Goal: Task Accomplishment & Management: Manage account settings

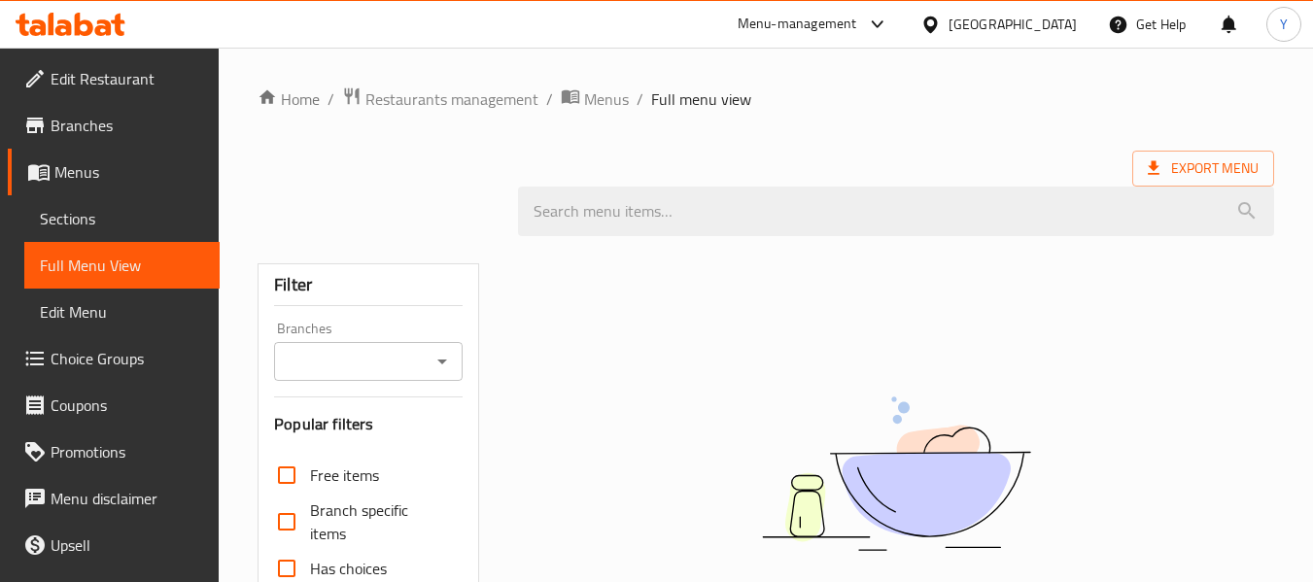
click at [1047, 18] on div "Qatar" at bounding box center [1012, 24] width 128 height 21
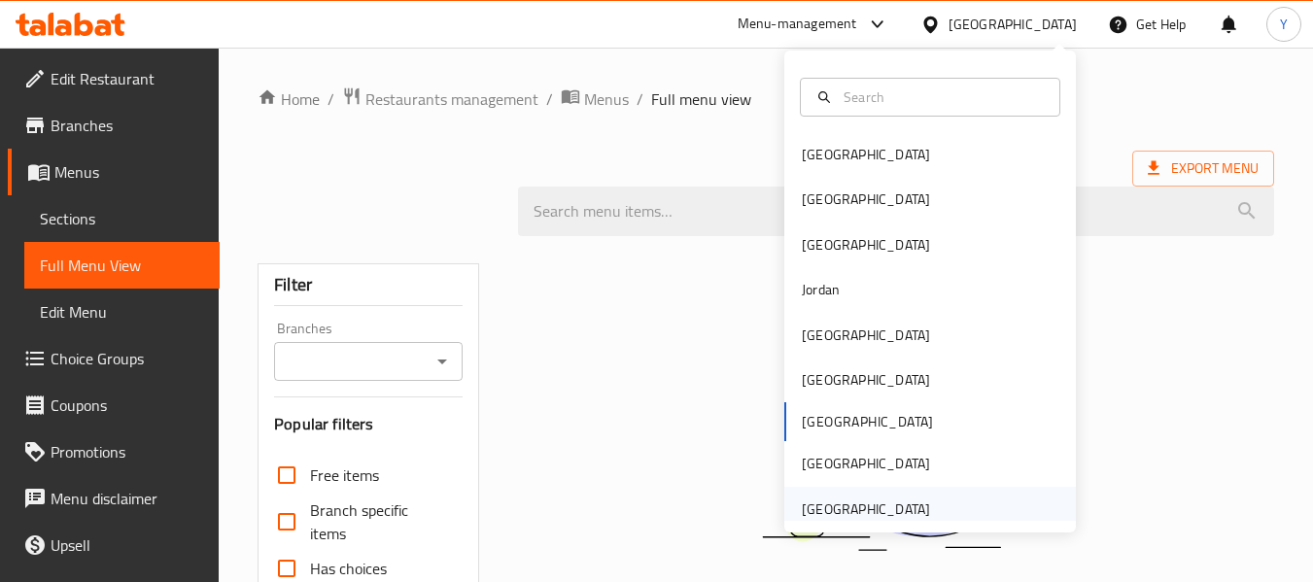
click at [878, 494] on div "[GEOGRAPHIC_DATA]" at bounding box center [865, 509] width 159 height 45
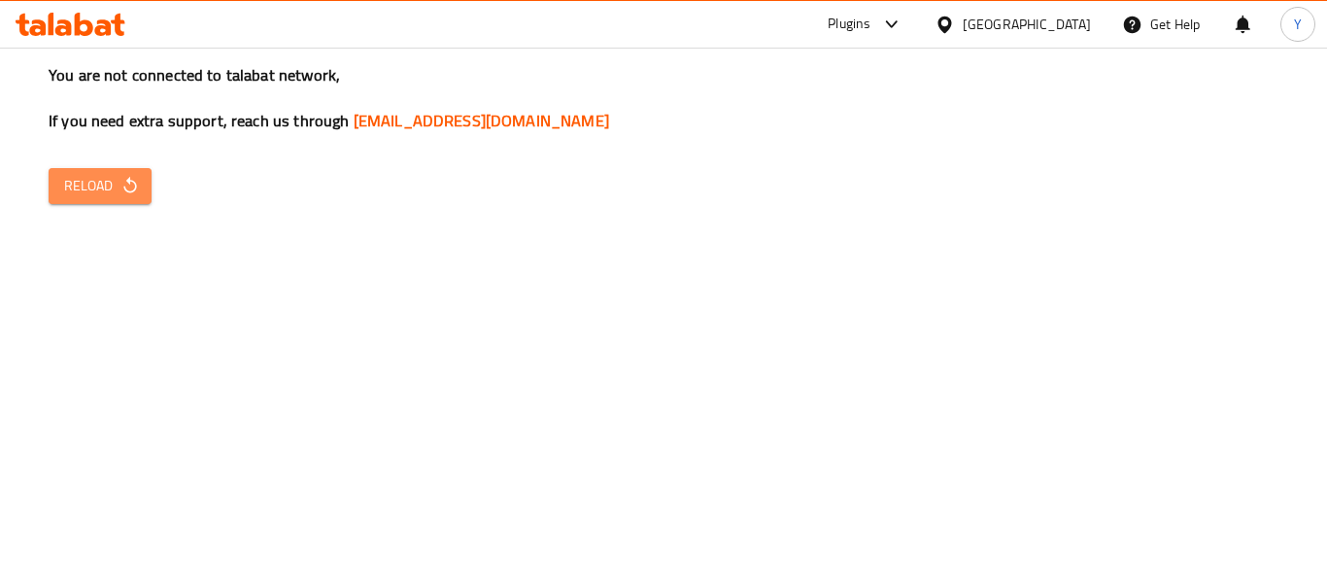
click at [107, 184] on span "Reload" at bounding box center [100, 186] width 72 height 24
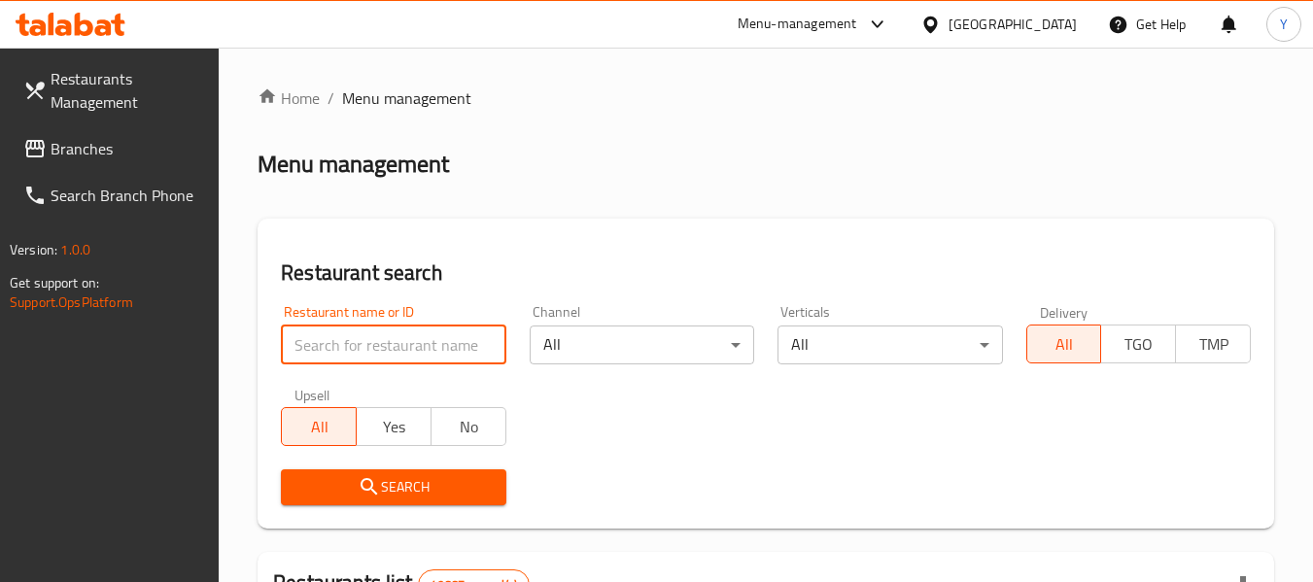
click at [379, 361] on input "search" at bounding box center [393, 345] width 224 height 39
paste input "mister cooker restaurant"
type input "mister cooker restaurant"
click button "Search" at bounding box center [393, 487] width 224 height 36
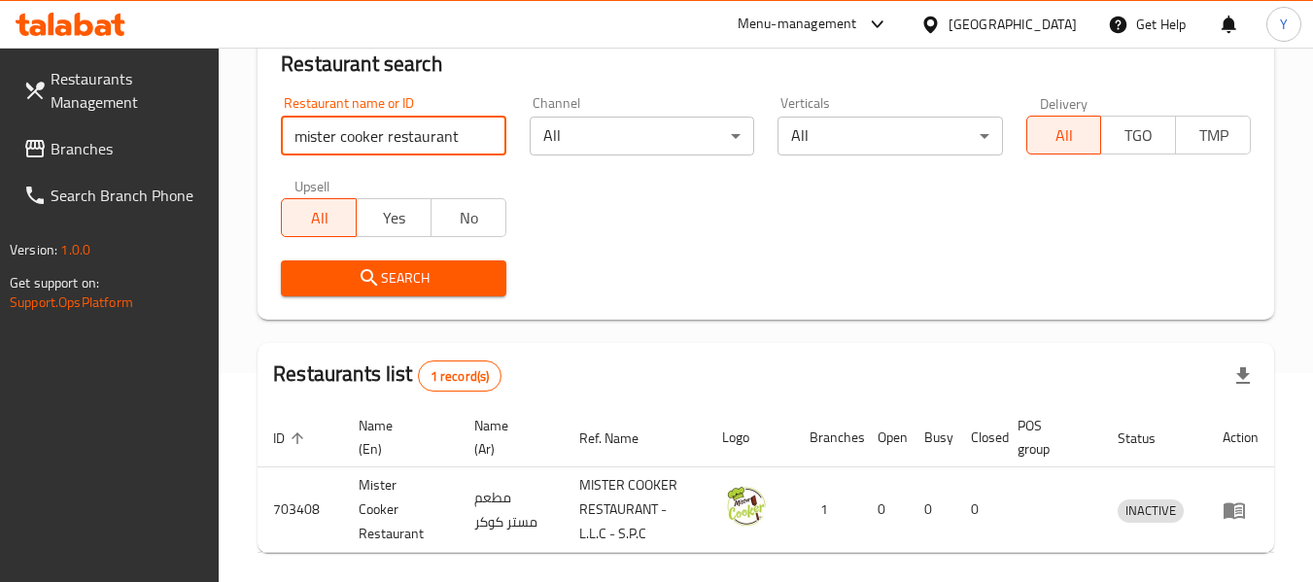
scroll to position [285, 0]
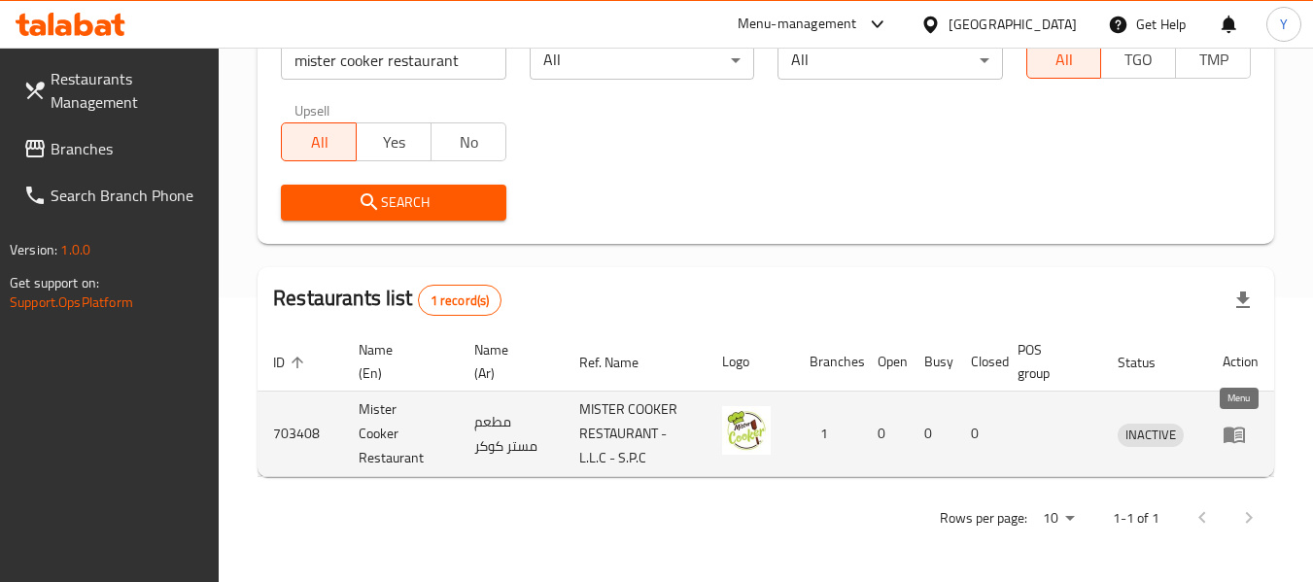
click at [1240, 438] on icon "enhanced table" at bounding box center [1233, 434] width 23 height 23
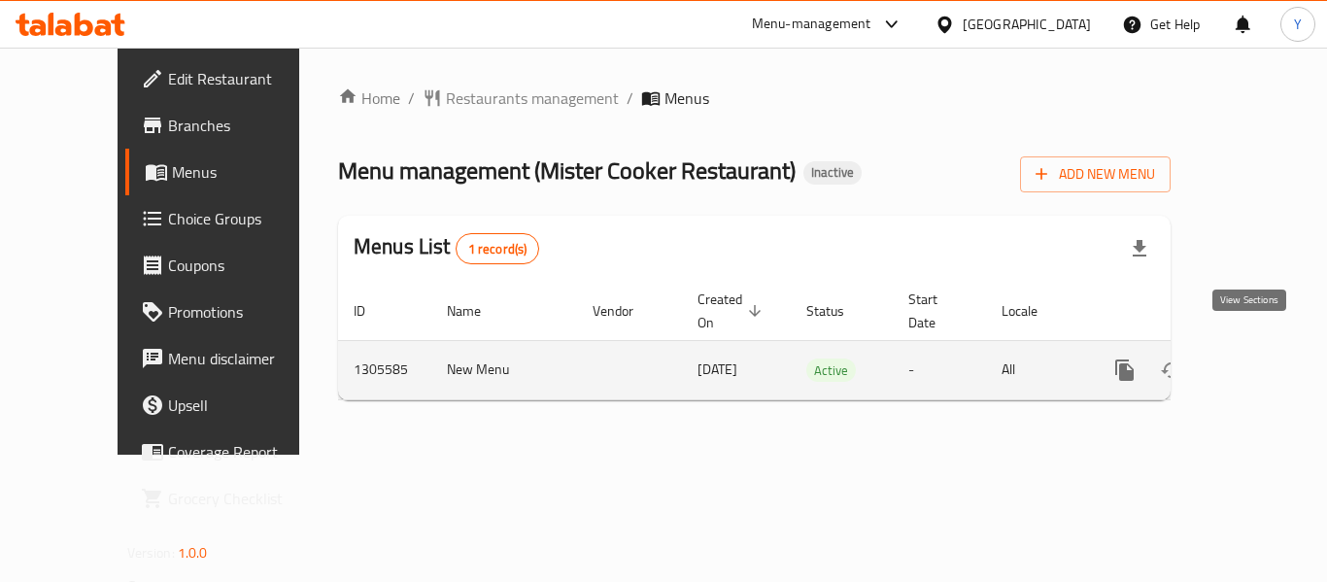
click at [1253, 359] on icon "enhanced table" at bounding box center [1264, 370] width 23 height 23
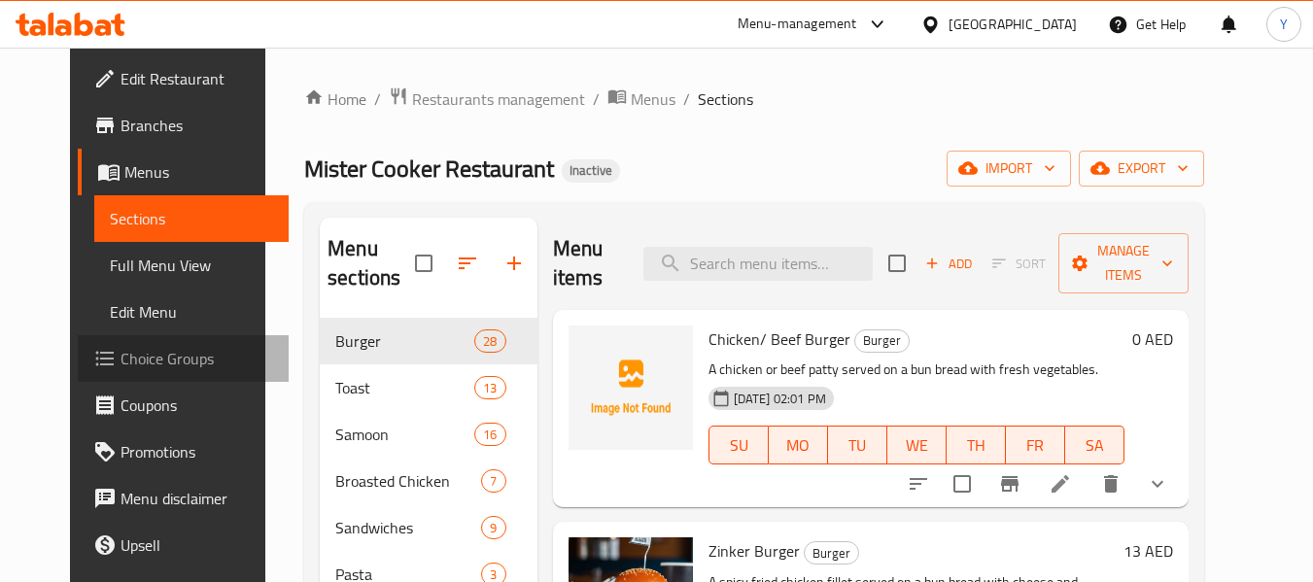
click at [184, 351] on span "Choice Groups" at bounding box center [197, 358] width 154 height 23
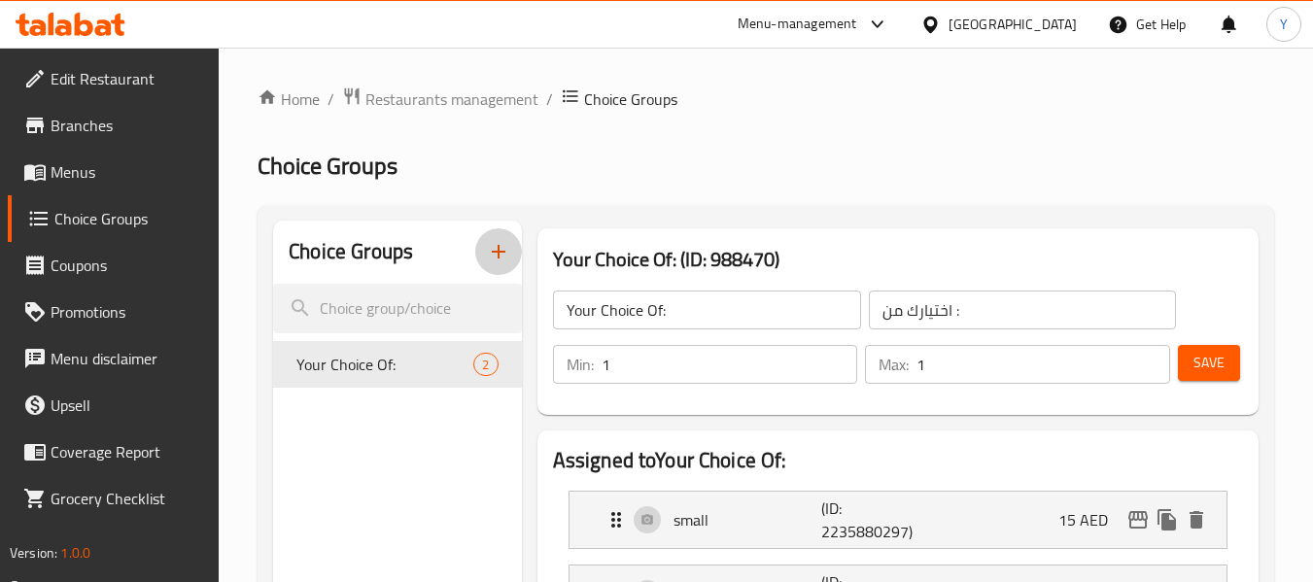
click at [500, 263] on icon "button" at bounding box center [498, 251] width 23 height 23
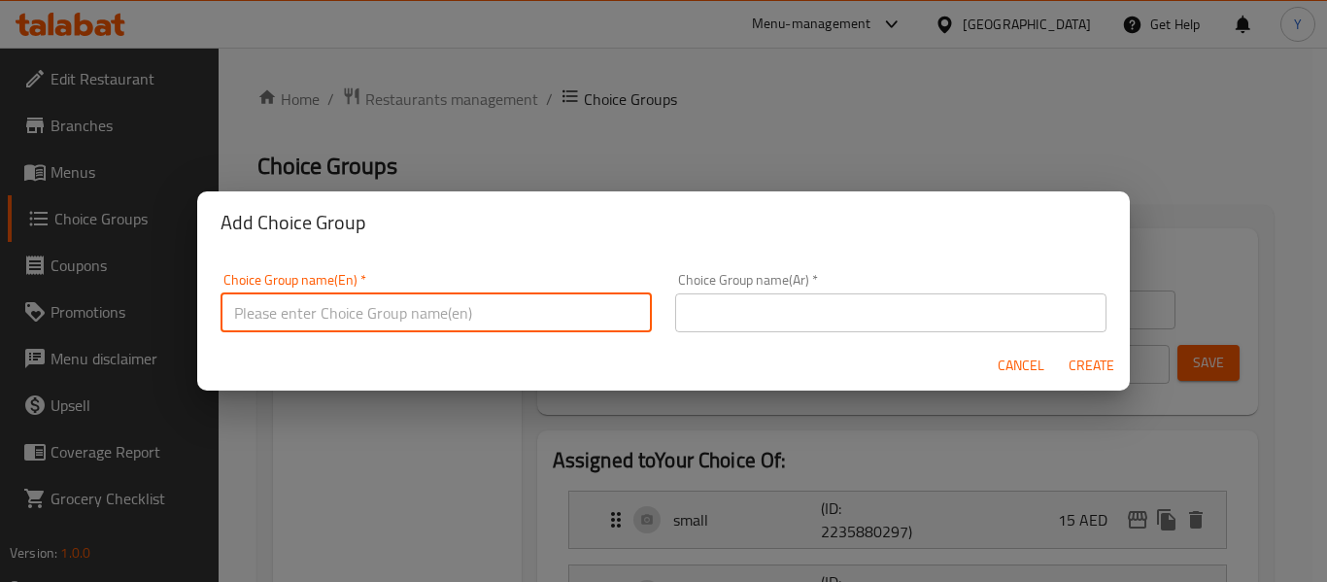
click at [514, 325] on input "text" at bounding box center [436, 312] width 431 height 39
type input "Your Choice Of:"
click at [795, 312] on input "text" at bounding box center [890, 312] width 431 height 39
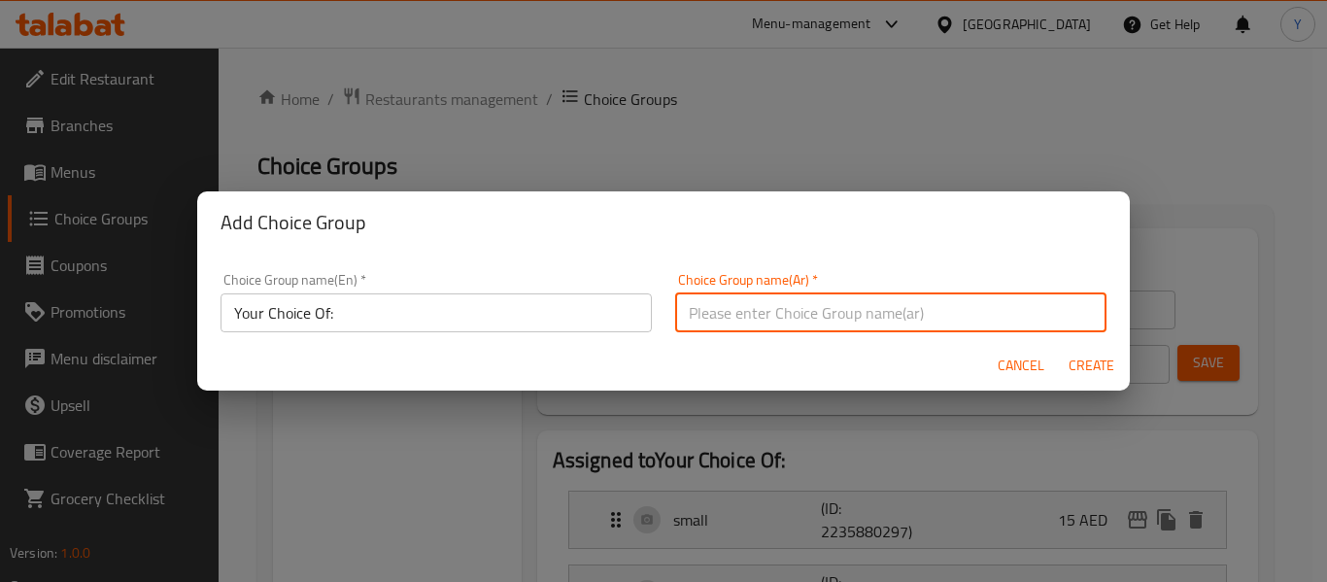
type input "اختيارك من:"
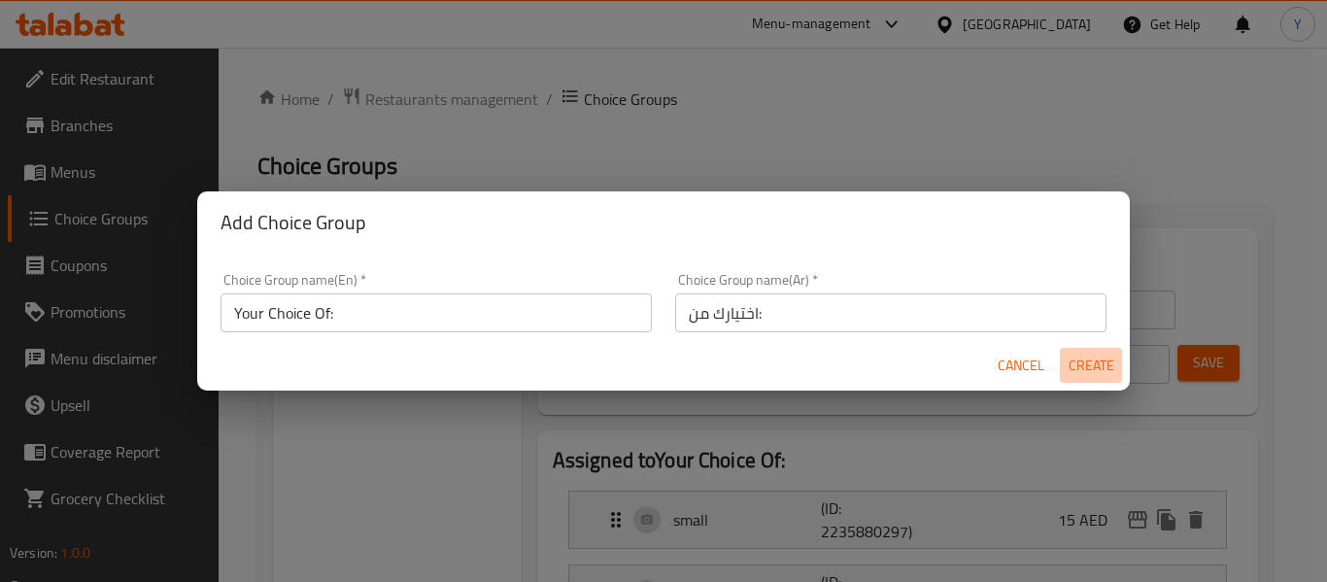
click at [1078, 359] on span "Create" at bounding box center [1091, 366] width 47 height 24
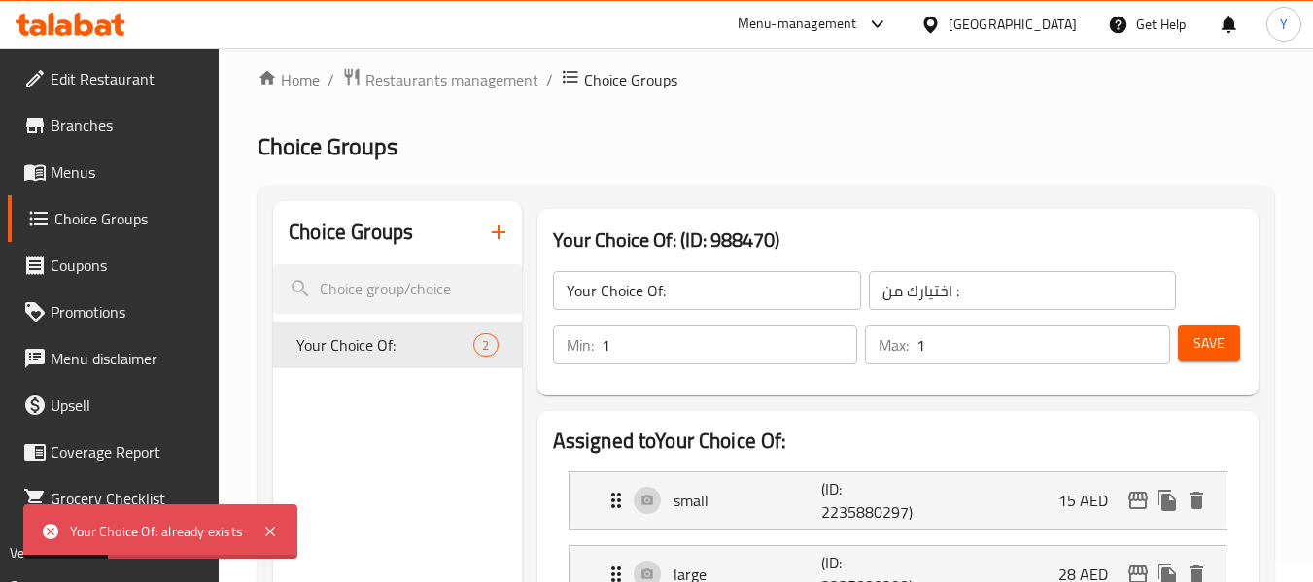
scroll to position [17, 0]
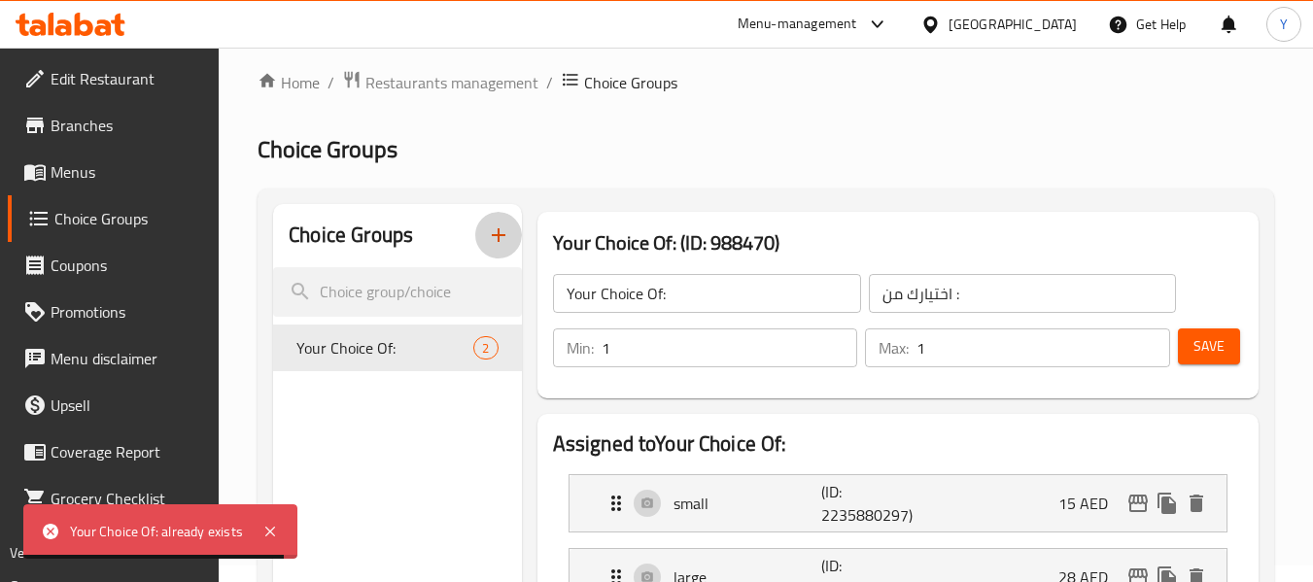
click at [505, 229] on icon "button" at bounding box center [498, 234] width 23 height 23
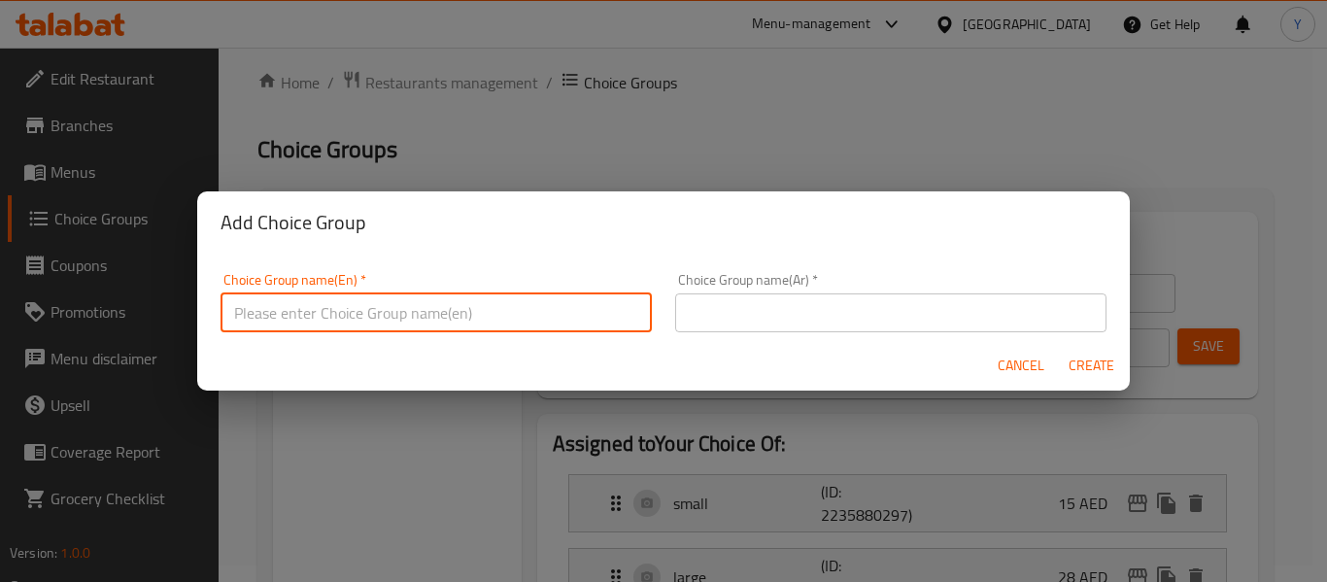
click at [509, 297] on input "text" at bounding box center [436, 312] width 431 height 39
type input "Your Choice Of:"
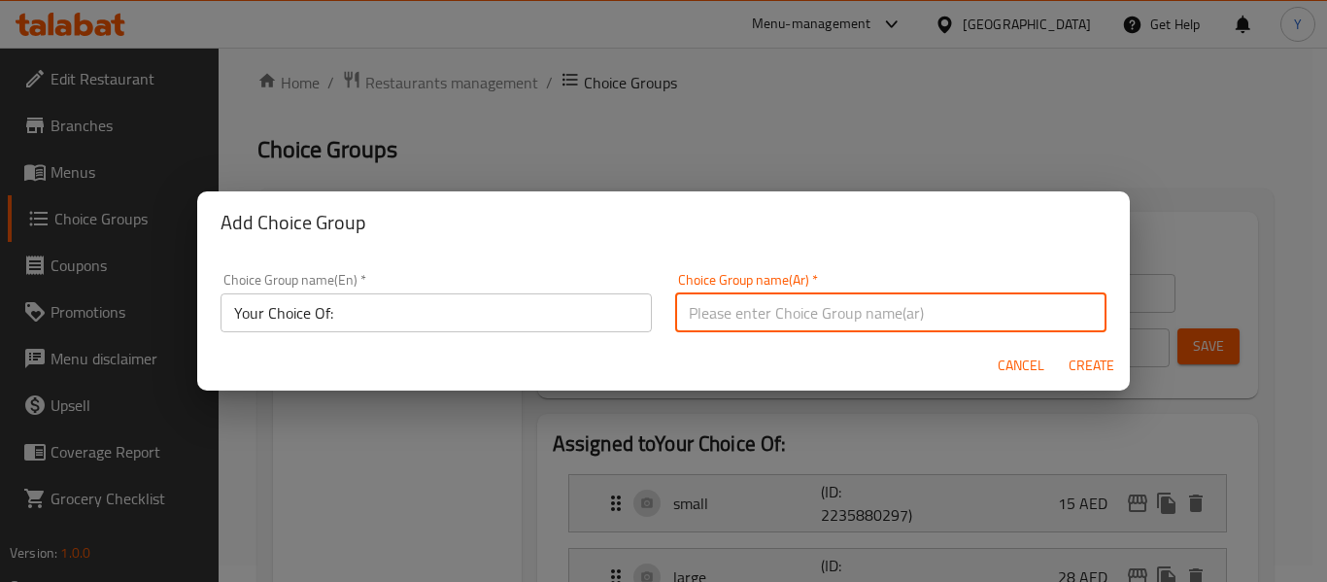
click at [770, 319] on input "text" at bounding box center [890, 312] width 431 height 39
click at [750, 316] on input "اختيارك من:" at bounding box center [890, 312] width 431 height 39
type input "اختيارك من :"
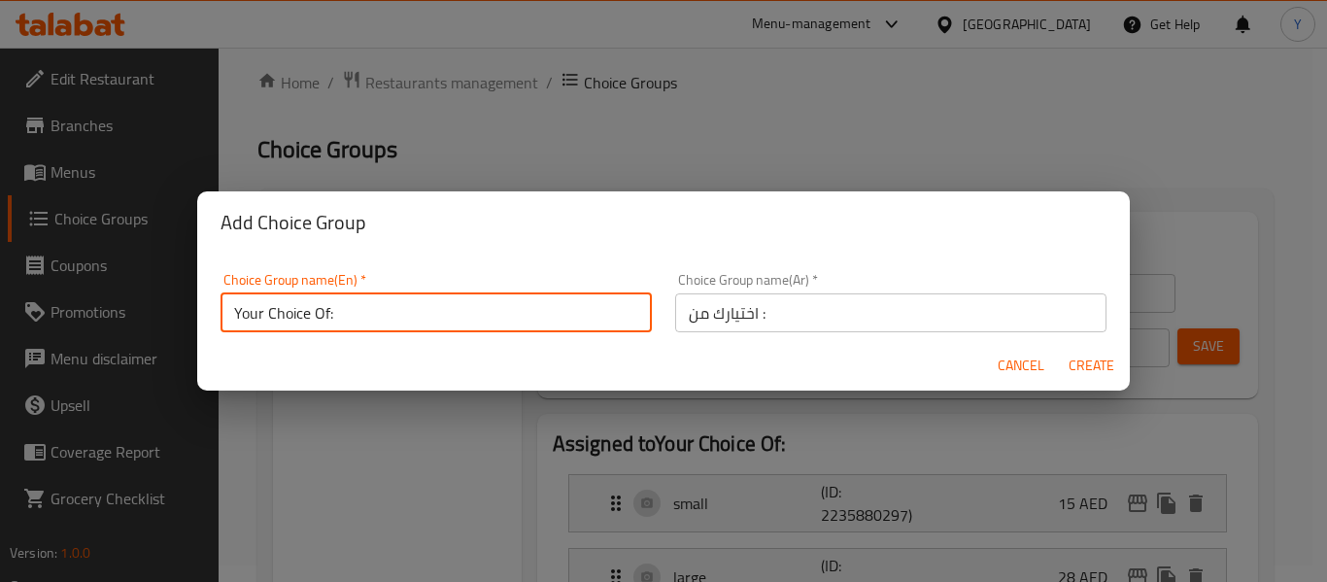
click at [327, 313] on input "Your Choice Of:" at bounding box center [436, 312] width 431 height 39
type input "Your Choice Of :"
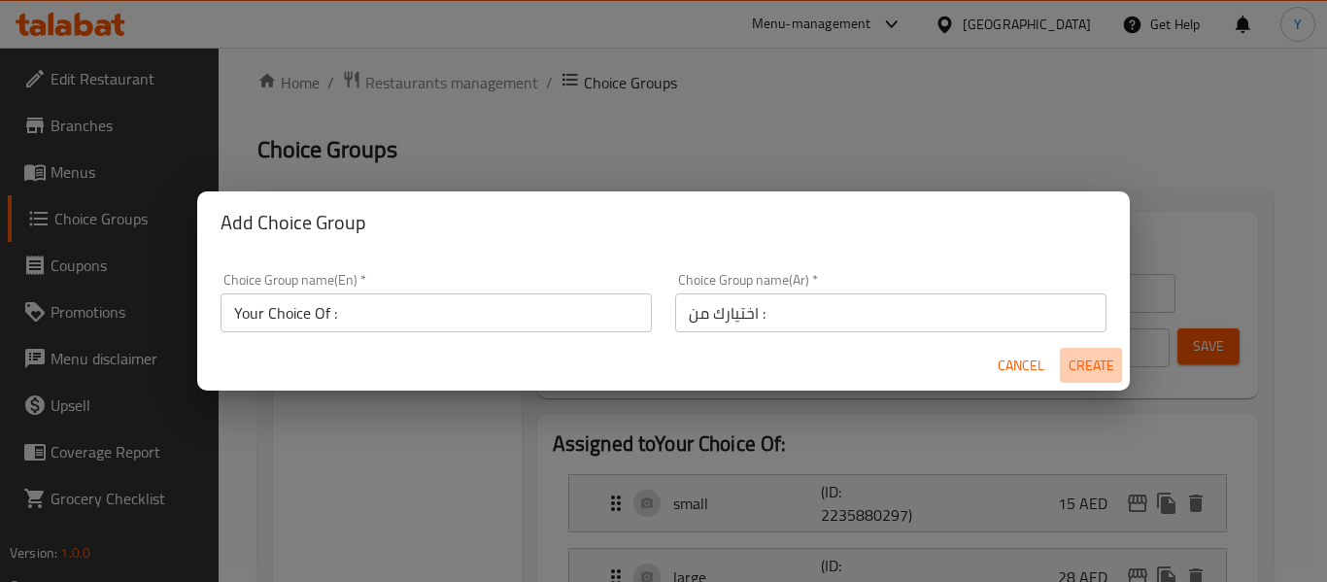
click at [1103, 361] on span "Create" at bounding box center [1091, 366] width 47 height 24
type input "Your Choice Of :"
type input "اختيارك من :"
type input "0"
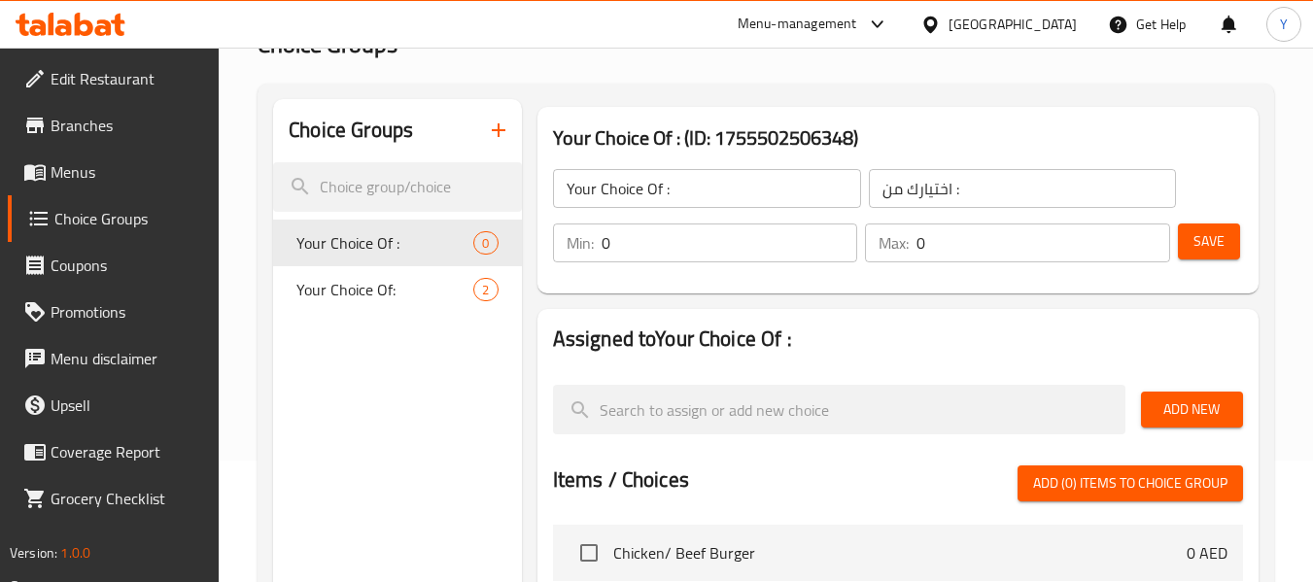
scroll to position [117, 0]
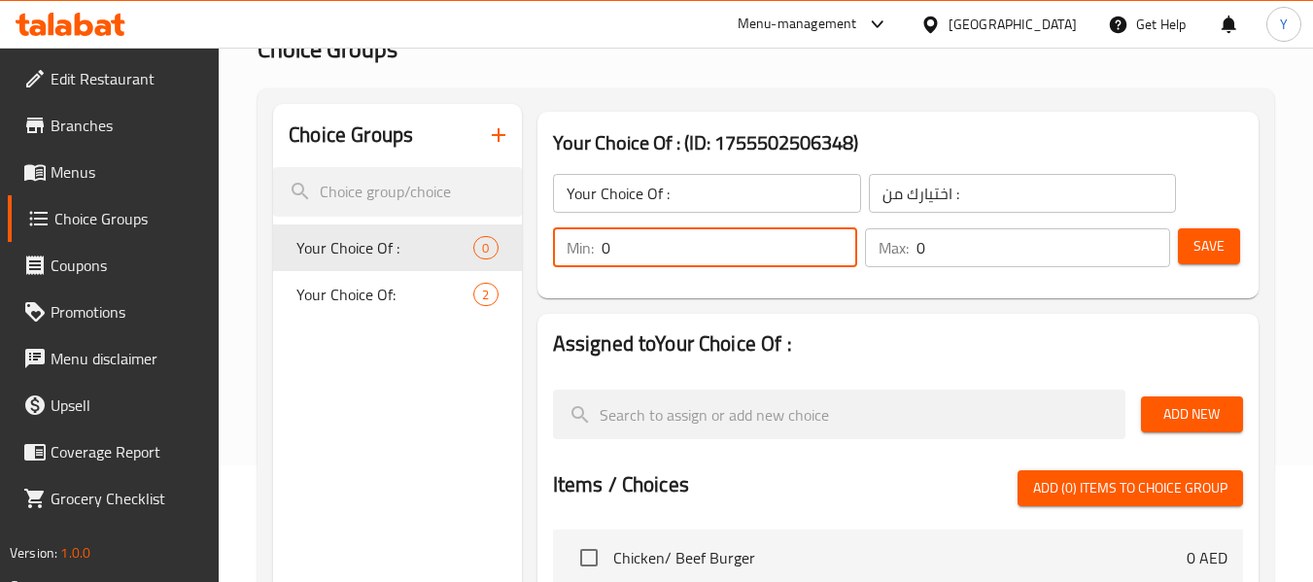
click at [470, 250] on div "Choice Groups Your Choice Of : 0 Your Choice Of: 2 Your Choice Of : (ID: 175550…" at bounding box center [769, 567] width 993 height 926
type input "1"
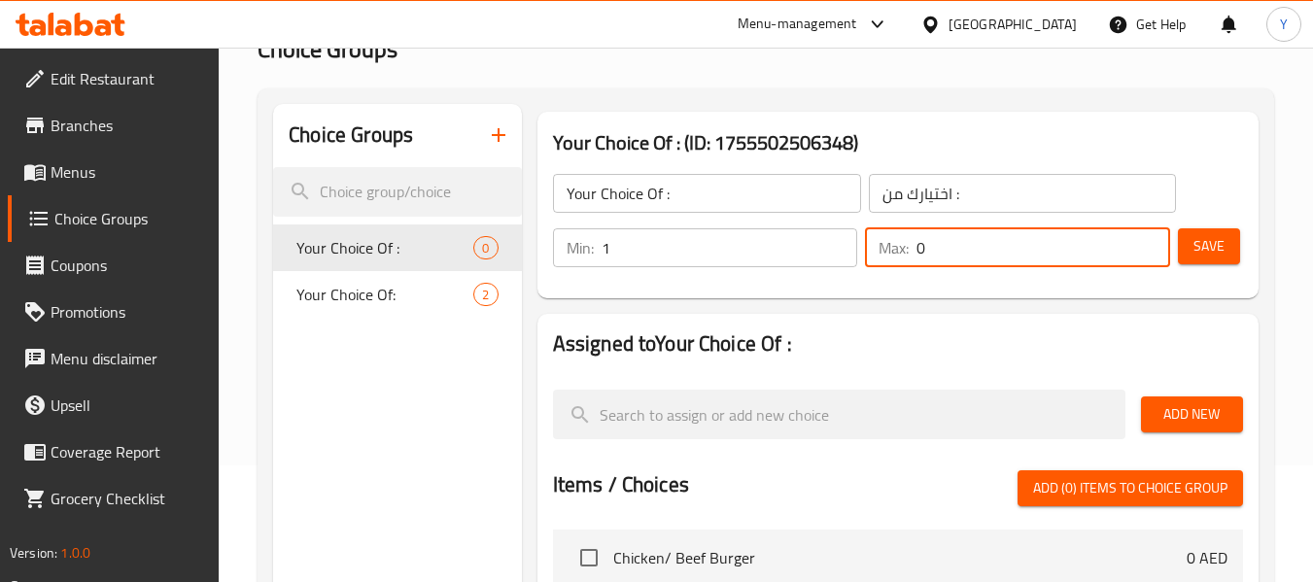
drag, startPoint x: 971, startPoint y: 262, endPoint x: 873, endPoint y: 256, distance: 98.4
click at [873, 256] on div "Max: 0 ​" at bounding box center [1017, 247] width 305 height 39
type input "1"
click at [1218, 250] on span "Save" at bounding box center [1208, 246] width 31 height 24
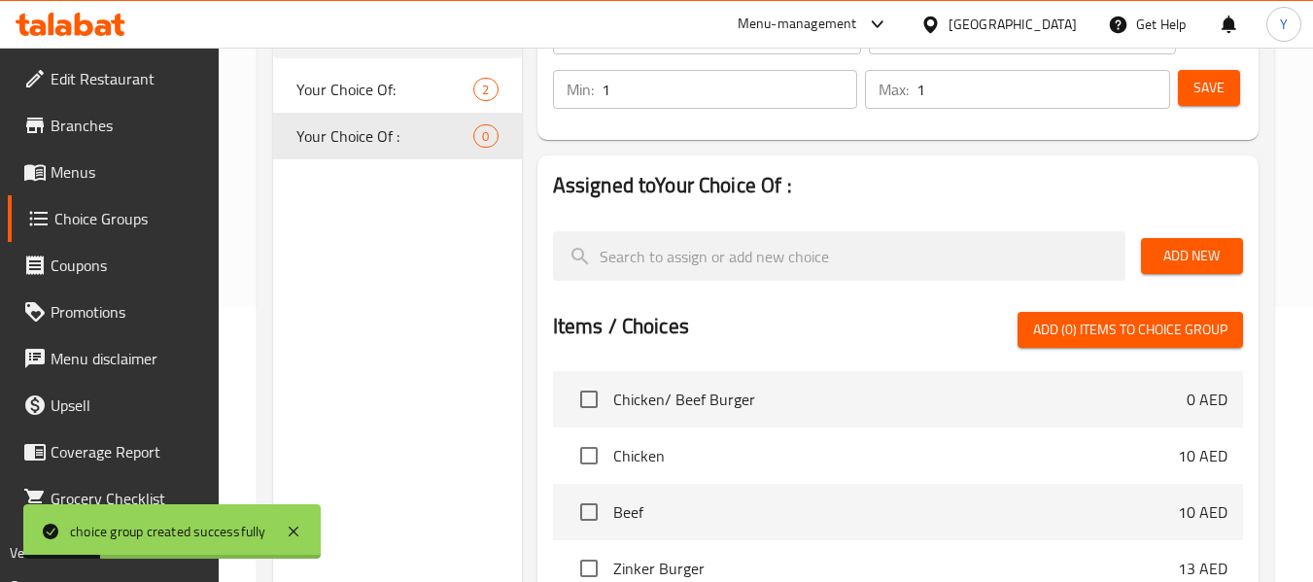
scroll to position [218, 0]
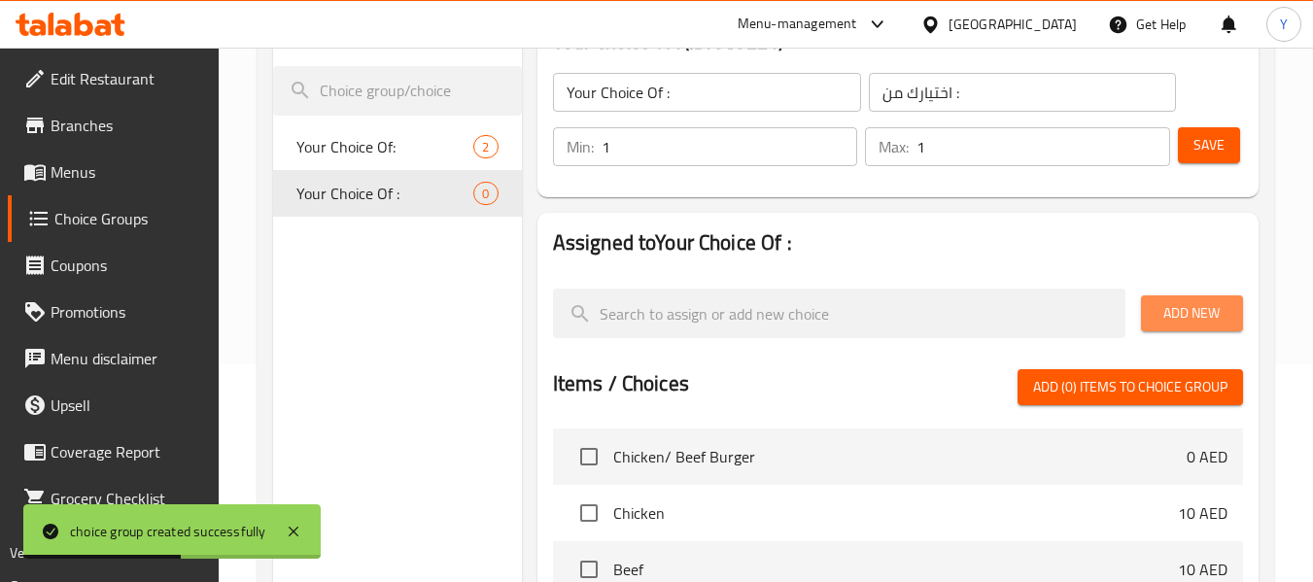
click at [1182, 321] on span "Add New" at bounding box center [1191, 313] width 71 height 24
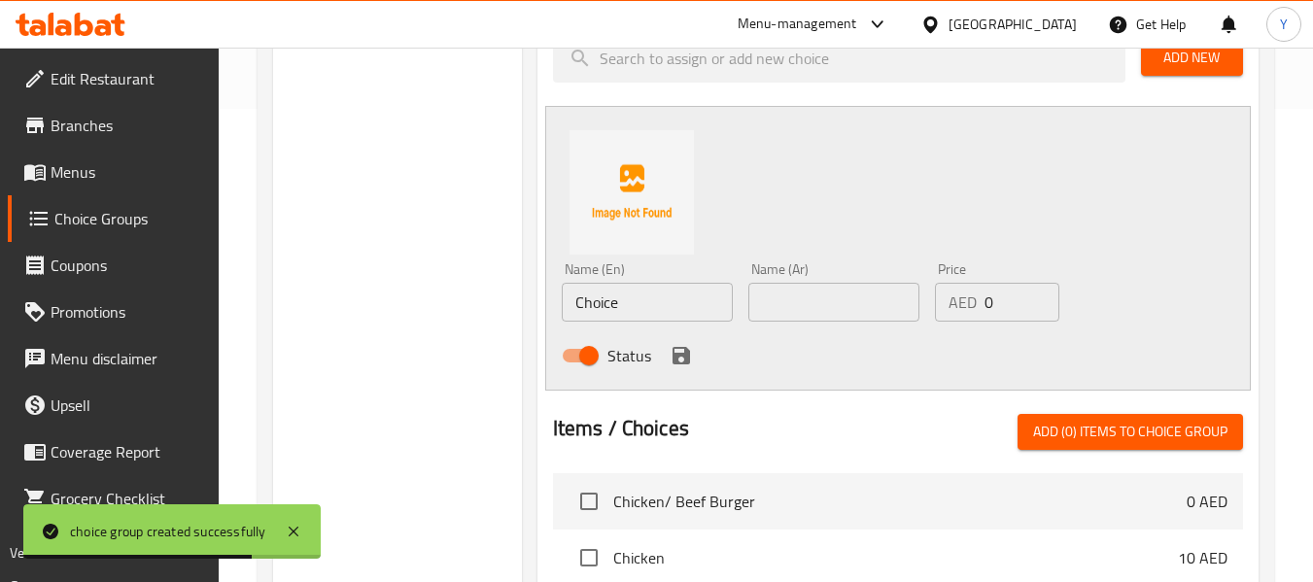
scroll to position [478, 0]
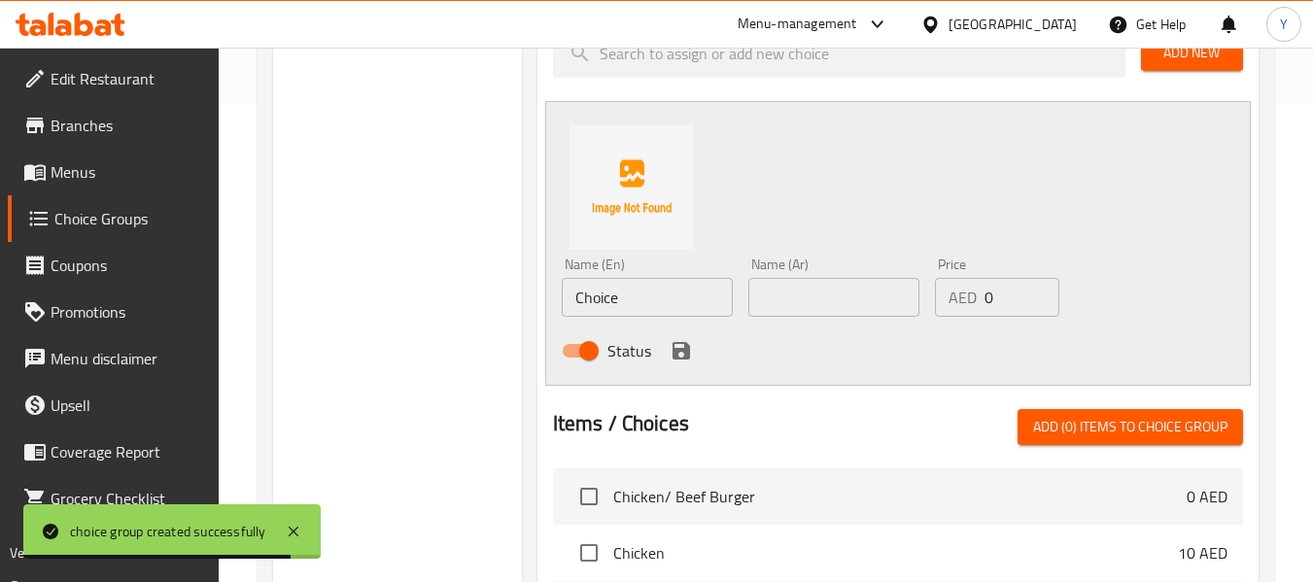
click at [606, 289] on input "Choice" at bounding box center [647, 297] width 171 height 39
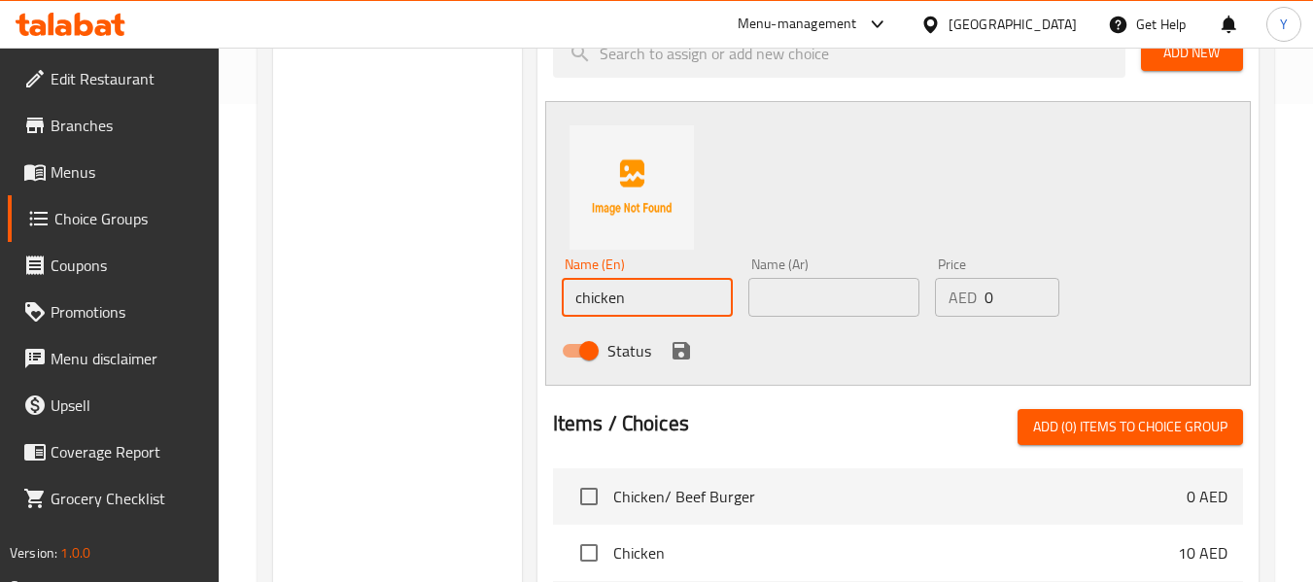
type input "chicken"
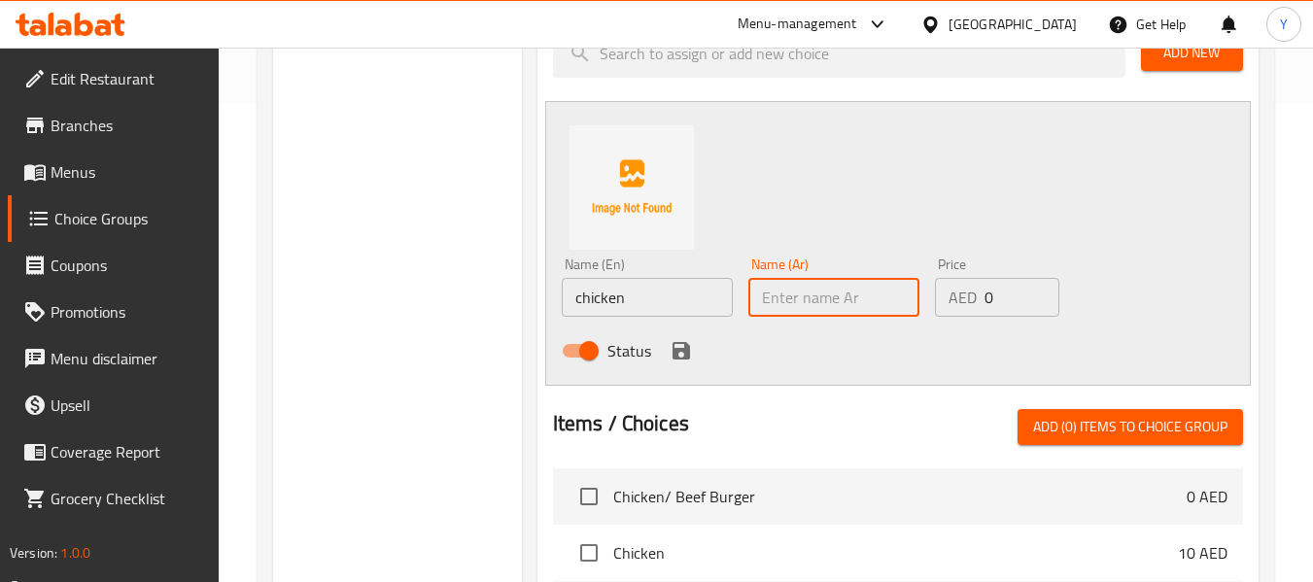
click at [766, 306] on input "text" at bounding box center [833, 297] width 171 height 39
type input "دجاج"
click at [680, 346] on icon "save" at bounding box center [681, 350] width 23 height 23
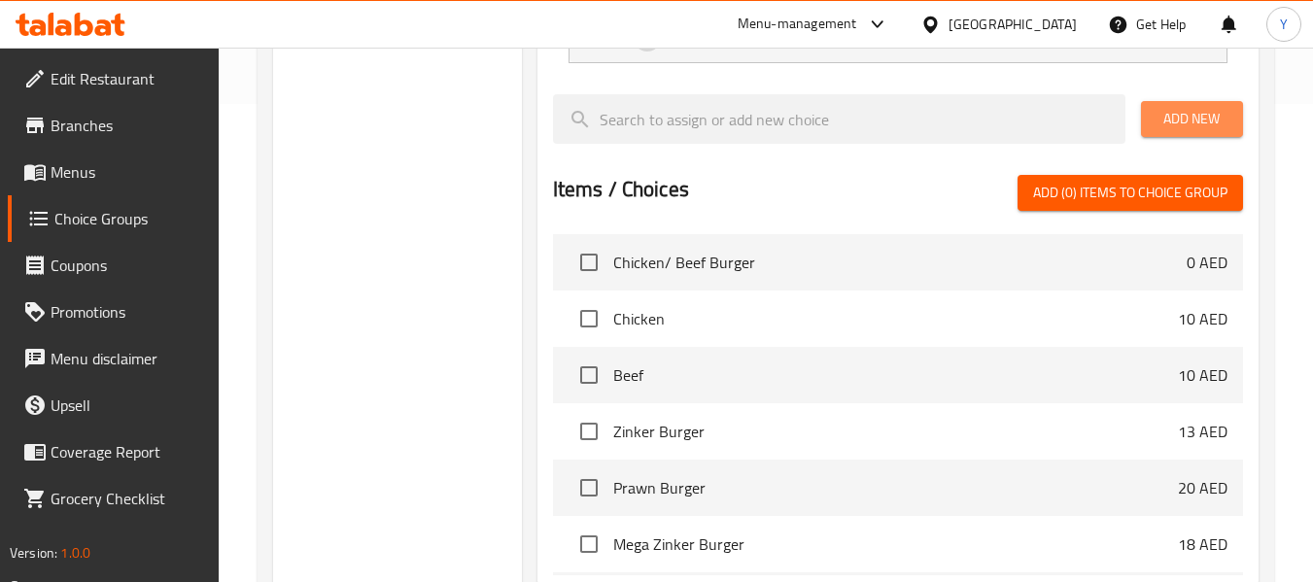
click at [1174, 111] on span "Add New" at bounding box center [1191, 119] width 71 height 24
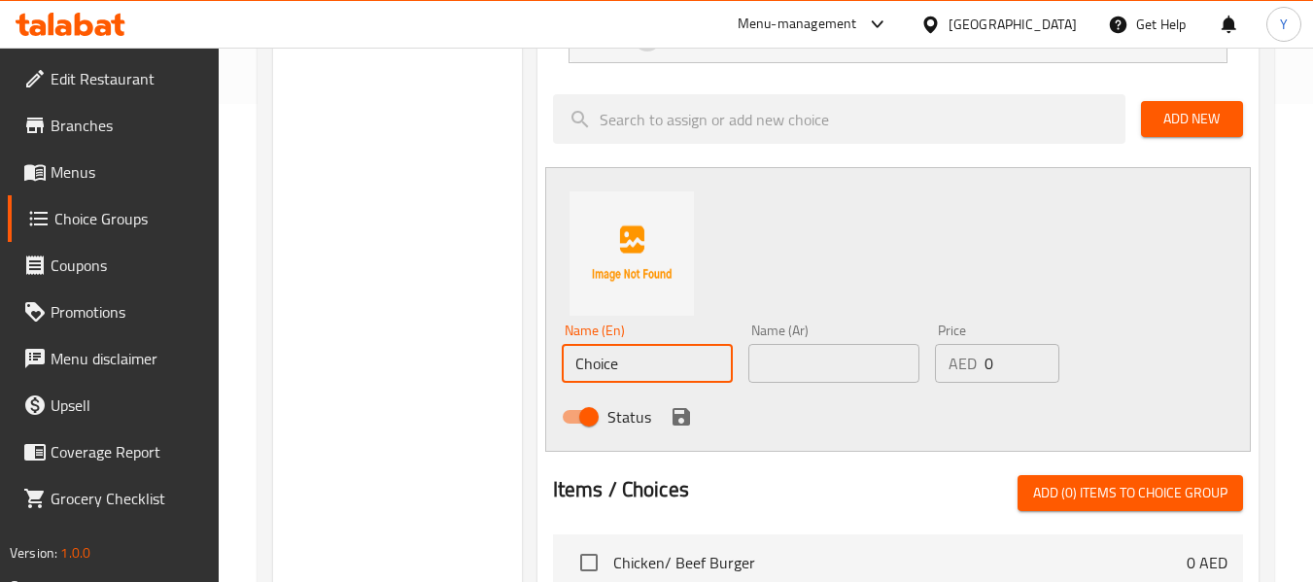
click at [644, 370] on input "Choice" at bounding box center [647, 363] width 171 height 39
type input "beef"
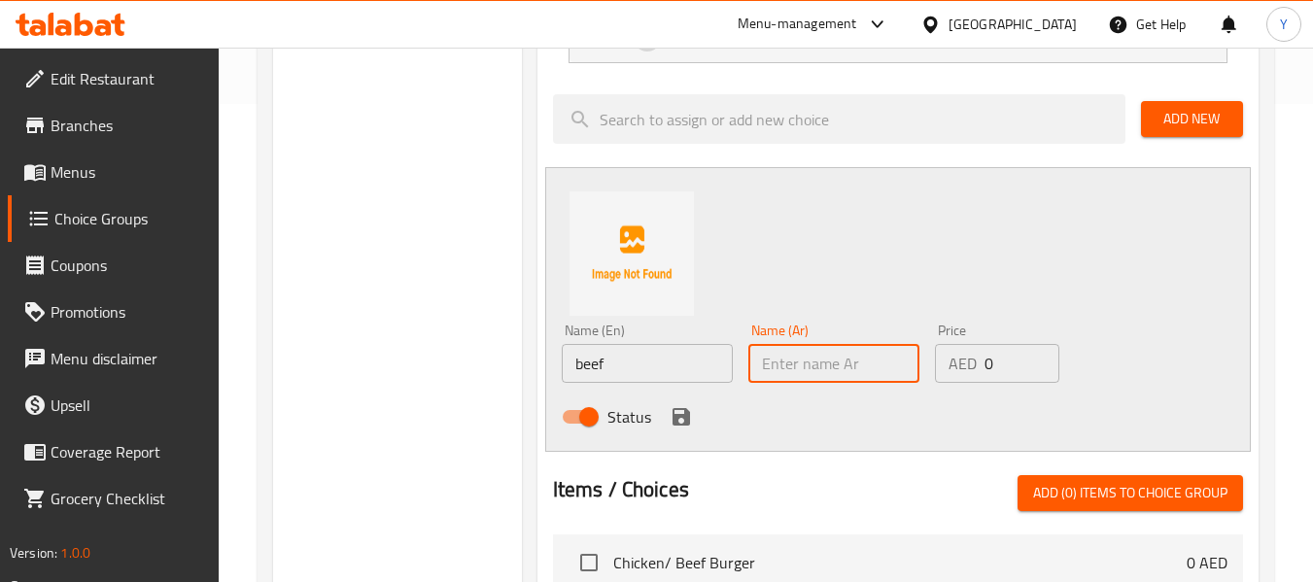
click at [814, 359] on input "text" at bounding box center [833, 363] width 171 height 39
type input "لحم بقري"
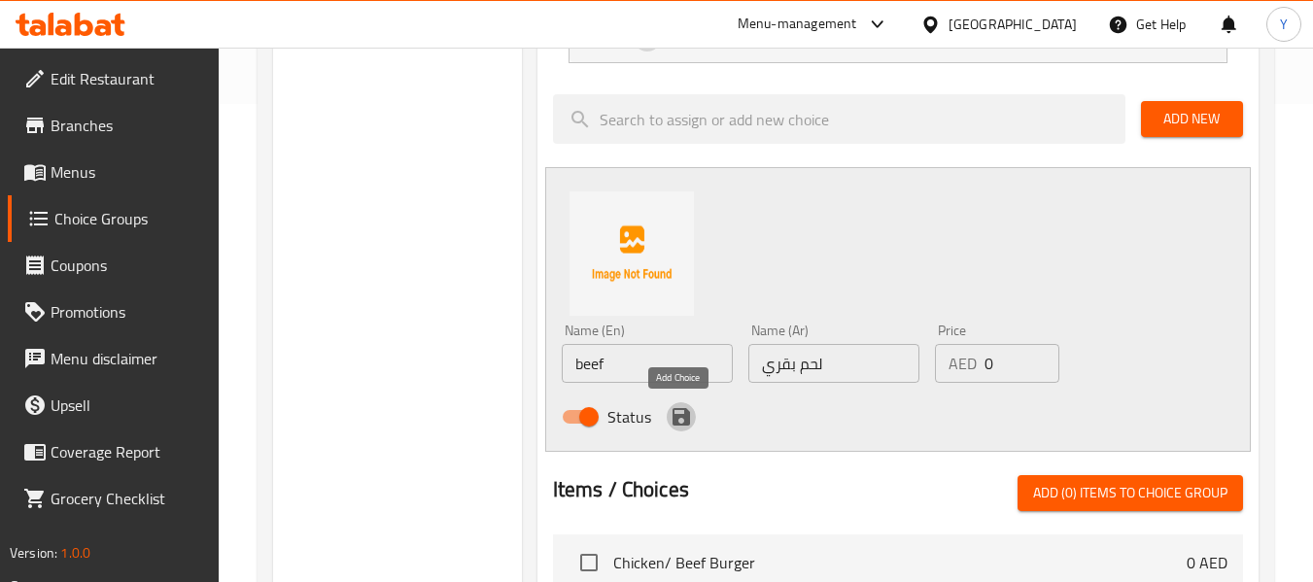
click at [673, 414] on icon "save" at bounding box center [680, 416] width 17 height 17
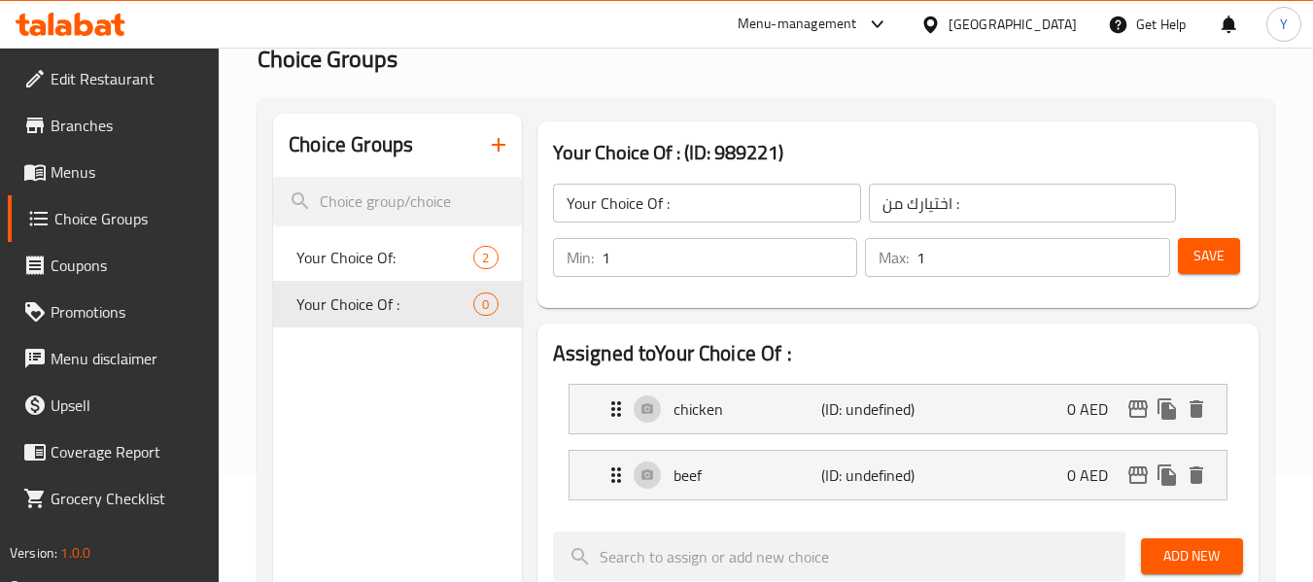
scroll to position [109, 0]
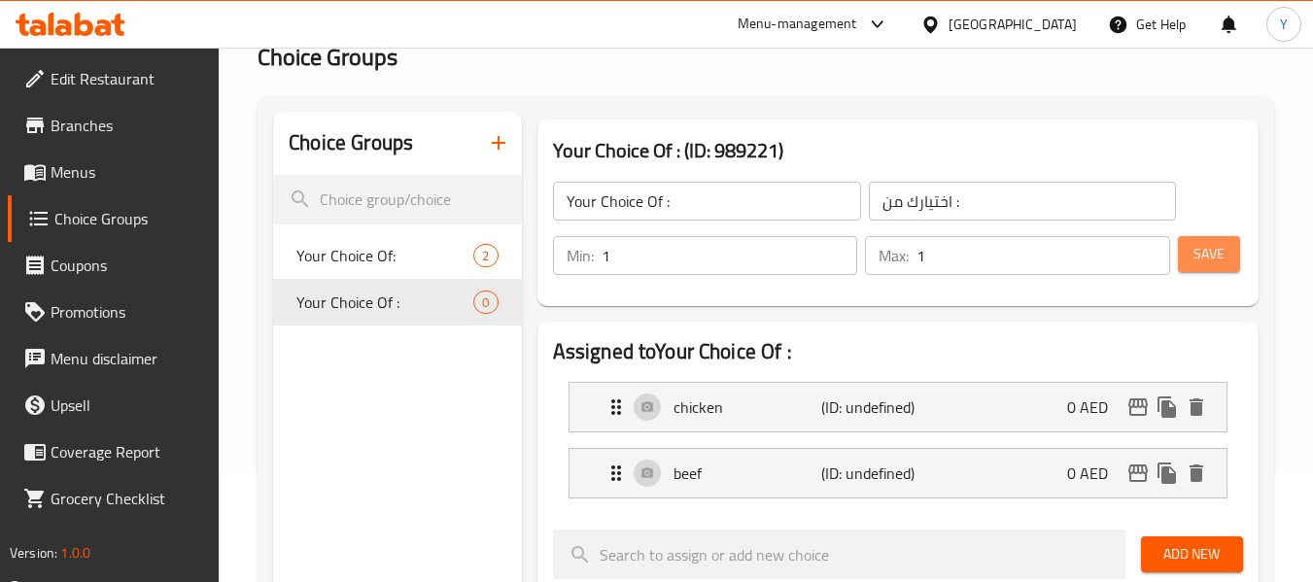
click at [1224, 256] on button "Save" at bounding box center [1209, 254] width 62 height 36
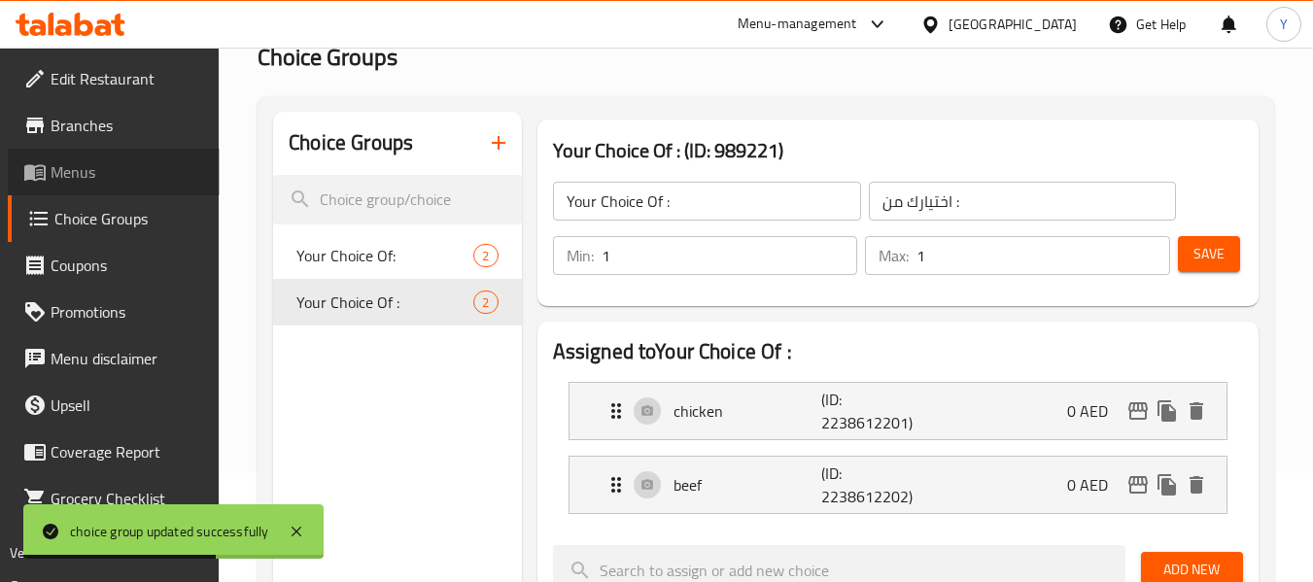
click at [143, 183] on span "Menus" at bounding box center [128, 171] width 154 height 23
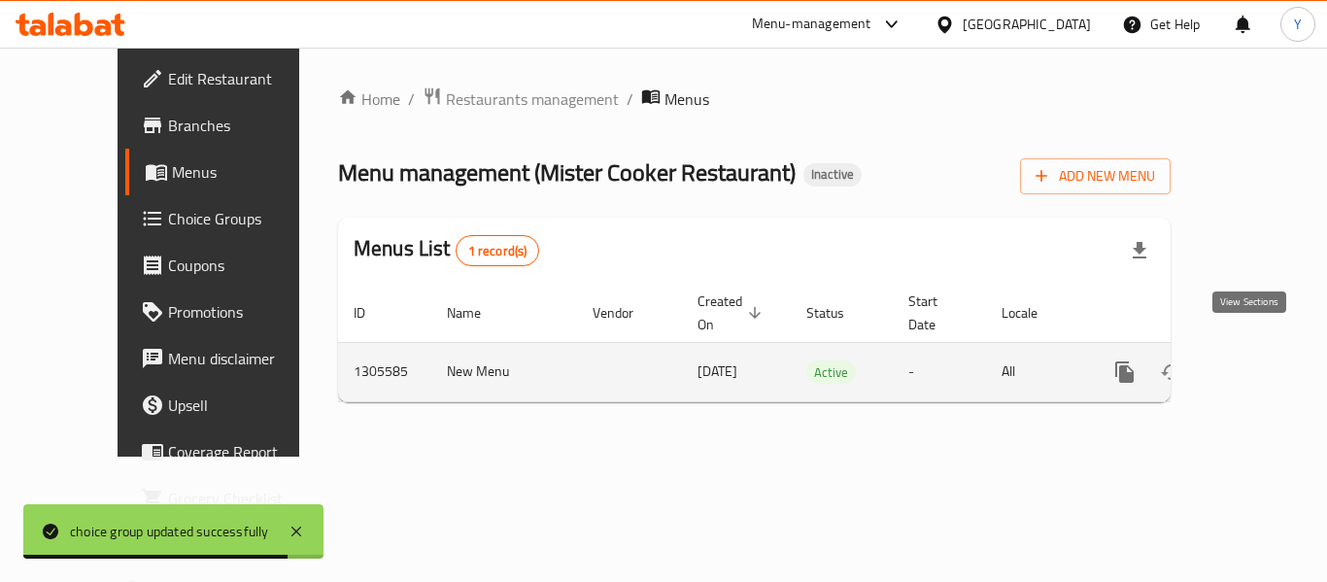
click at [1253, 361] on icon "enhanced table" at bounding box center [1264, 372] width 23 height 23
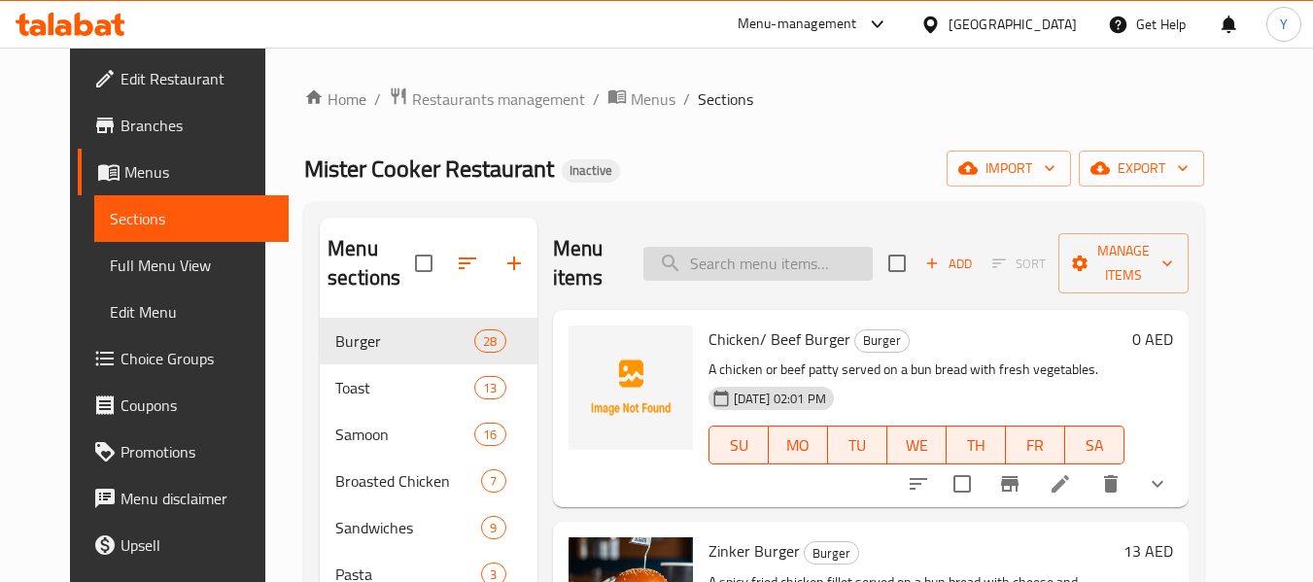
click at [816, 260] on input "search" at bounding box center [757, 264] width 229 height 34
paste input "Omneya E Amer"
type input "Omneya E Amer"
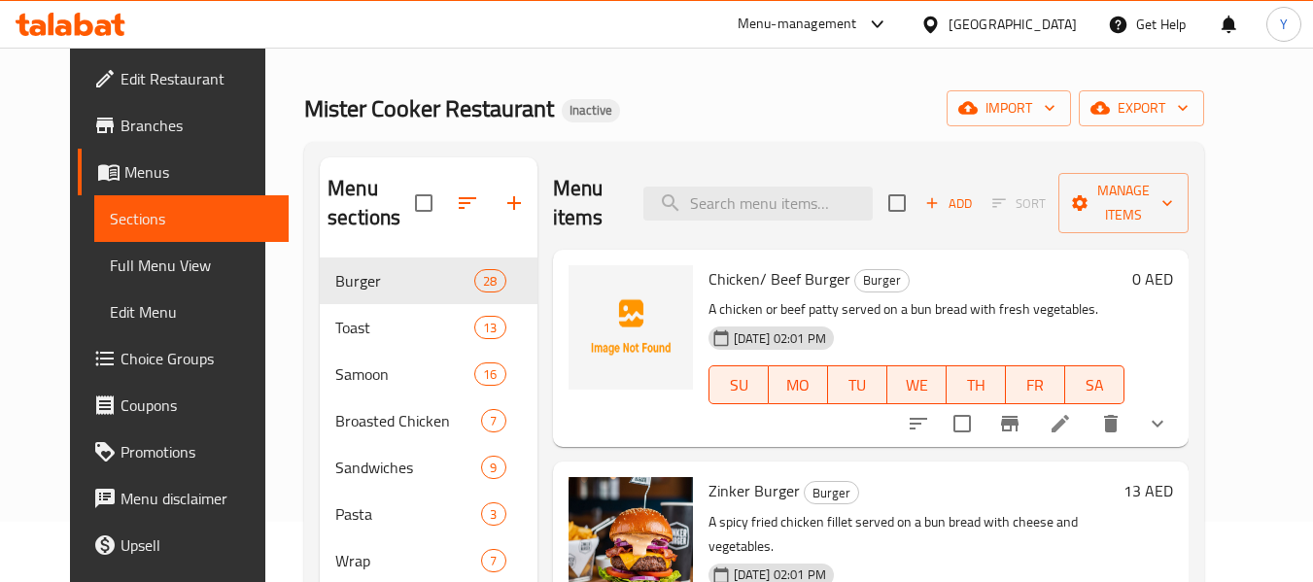
scroll to position [83, 0]
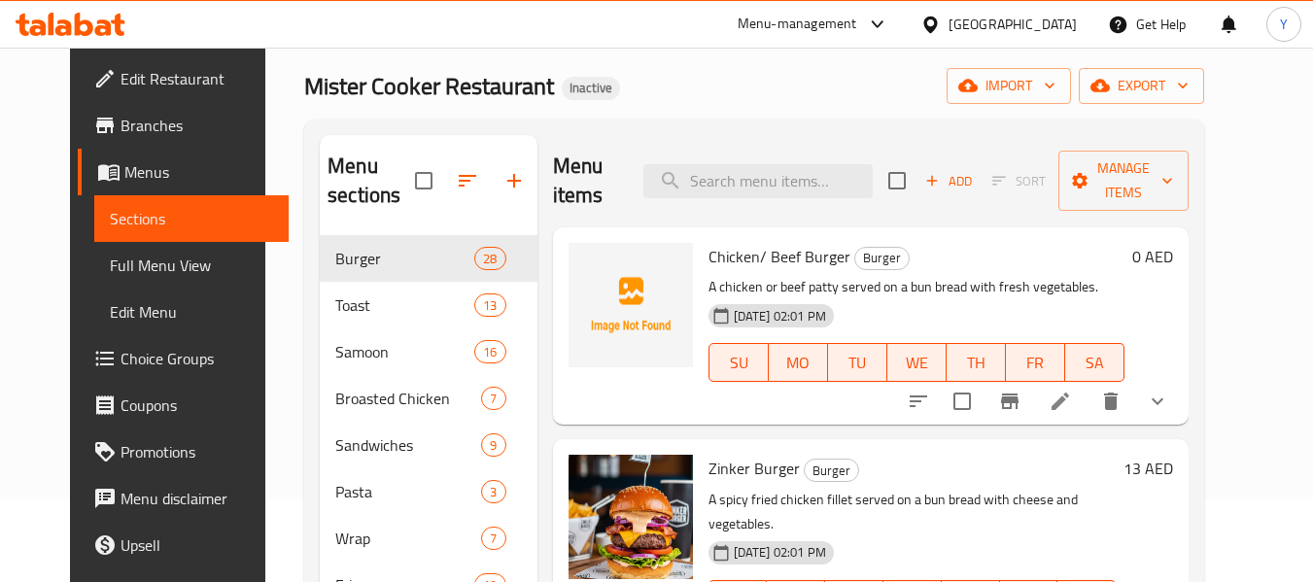
click at [584, 178] on h2 "Menu items" at bounding box center [587, 181] width 68 height 58
click at [763, 180] on input "search" at bounding box center [757, 181] width 229 height 34
paste input "Kabab Combo Chik/Beef"
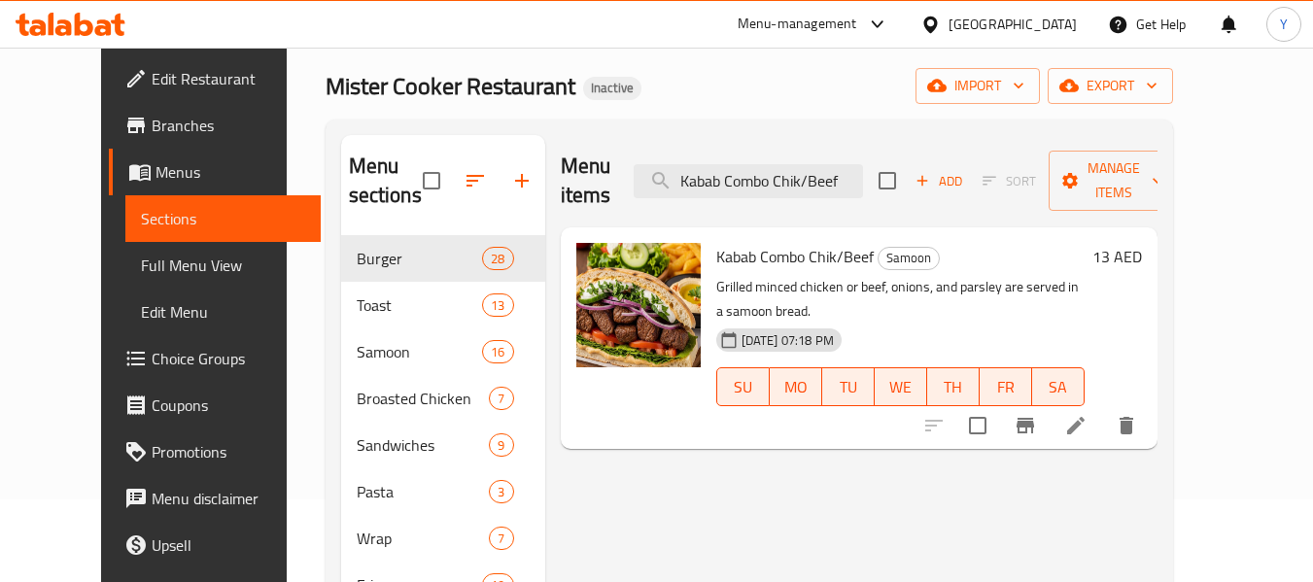
drag, startPoint x: 1162, startPoint y: 364, endPoint x: 1176, endPoint y: 371, distance: 15.2
click at [764, 171] on input "Kabab Combo Chik/Beef" at bounding box center [748, 181] width 229 height 34
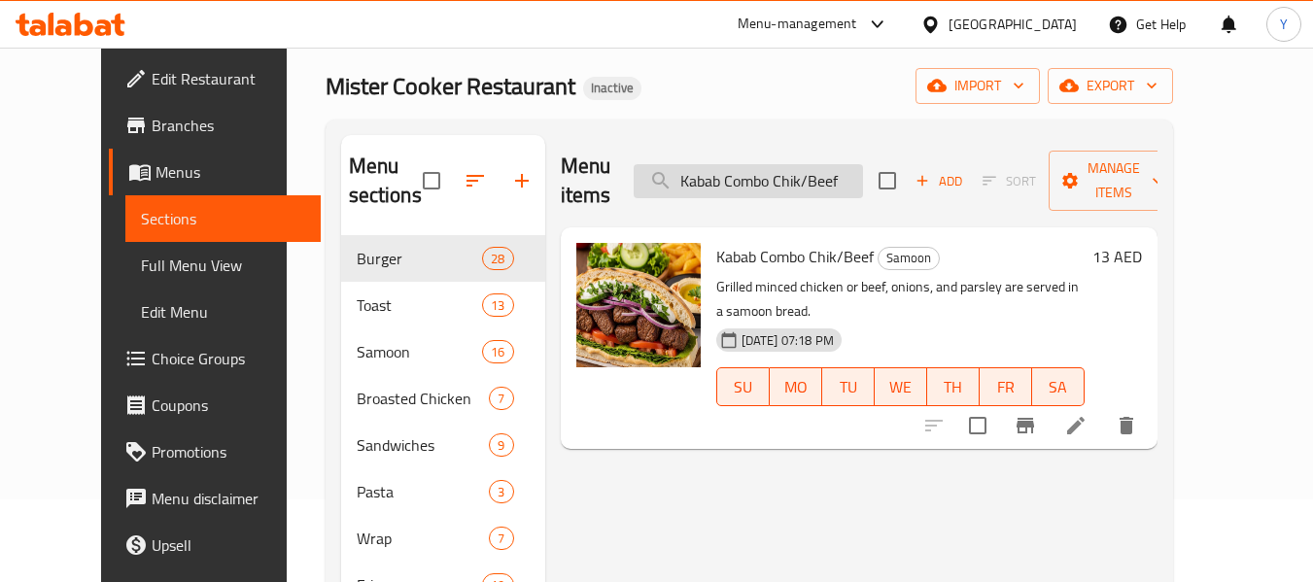
paste input "Beef/[DEMOGRAPHIC_DATA] Cheesy"
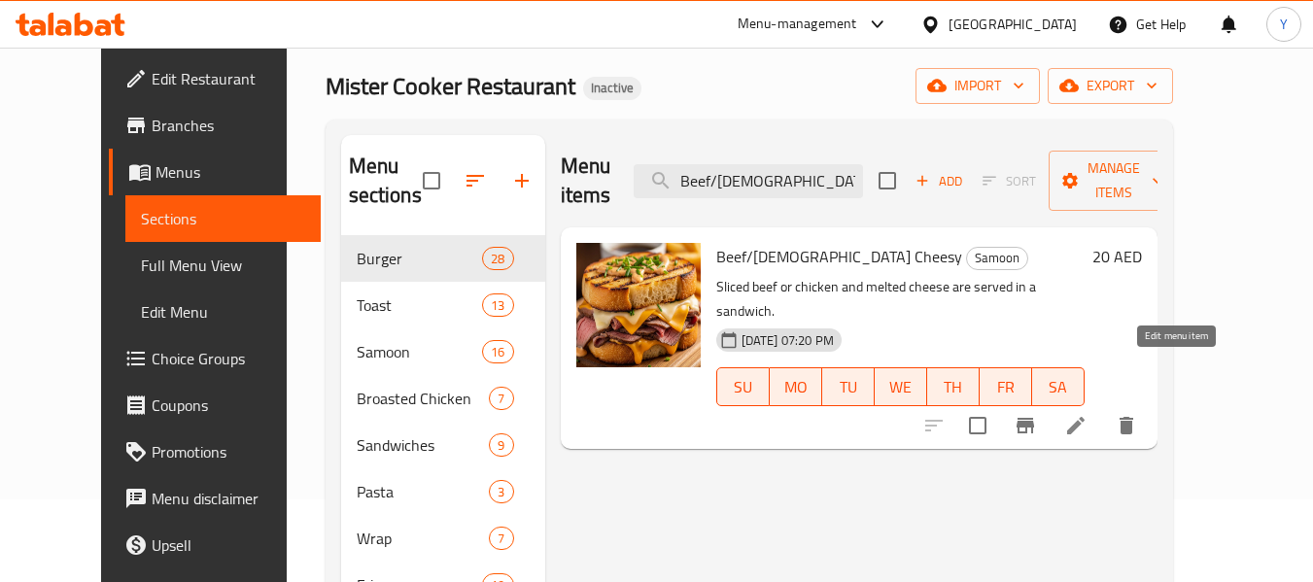
type input "Beef/[DEMOGRAPHIC_DATA] Cheesy"
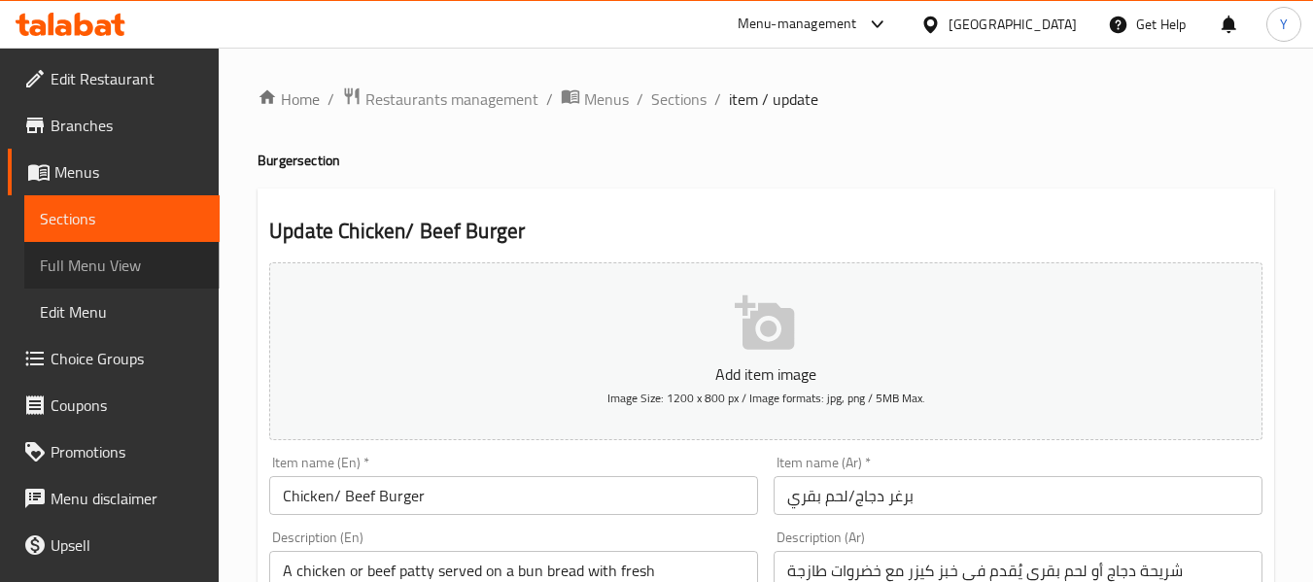
click at [155, 266] on span "Full Menu View" at bounding box center [122, 265] width 164 height 23
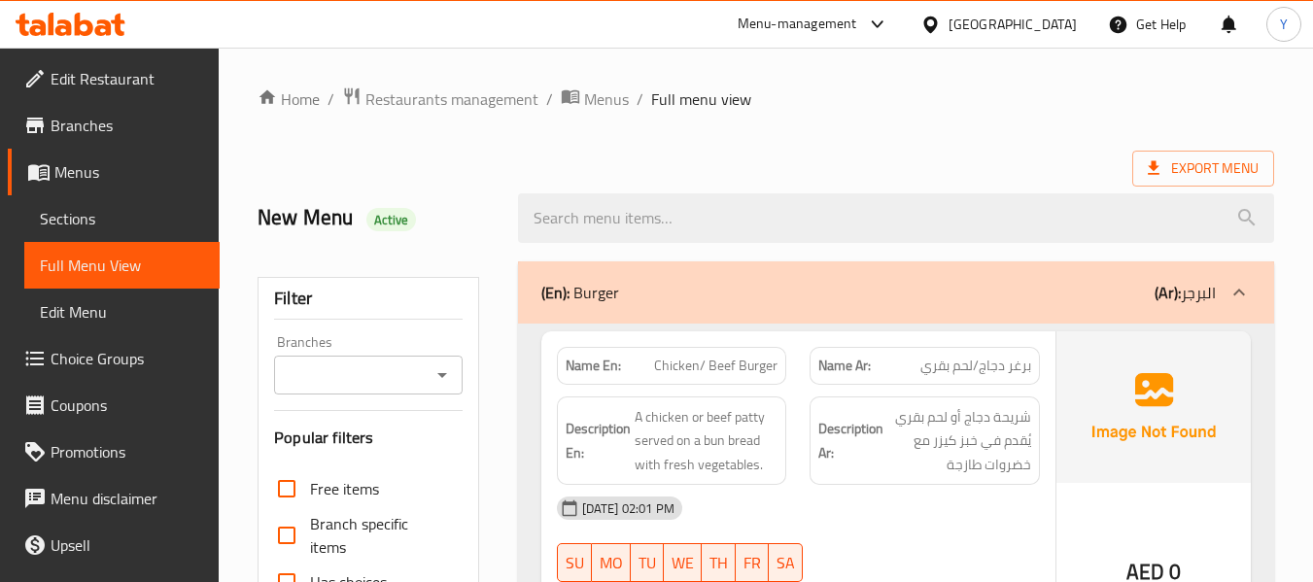
click at [904, 398] on div "Description Ar: شريحة دجاج أو لحم بقري يُقدم في خبز كيزر مع خضروات طازجة" at bounding box center [924, 440] width 230 height 89
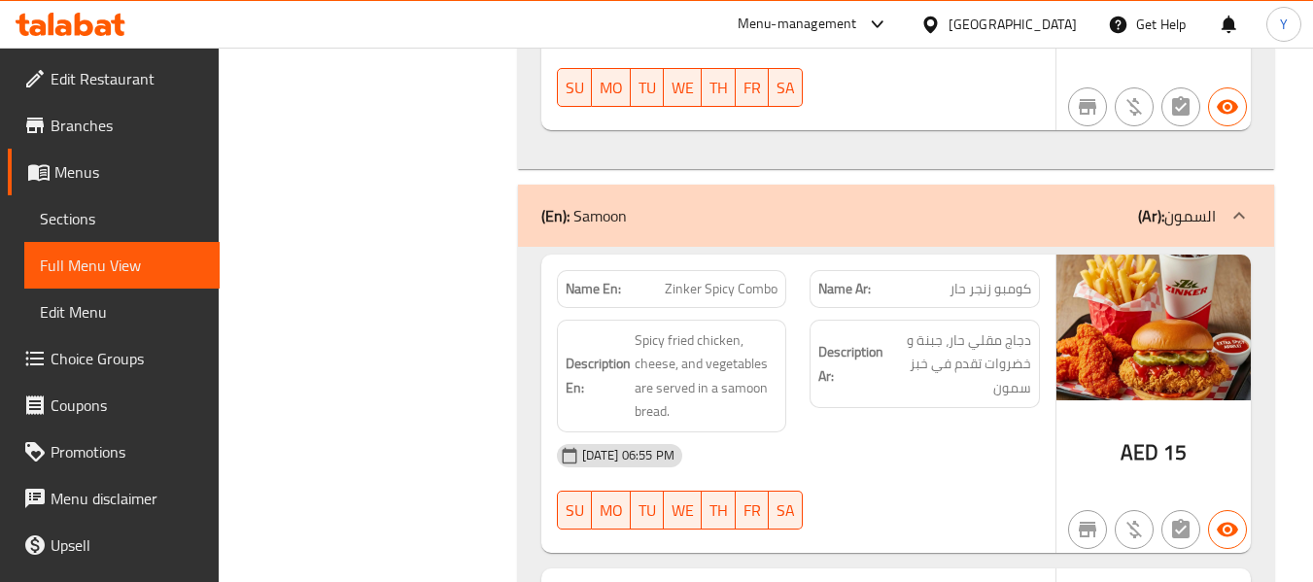
scroll to position [13397, 0]
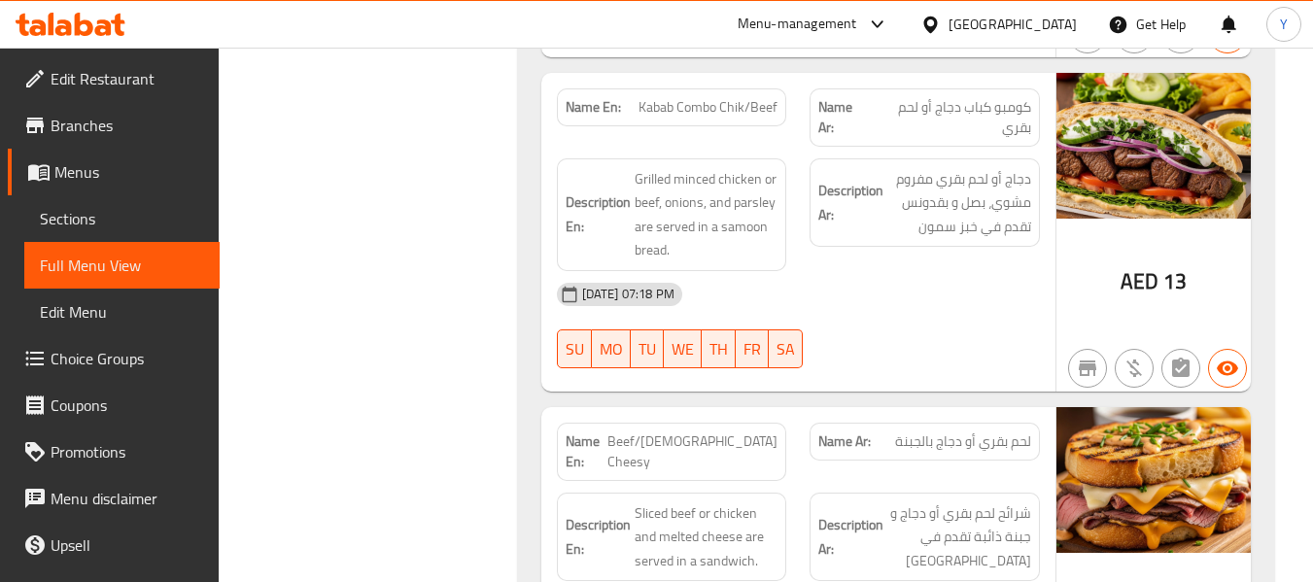
scroll to position [16040, 0]
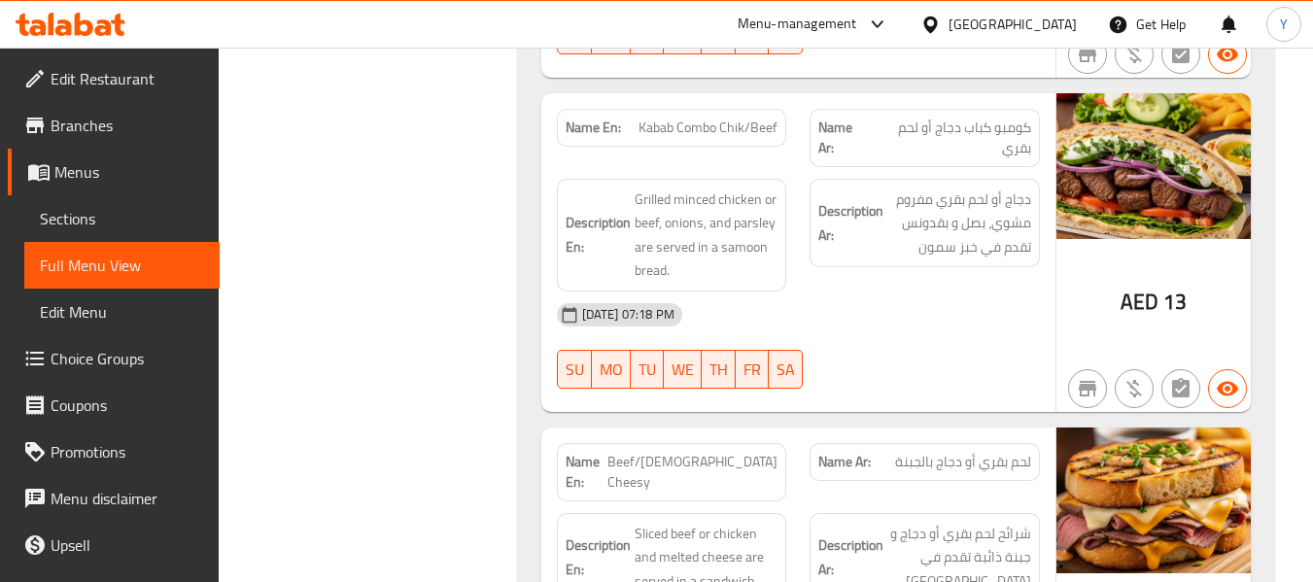
copy span "Kabab Combo Chik/Beef"
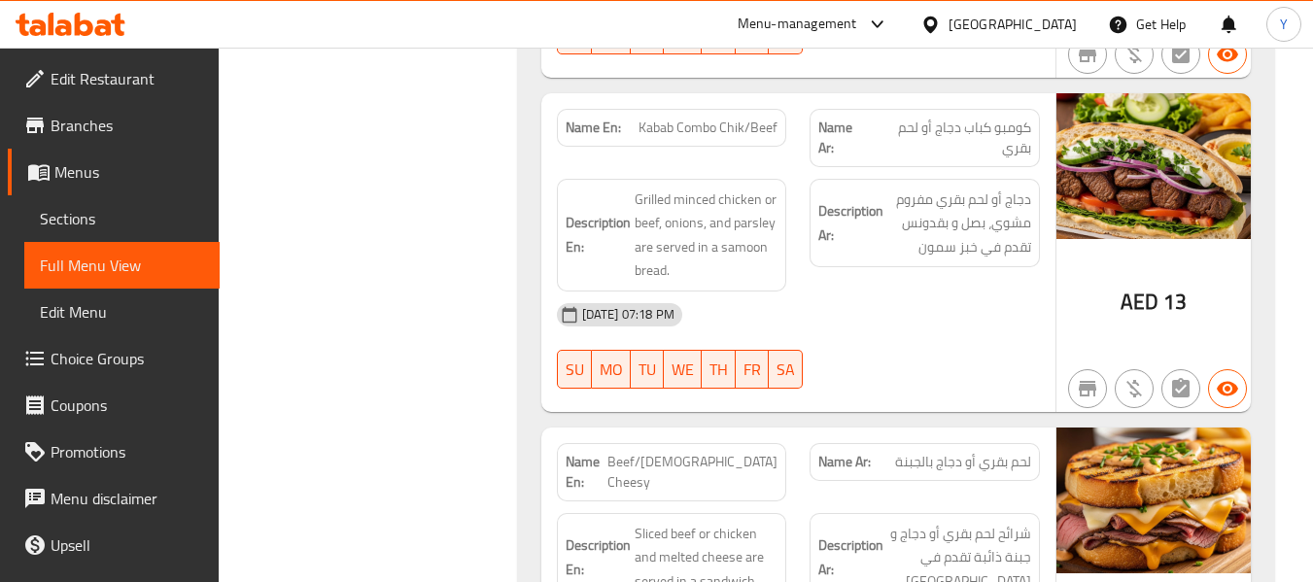
copy span "Beef/[DEMOGRAPHIC_DATA] Cheesy"
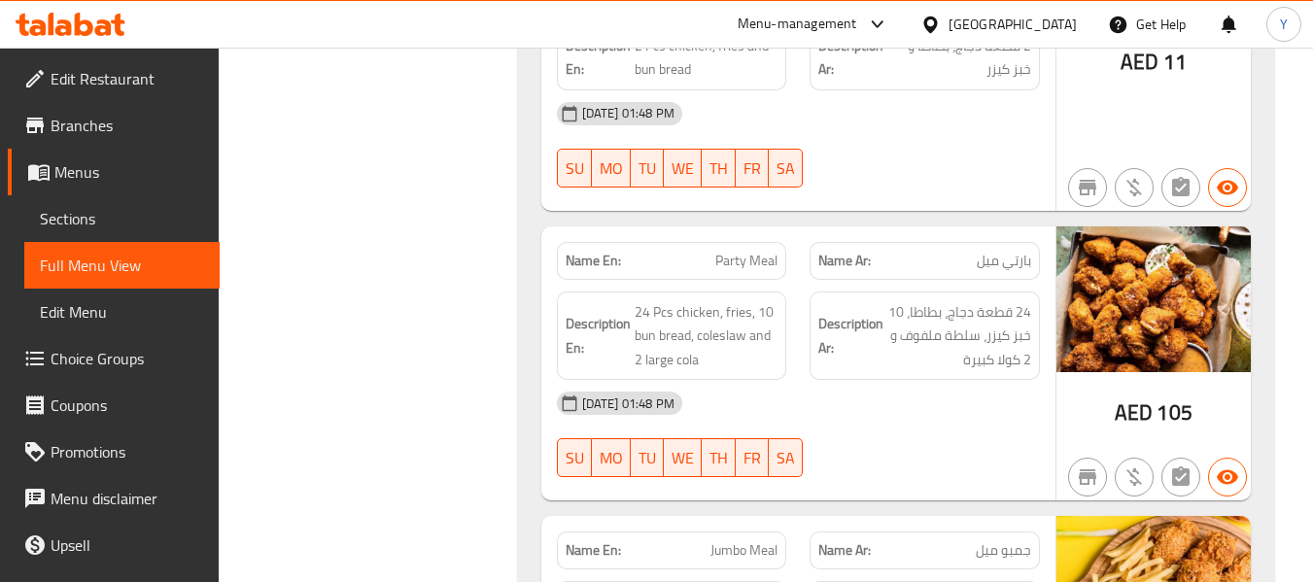
scroll to position [19946, 0]
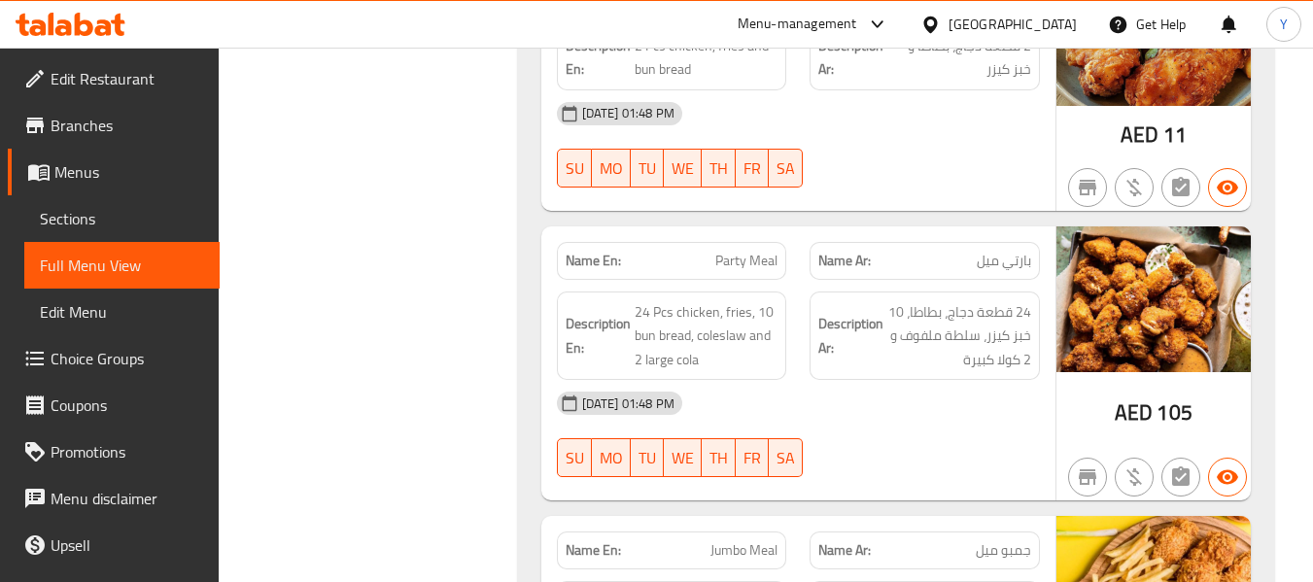
scroll to position [13319, 0]
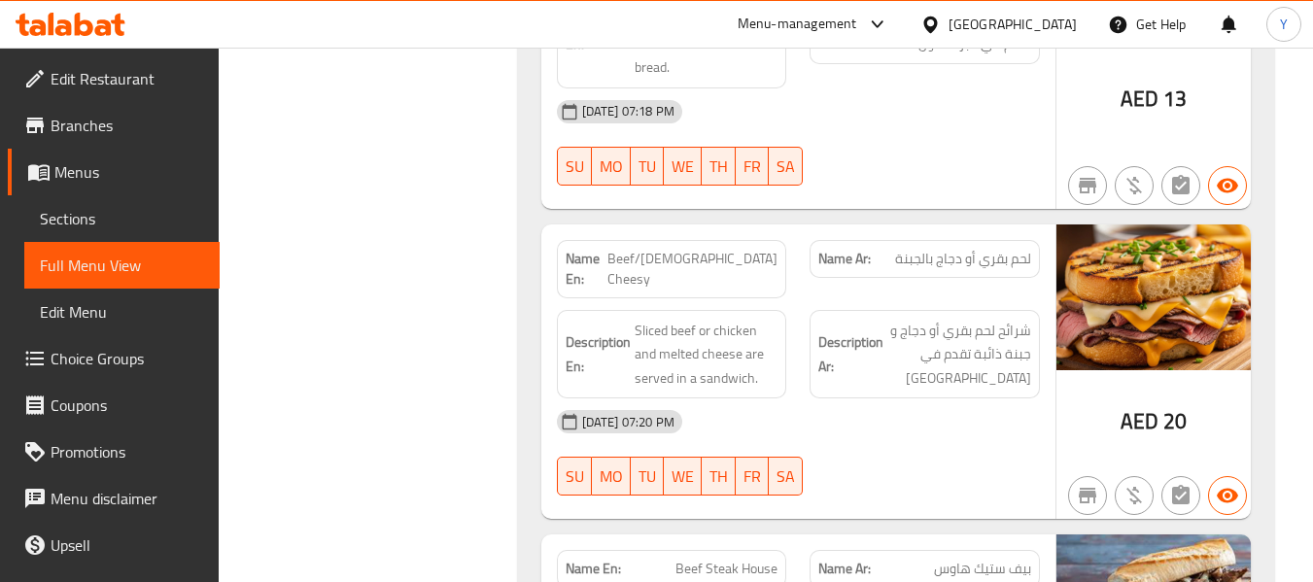
scroll to position [16157, 0]
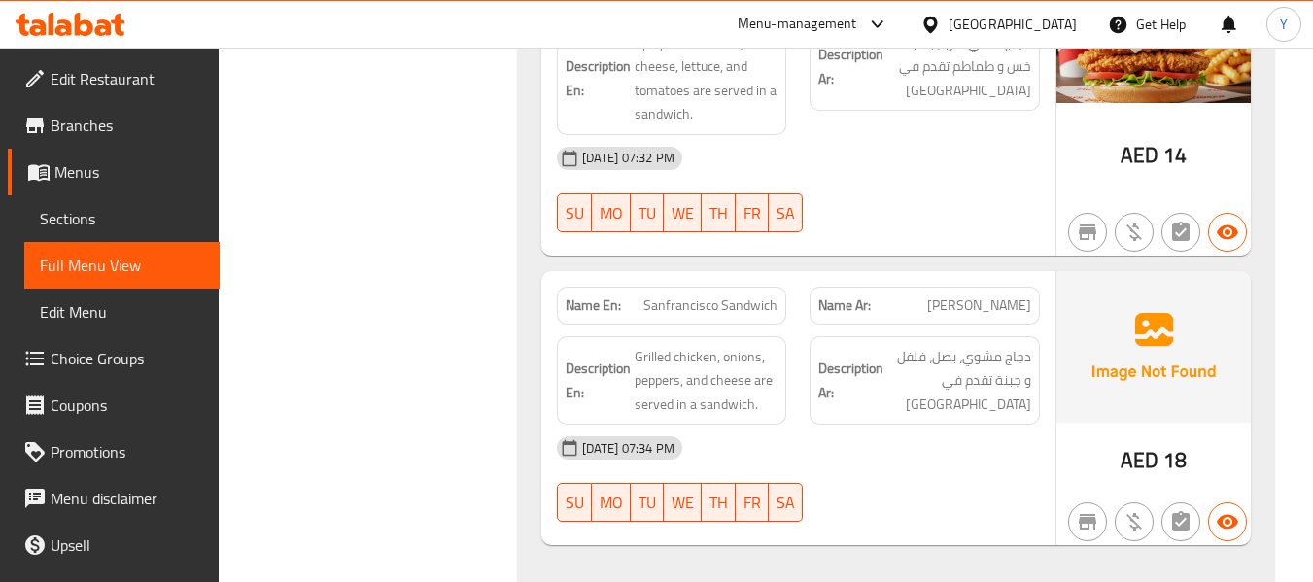
scroll to position [15876, 0]
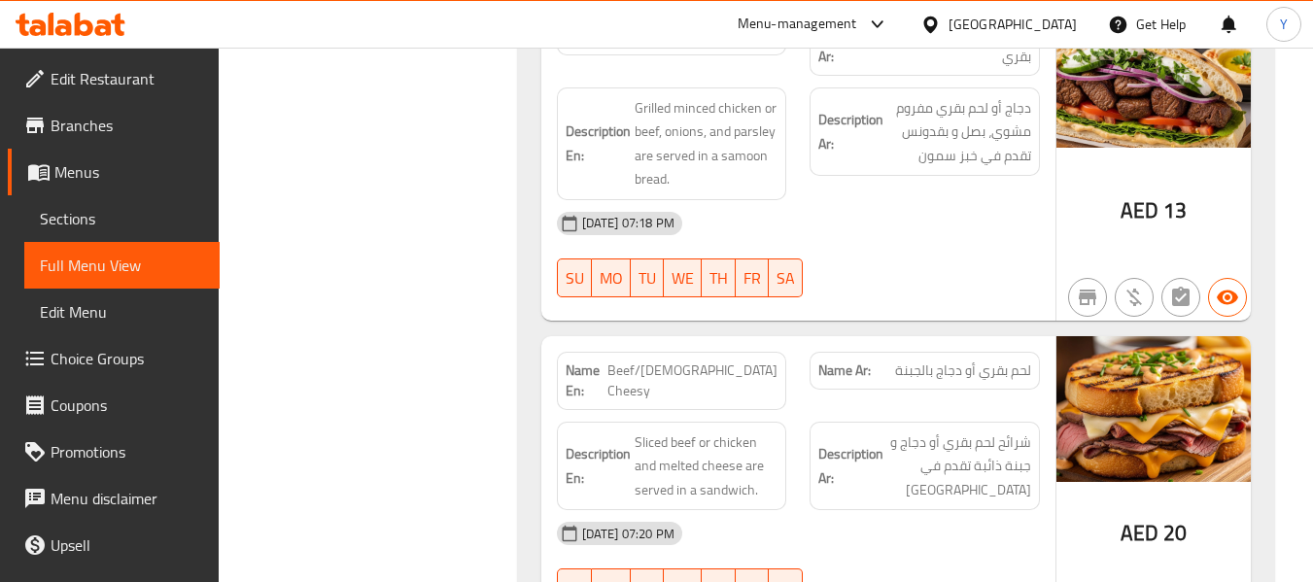
scroll to position [16148, 0]
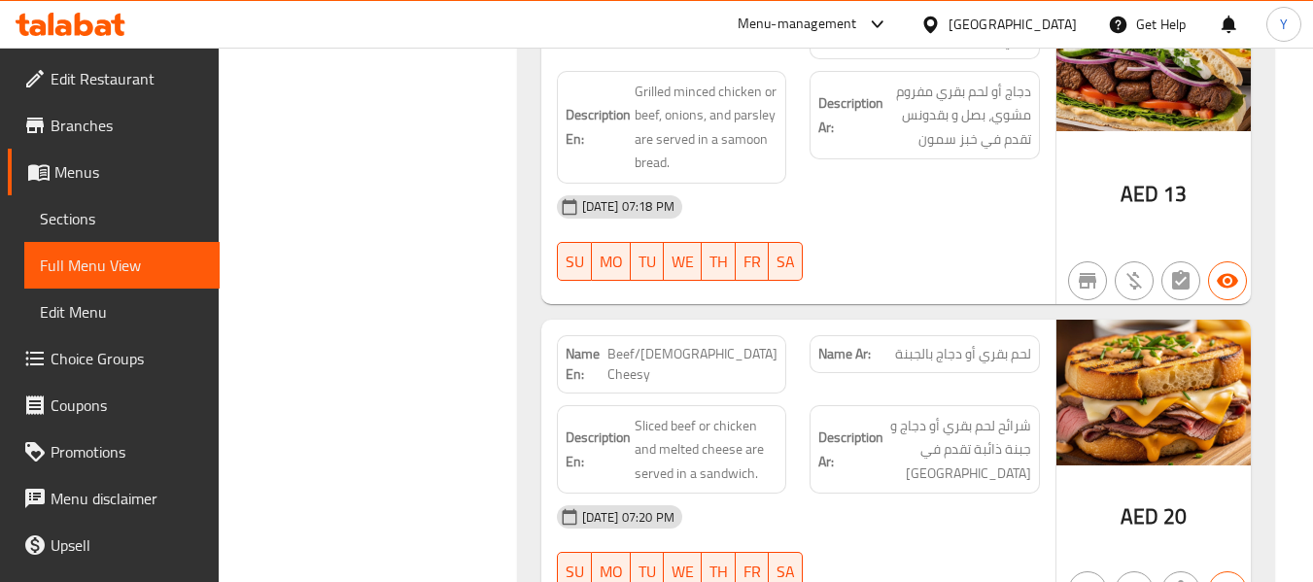
copy span "Beef/[DEMOGRAPHIC_DATA] Cheesy"
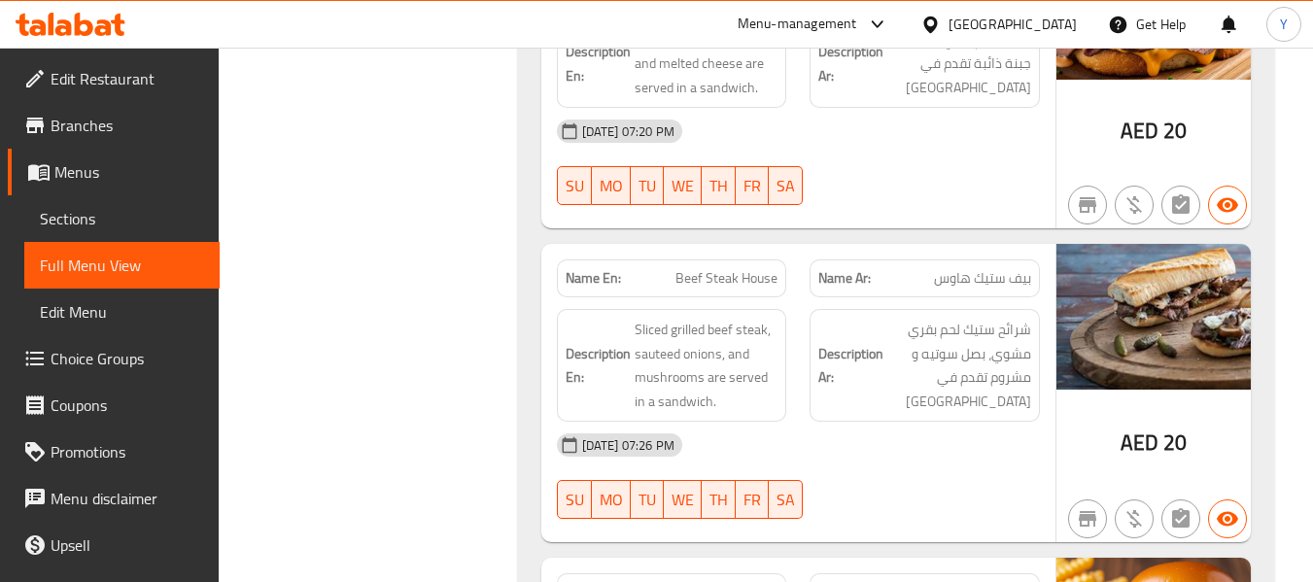
scroll to position [16536, 0]
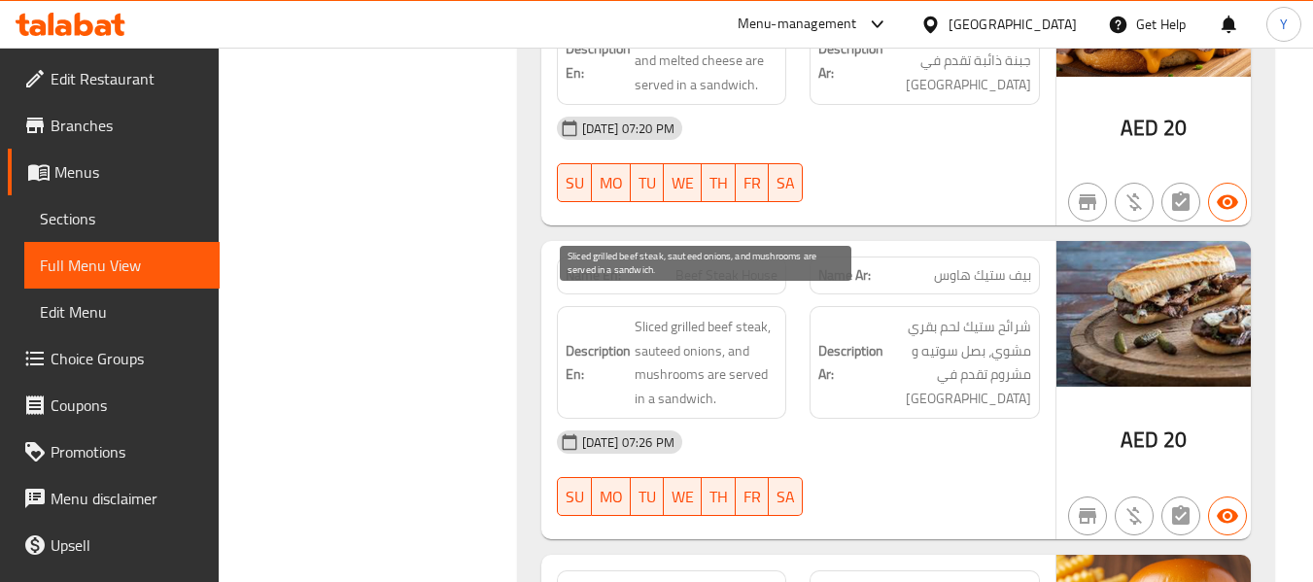
click at [725, 383] on span "Sliced grilled beef steak, sauteed onions, and mushrooms are served in a sandwi…" at bounding box center [707, 362] width 144 height 95
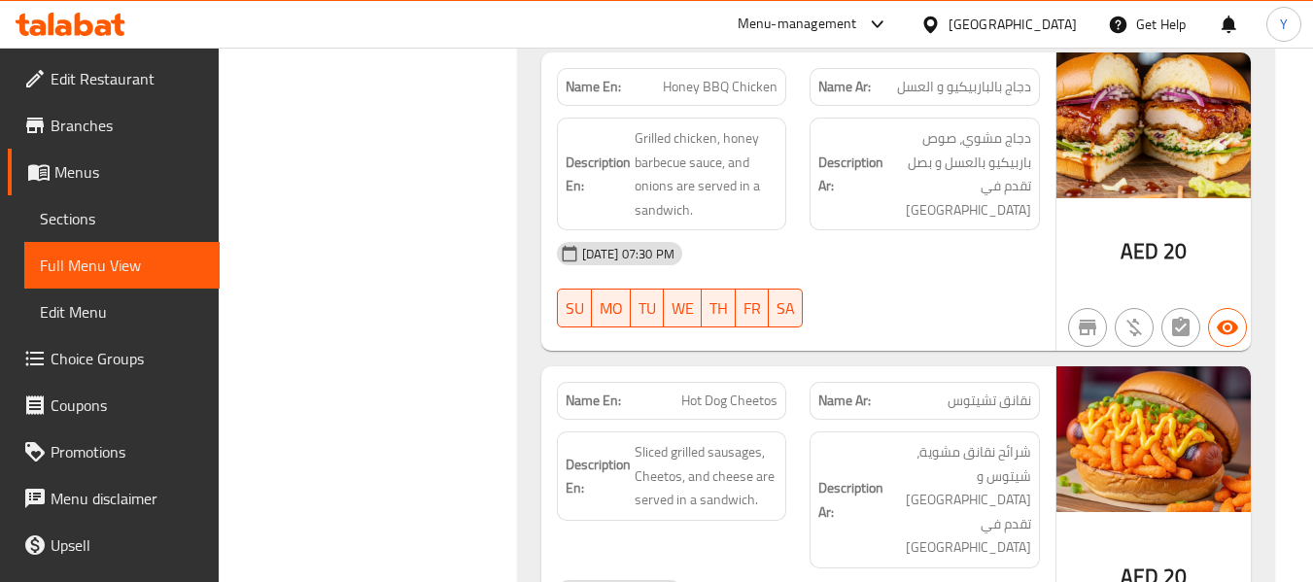
scroll to position [17392, 0]
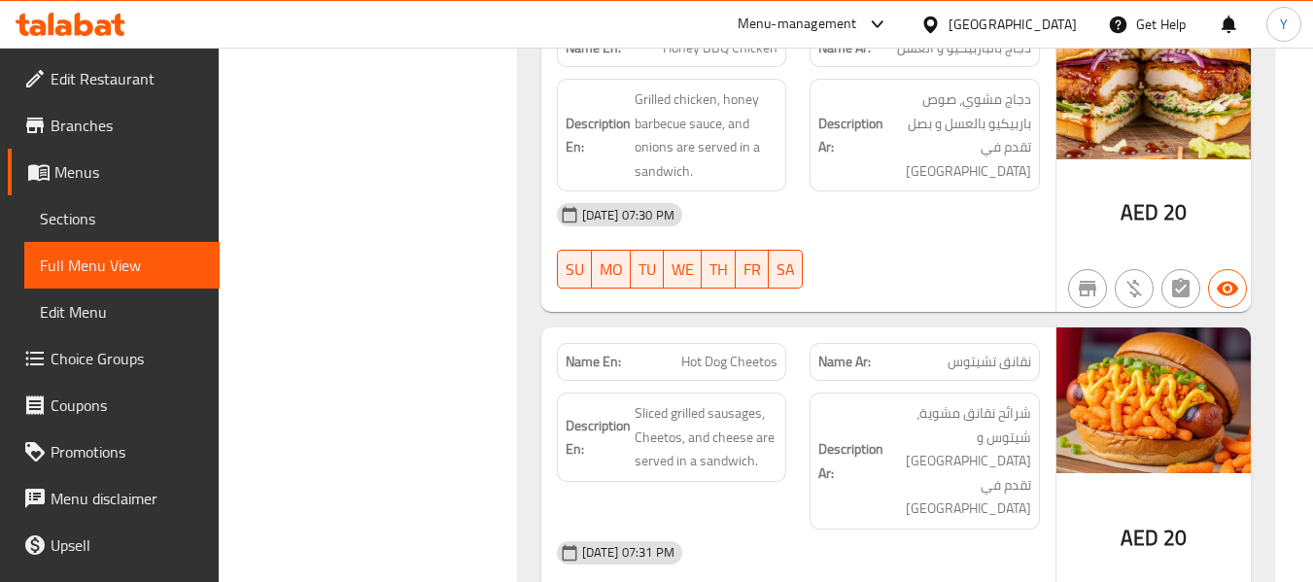
copy span "Hot Dog Cheetos"
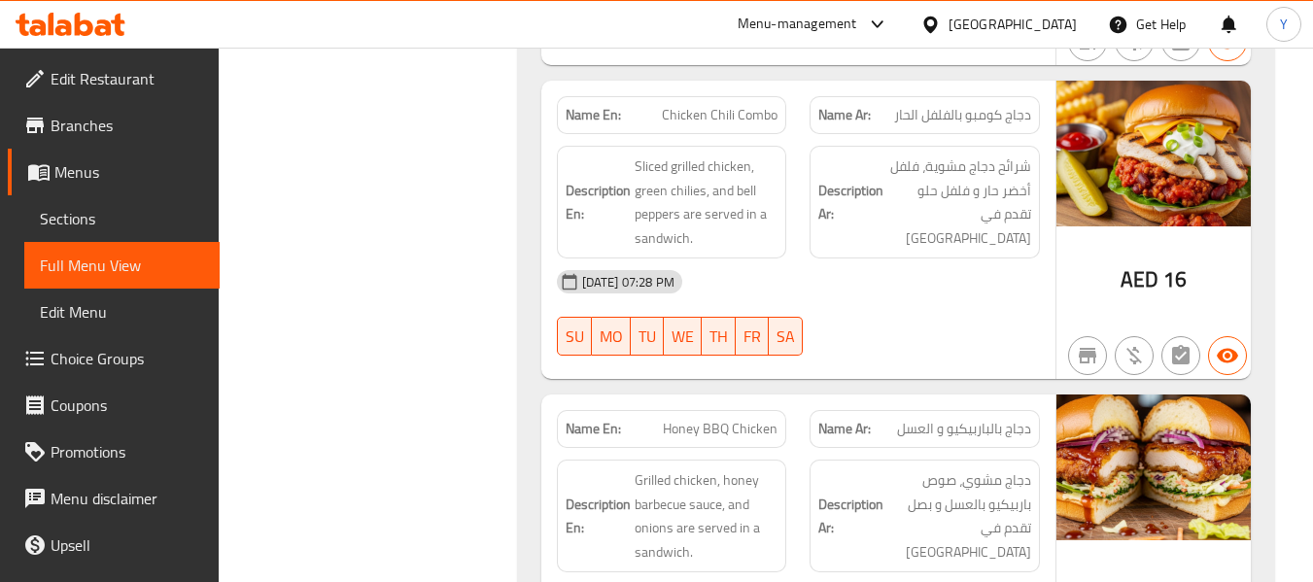
scroll to position [17264, 0]
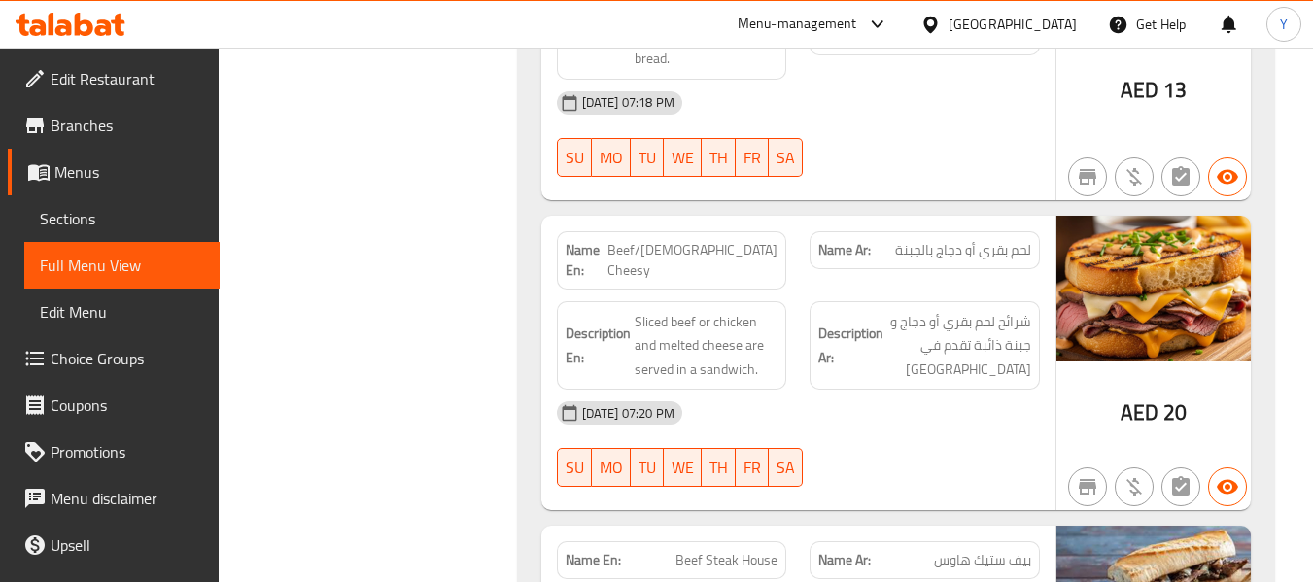
scroll to position [16254, 0]
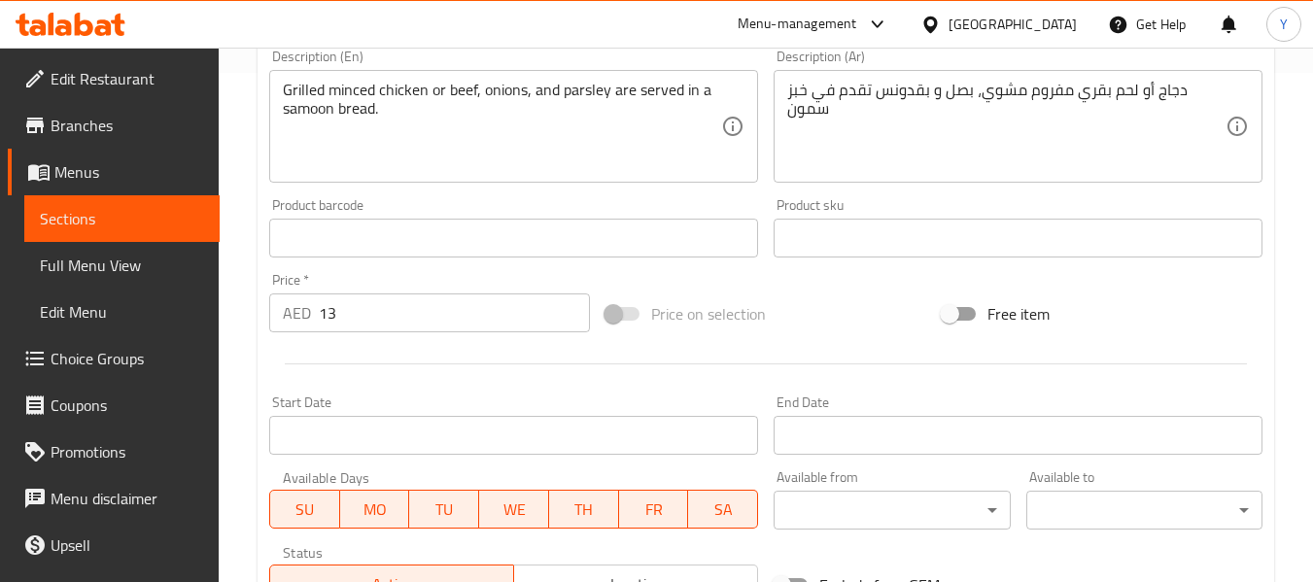
scroll to position [819, 0]
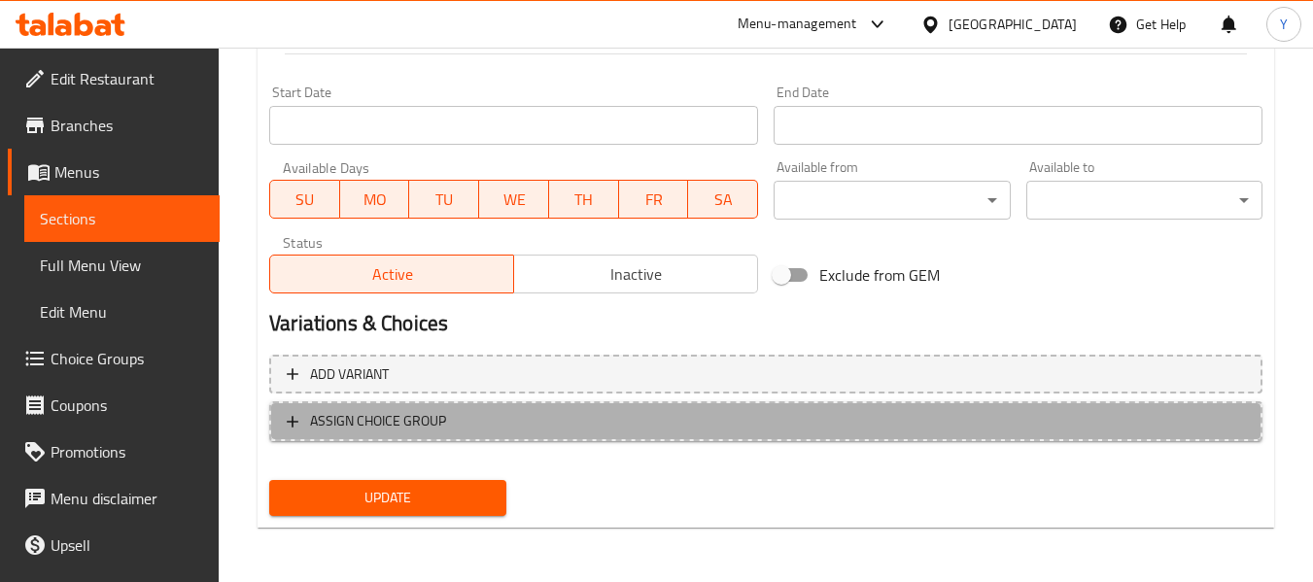
click at [749, 435] on button "ASSIGN CHOICE GROUP" at bounding box center [765, 421] width 993 height 40
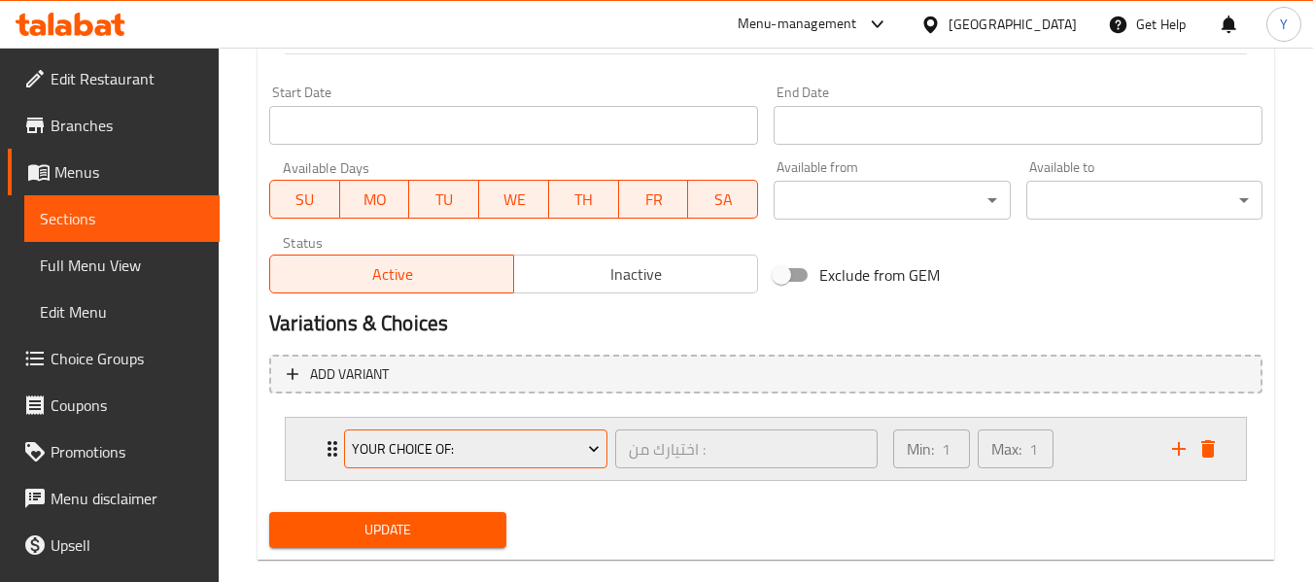
click at [586, 452] on icon "Expand" at bounding box center [593, 448] width 19 height 19
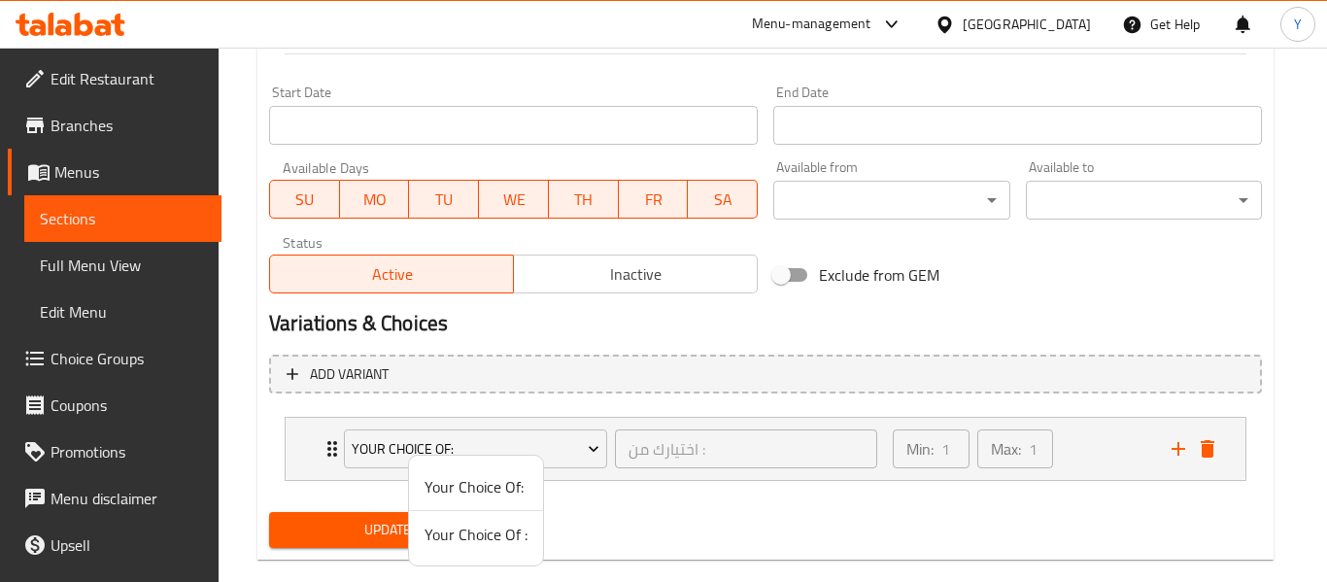
click at [631, 526] on div at bounding box center [663, 291] width 1327 height 582
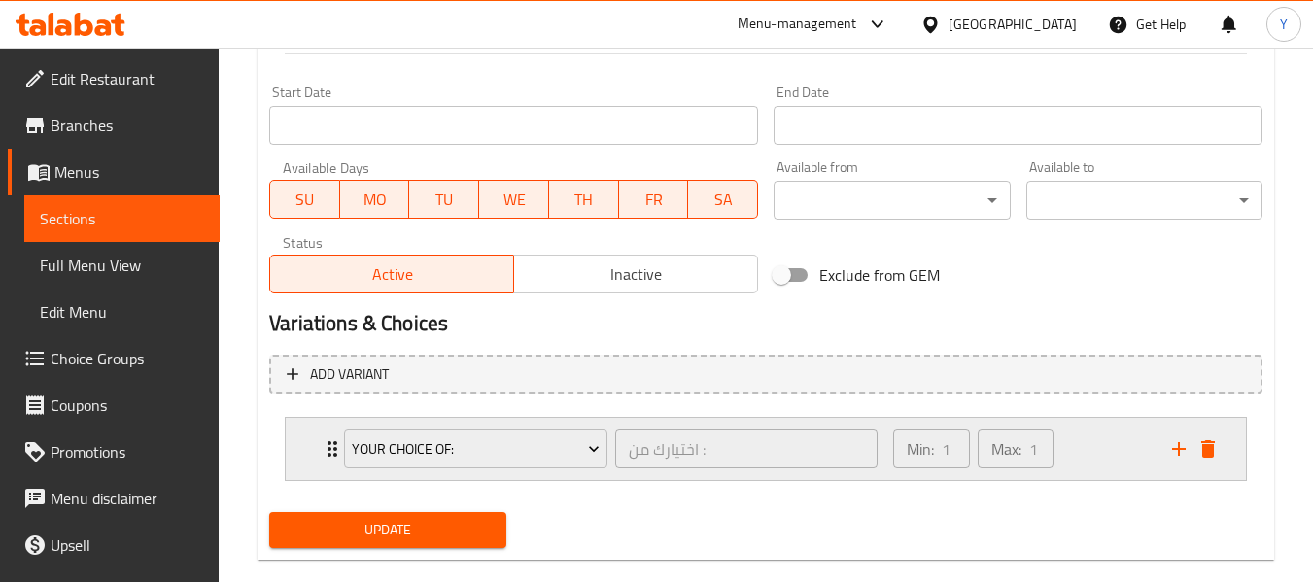
click at [328, 444] on icon "Expand" at bounding box center [332, 449] width 10 height 16
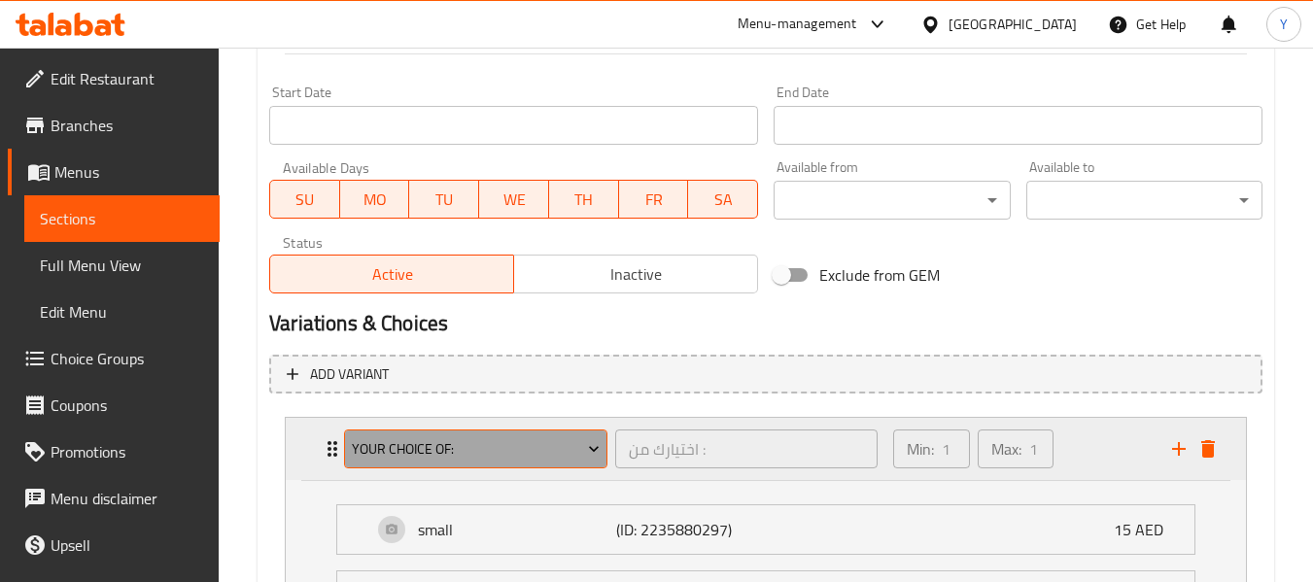
click at [425, 439] on span "Your Choice Of:" at bounding box center [476, 449] width 249 height 24
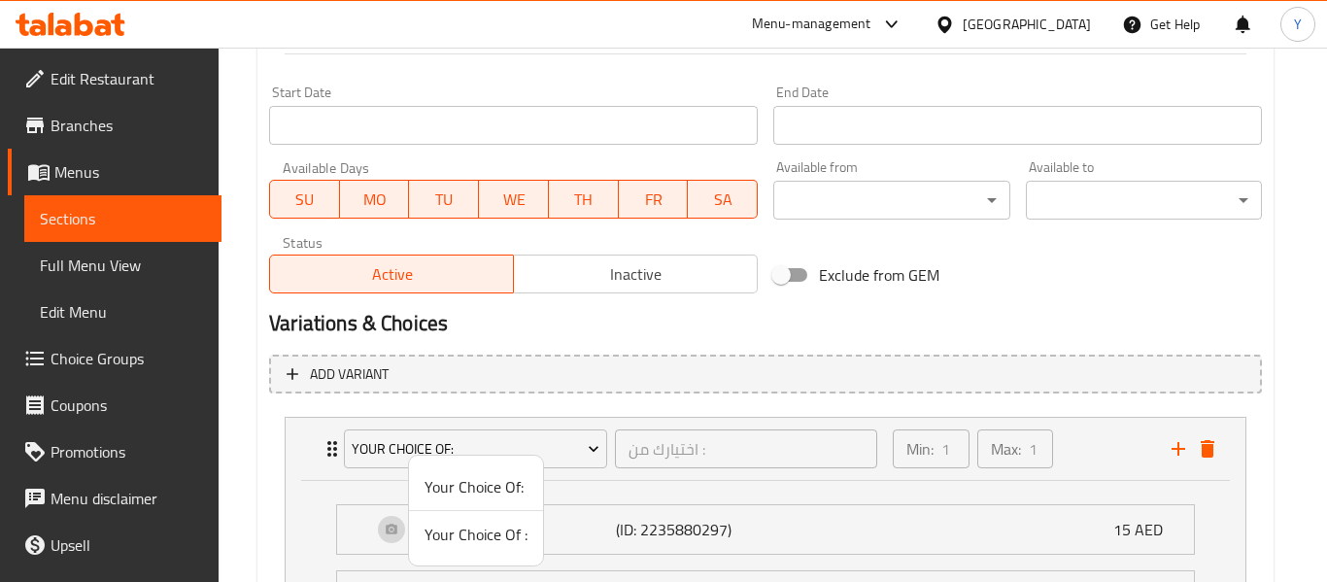
click at [446, 532] on span "Your Choice Of :" at bounding box center [476, 534] width 103 height 23
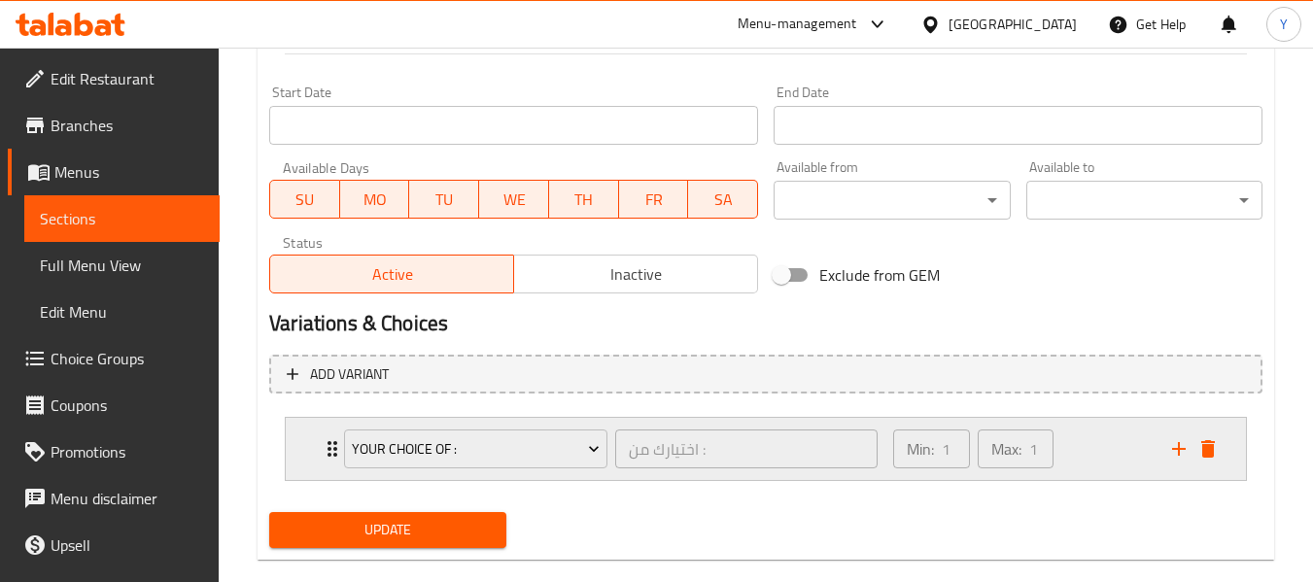
click at [336, 447] on div "Your Choice Of : اختيارك من : ​" at bounding box center [610, 449] width 557 height 62
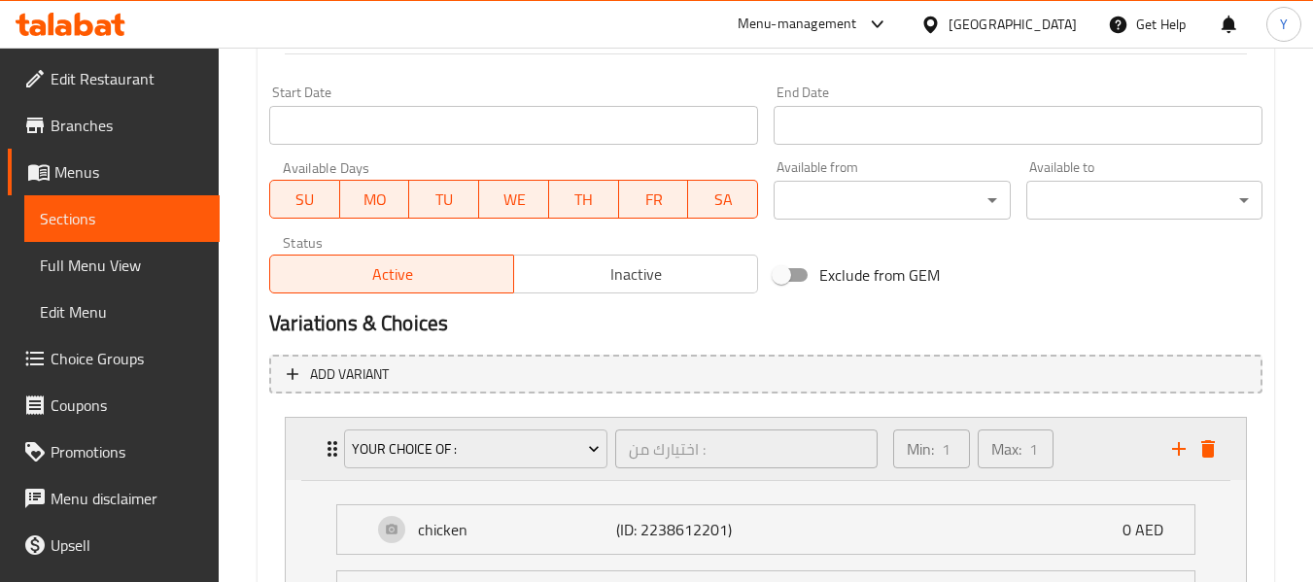
click at [336, 447] on div "Your Choice Of : اختيارك من : ​" at bounding box center [610, 449] width 557 height 62
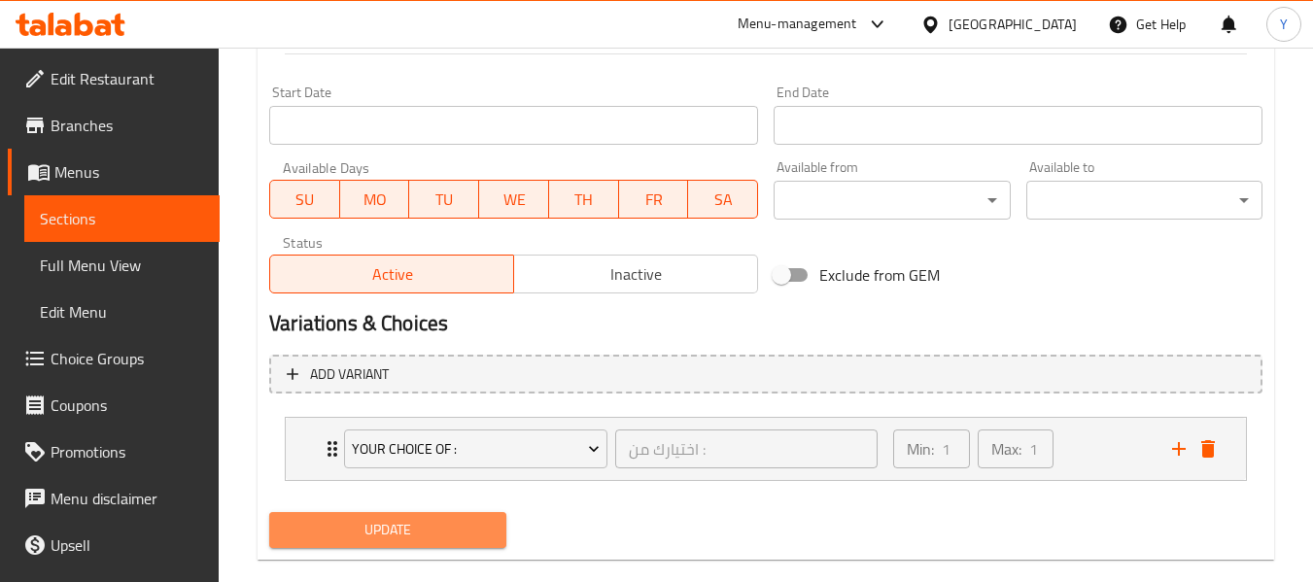
click at [434, 527] on span "Update" at bounding box center [387, 530] width 205 height 24
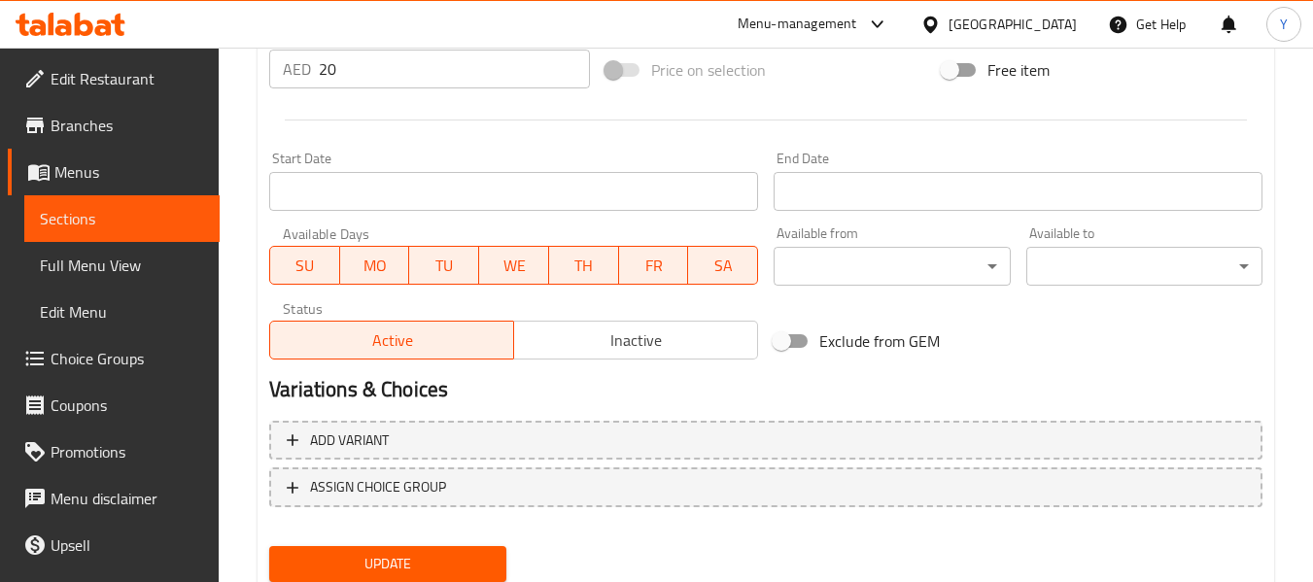
scroll to position [819, 0]
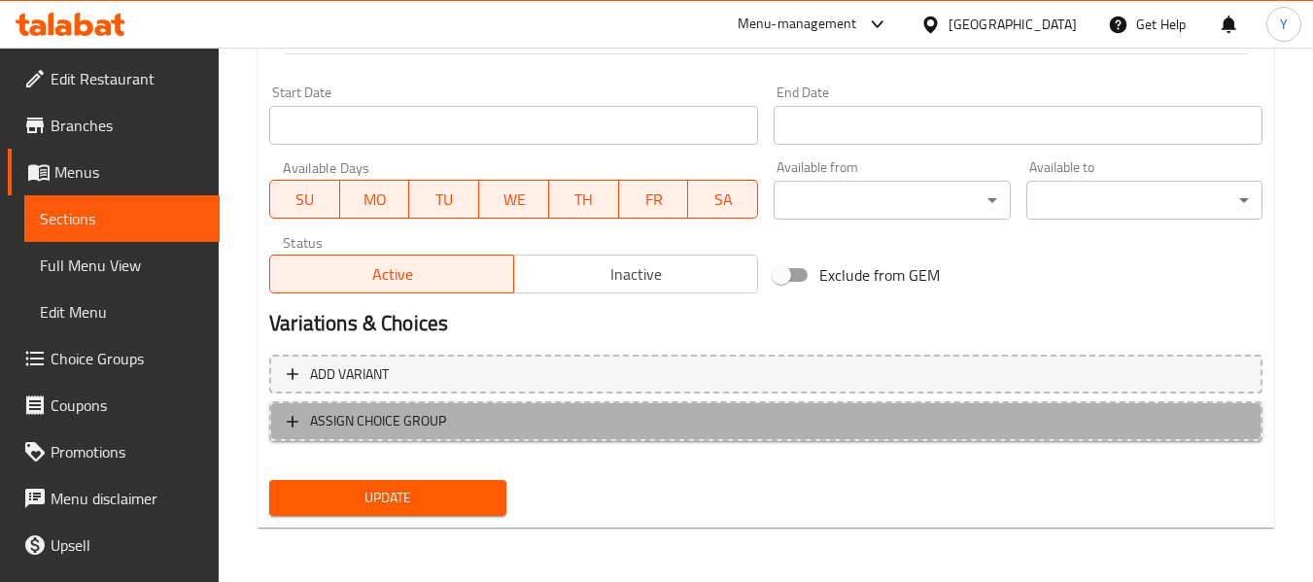
click at [791, 413] on span "ASSIGN CHOICE GROUP" at bounding box center [766, 421] width 958 height 24
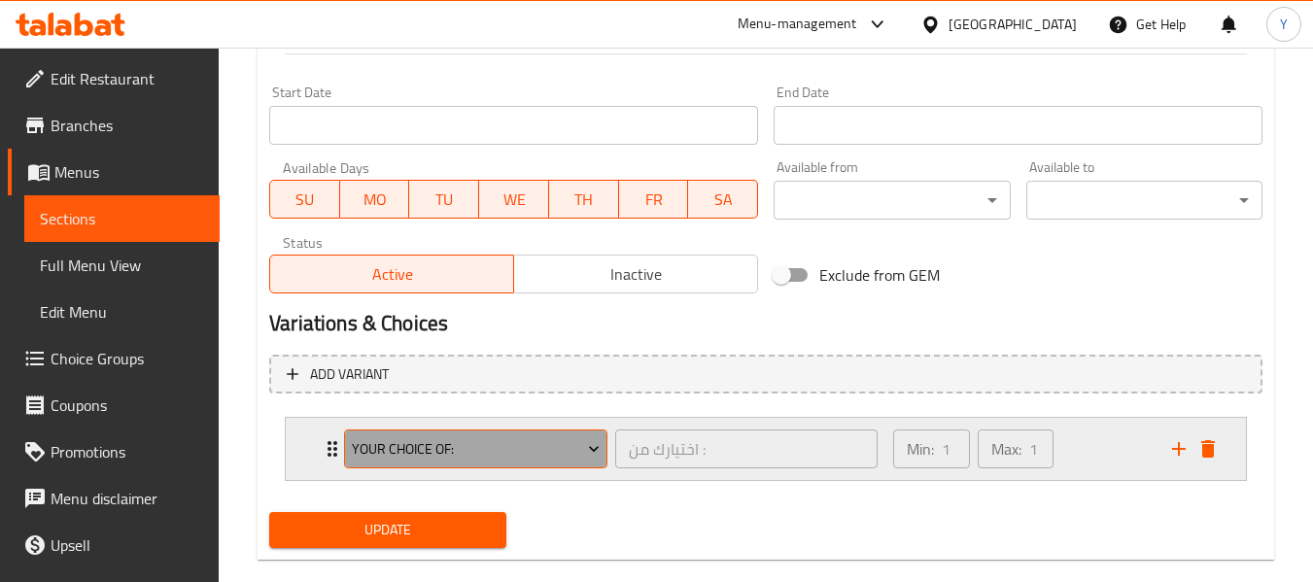
click at [560, 452] on span "Your Choice Of:" at bounding box center [476, 449] width 249 height 24
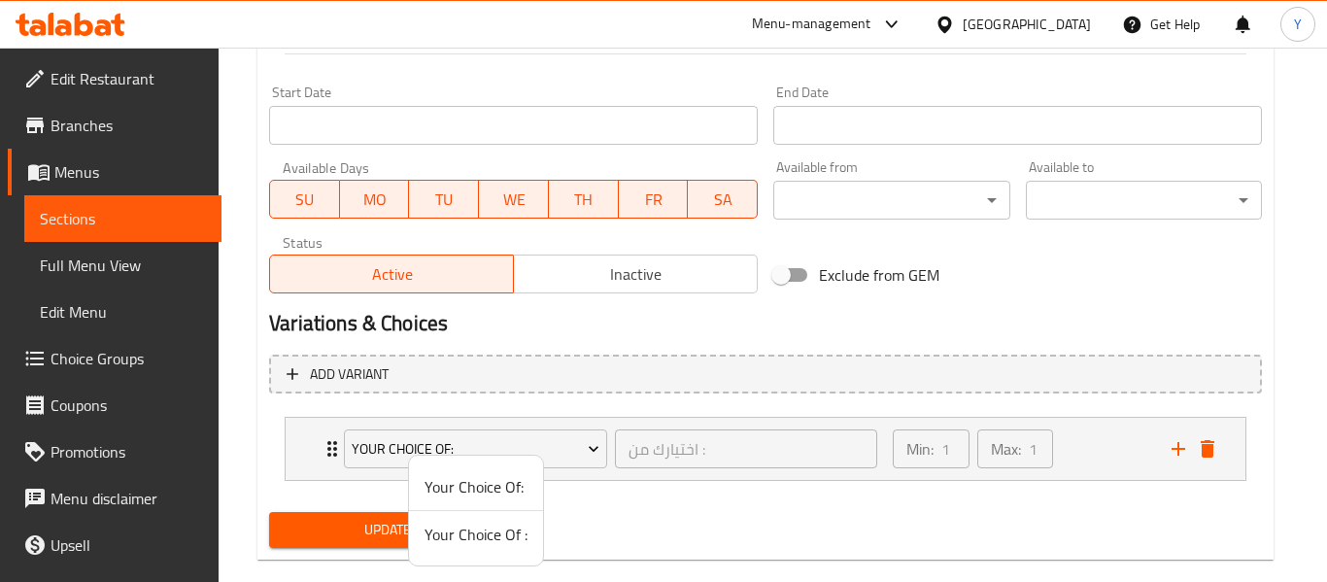
click at [475, 541] on span "Your Choice Of :" at bounding box center [476, 534] width 103 height 23
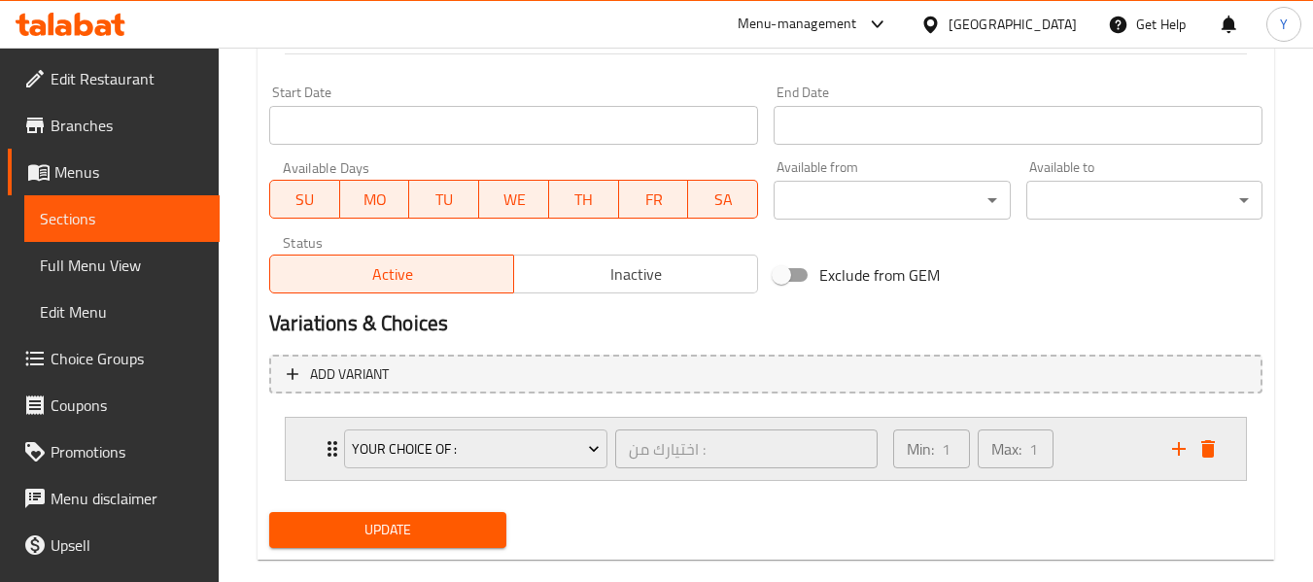
click at [323, 447] on icon "Expand" at bounding box center [332, 448] width 23 height 23
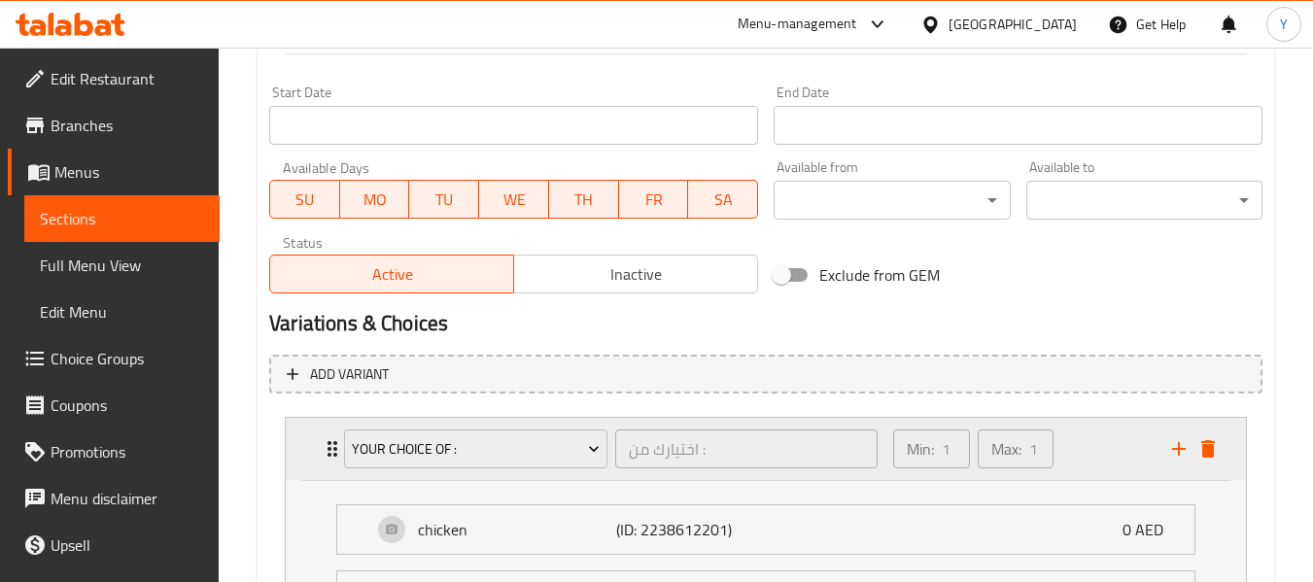
click at [323, 447] on icon "Expand" at bounding box center [332, 448] width 23 height 23
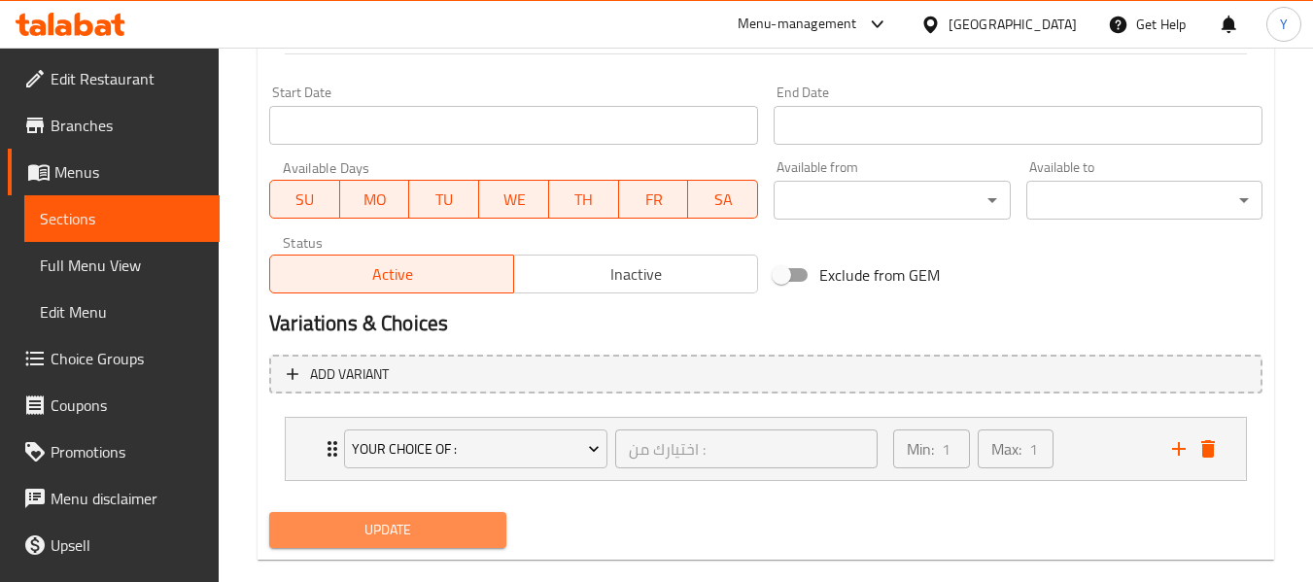
click at [416, 530] on span "Update" at bounding box center [387, 530] width 205 height 24
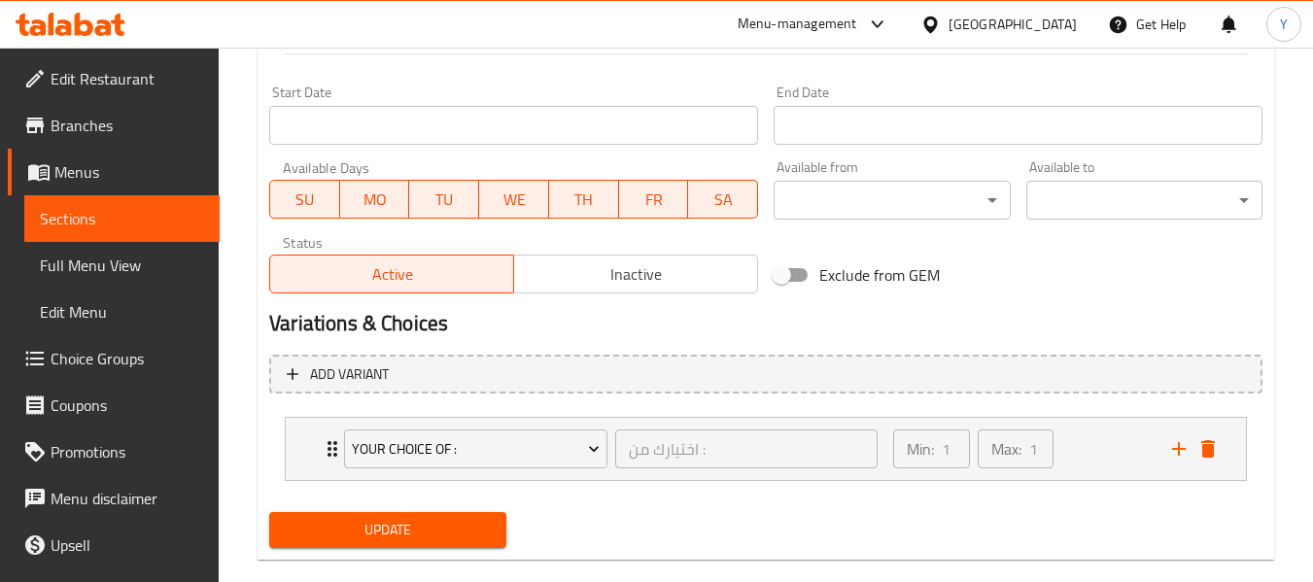
scroll to position [310, 0]
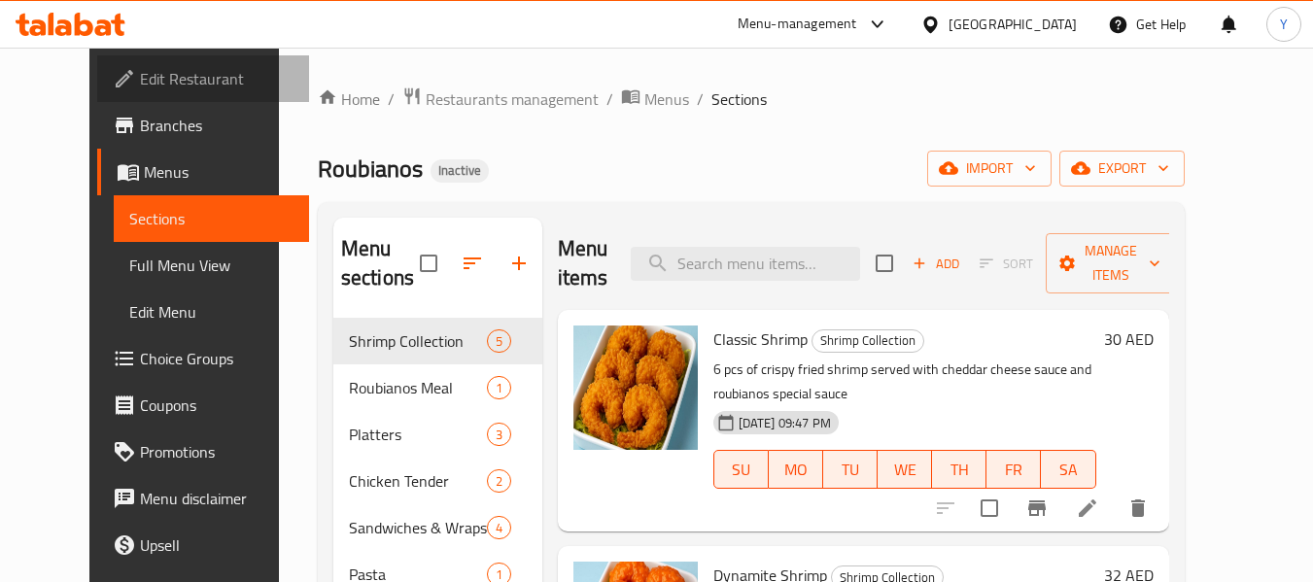
click at [145, 70] on span "Edit Restaurant" at bounding box center [217, 78] width 154 height 23
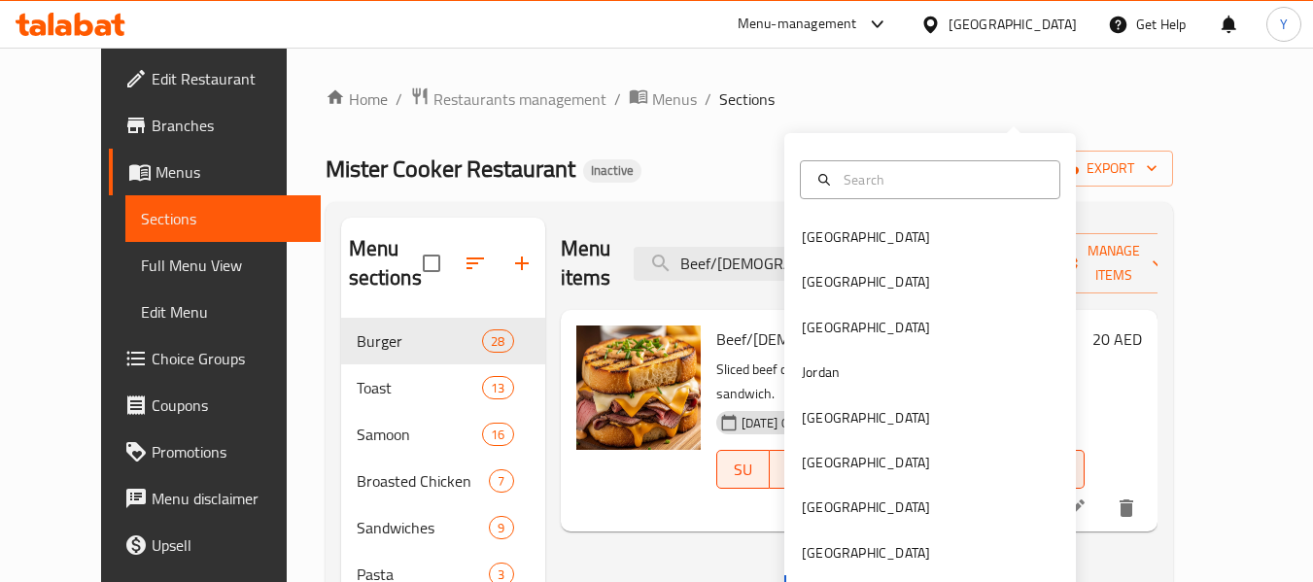
scroll to position [83, 0]
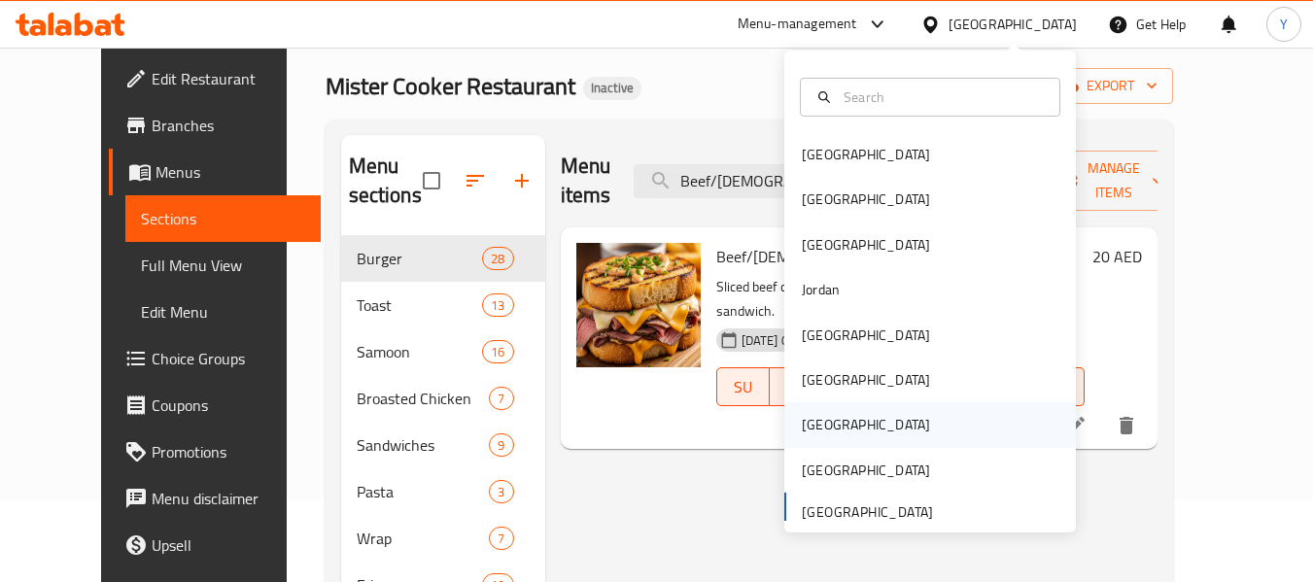
click at [876, 435] on div "[GEOGRAPHIC_DATA]" at bounding box center [930, 424] width 292 height 45
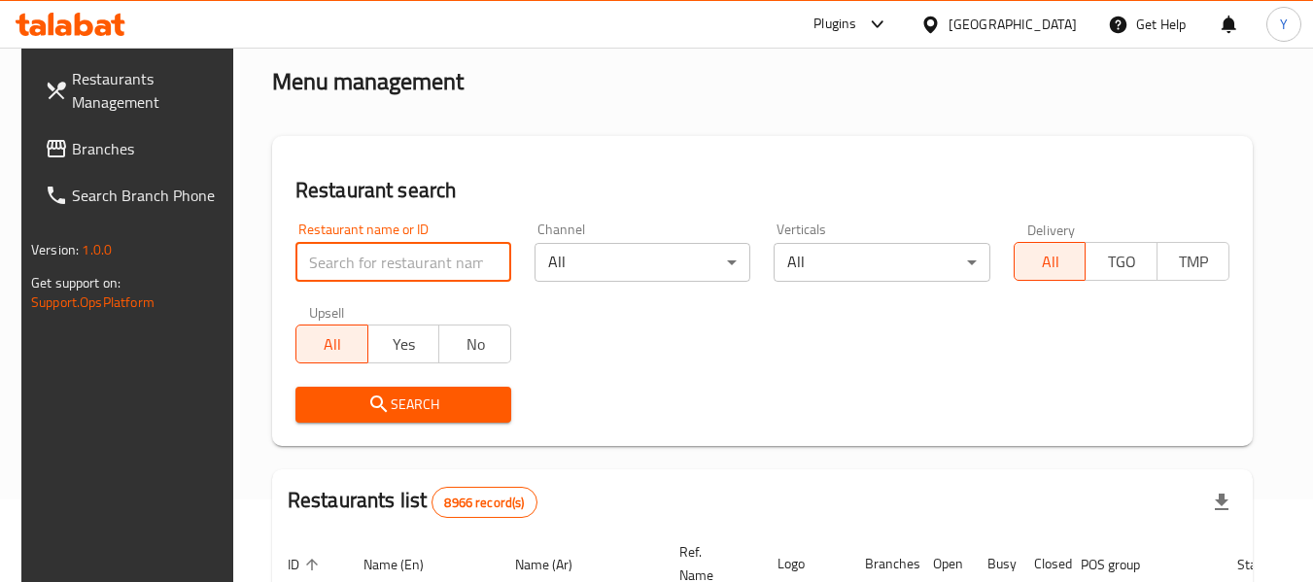
click at [381, 261] on input "search" at bounding box center [403, 262] width 216 height 39
paste input "Golden Berry Coffee"
type input "Golden Berry Coffee"
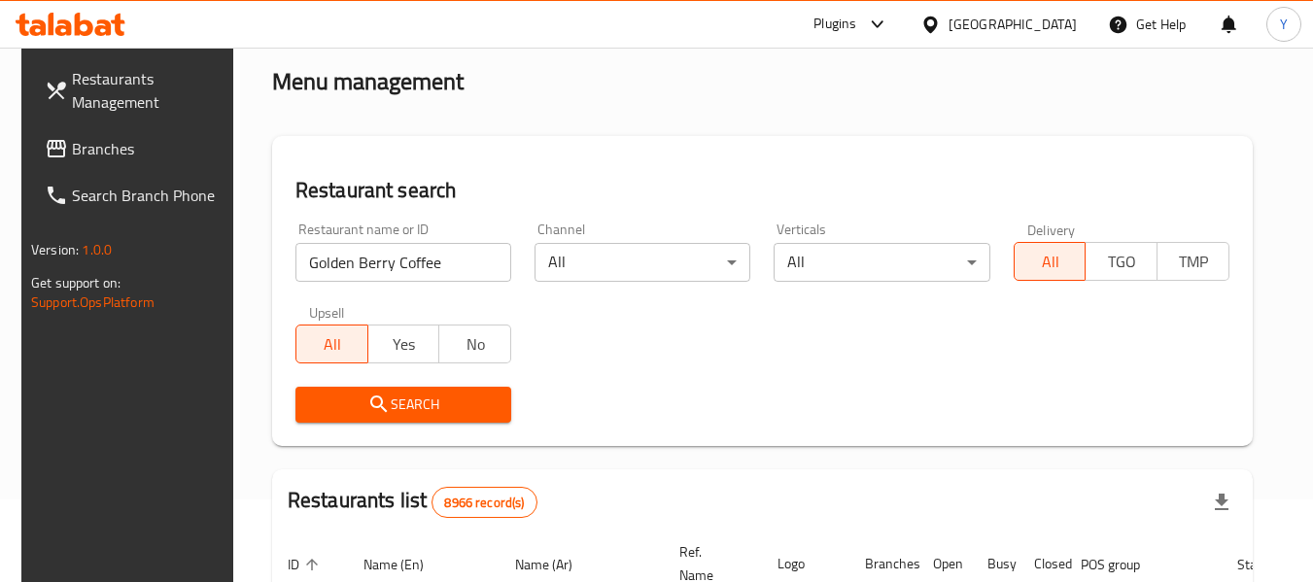
click at [367, 412] on icon "submit" at bounding box center [378, 404] width 23 height 23
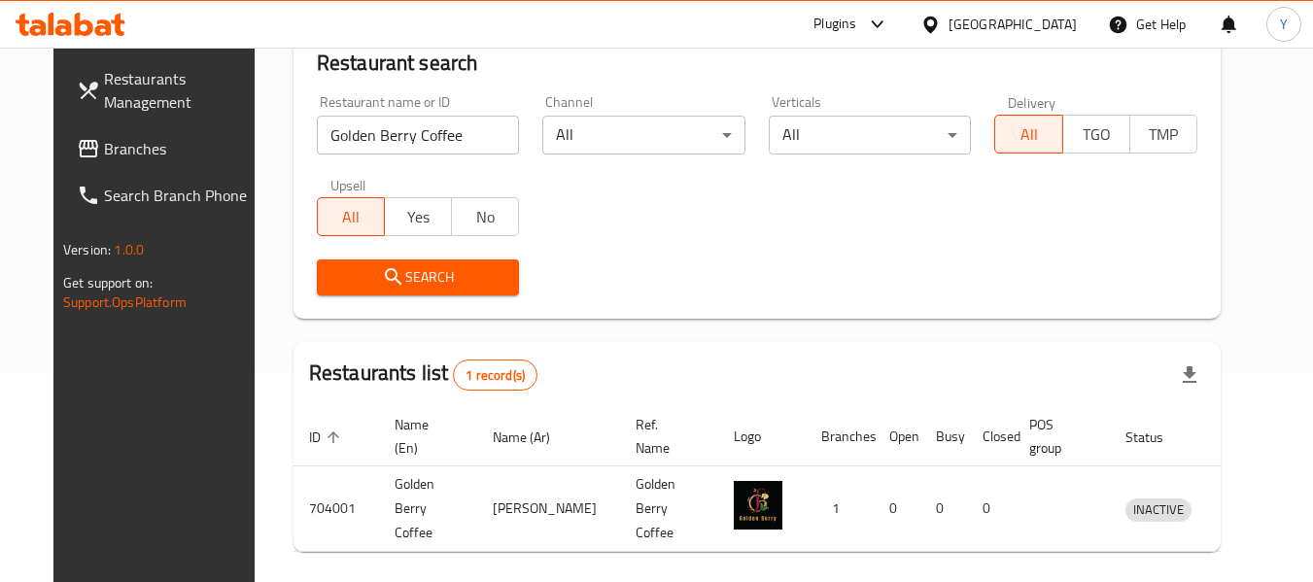
scroll to position [268, 0]
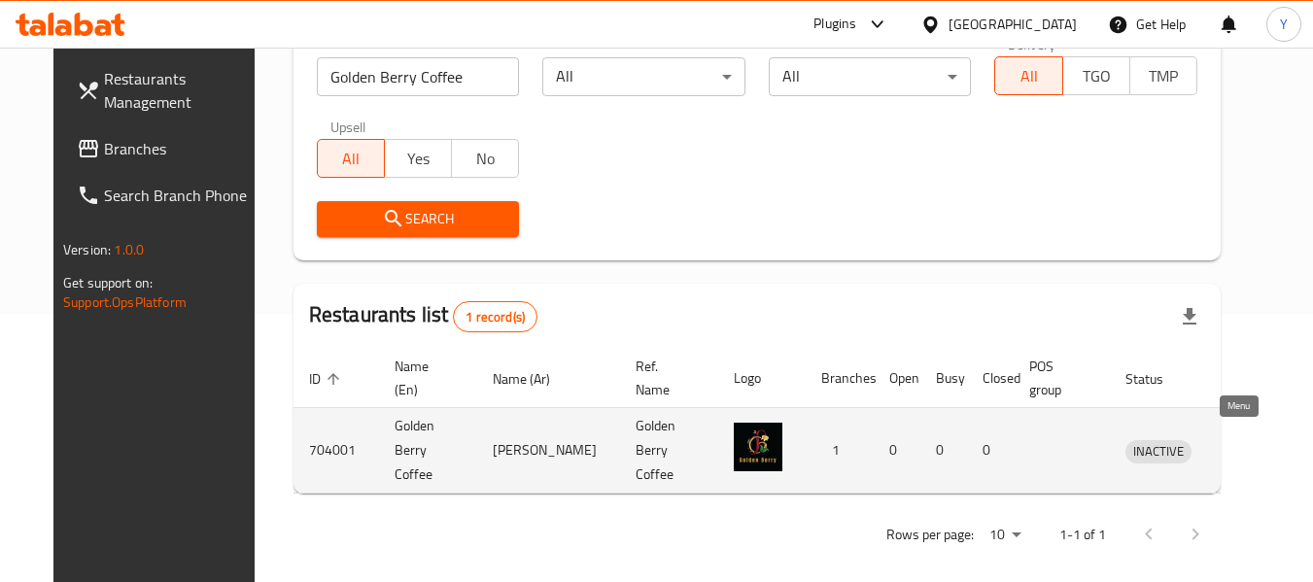
click at [1231, 443] on icon "enhanced table" at bounding box center [1241, 451] width 21 height 17
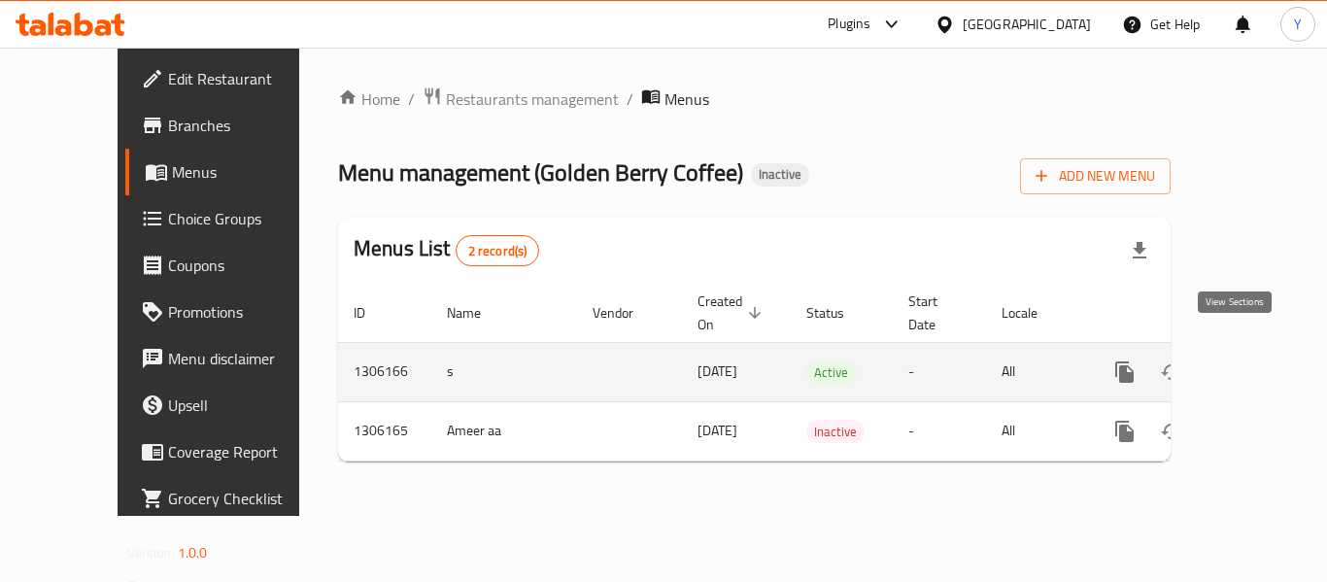
click at [1256, 363] on icon "enhanced table" at bounding box center [1264, 371] width 17 height 17
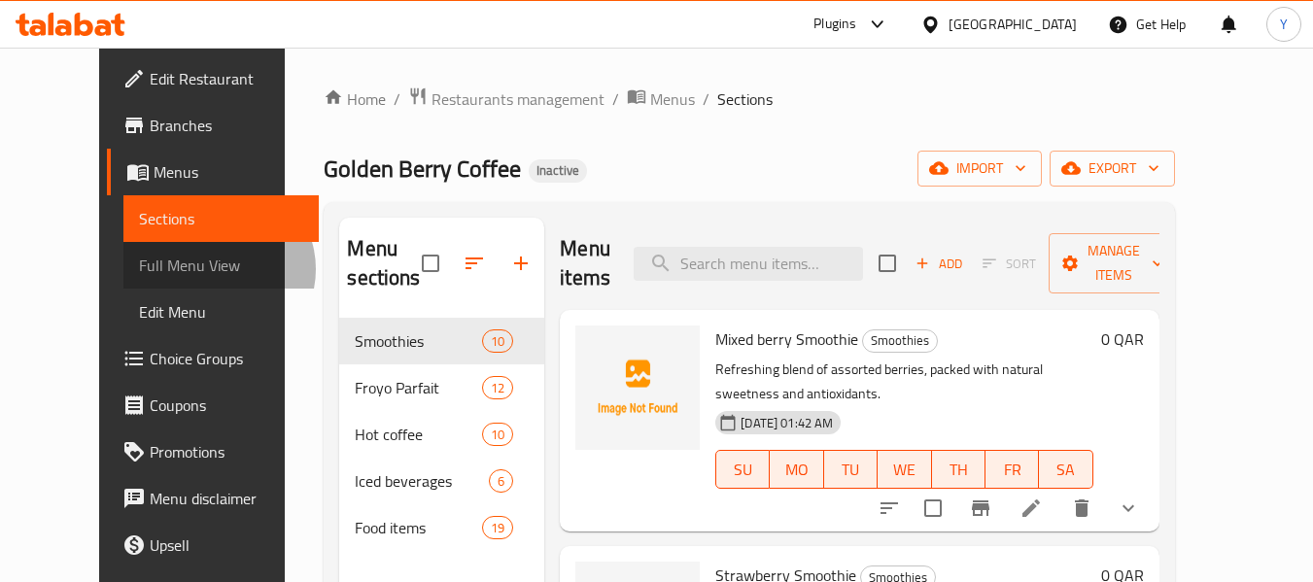
click at [139, 269] on span "Full Menu View" at bounding box center [221, 265] width 164 height 23
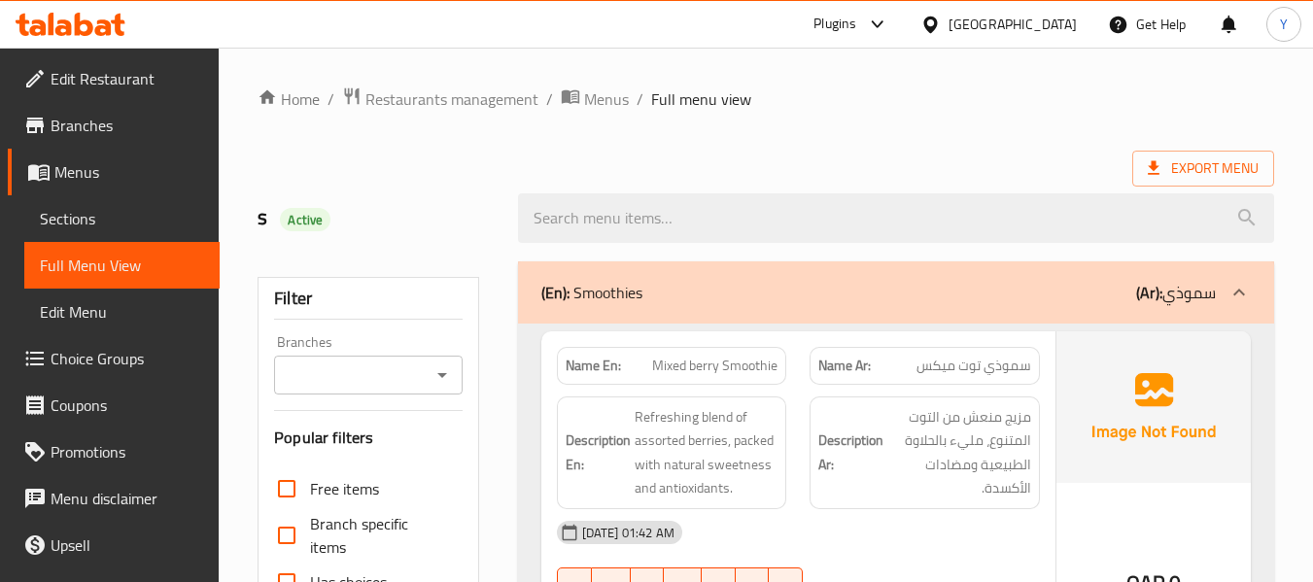
scroll to position [509, 0]
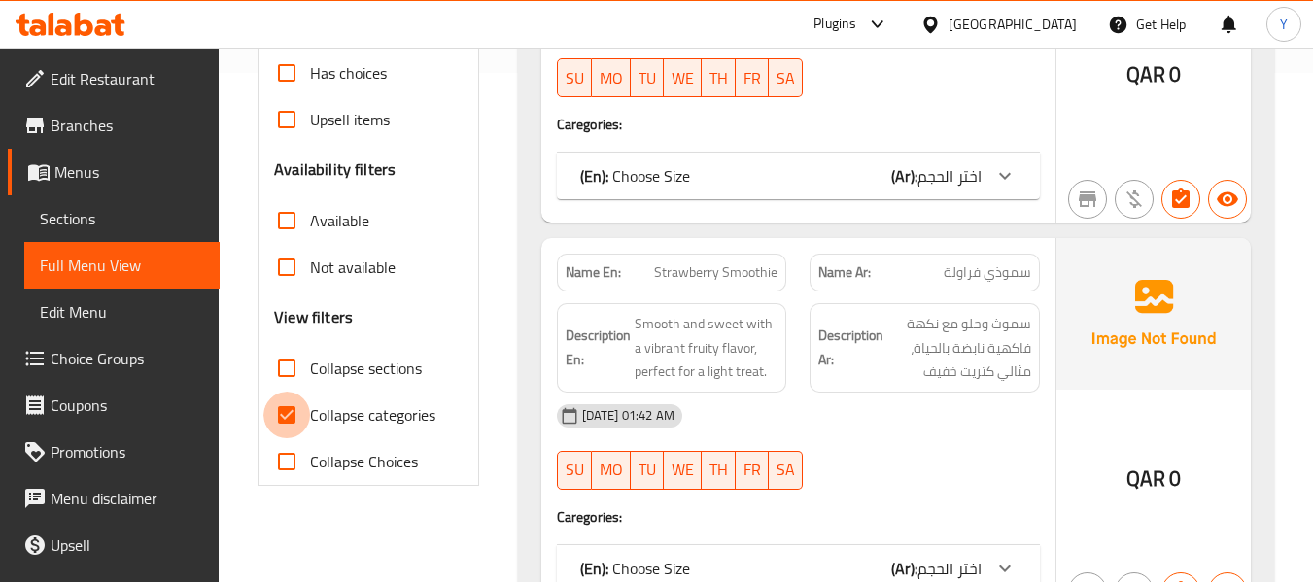
click at [291, 419] on input "Collapse categories" at bounding box center [286, 415] width 47 height 47
checkbox input "false"
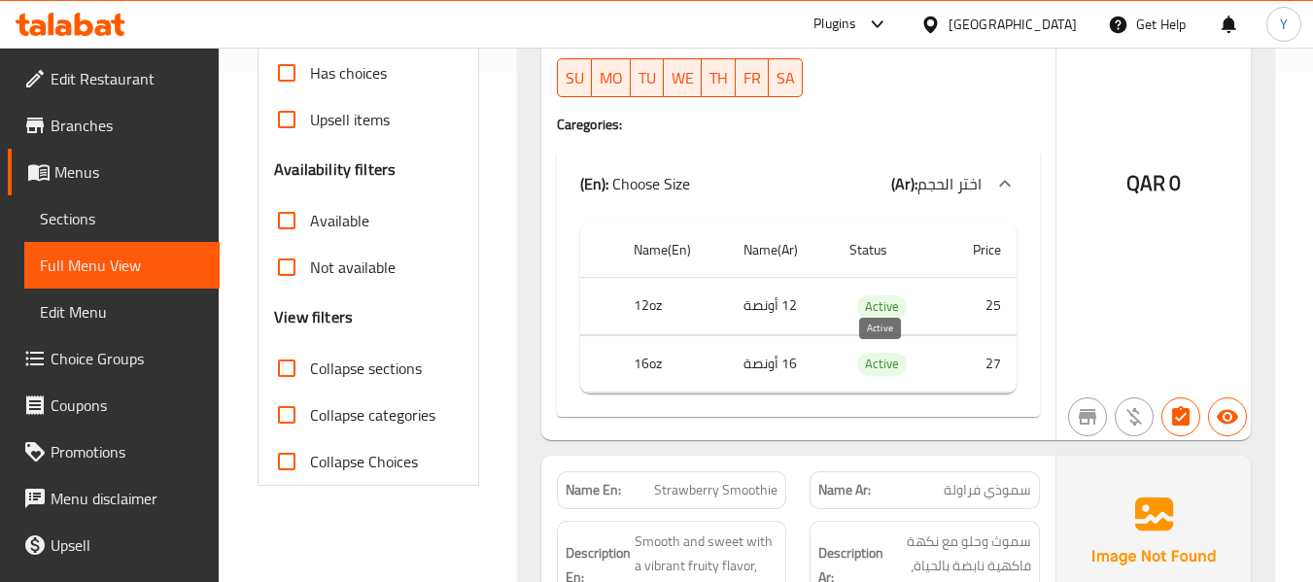
click at [883, 360] on span "Active" at bounding box center [882, 364] width 50 height 22
copy span "Active"
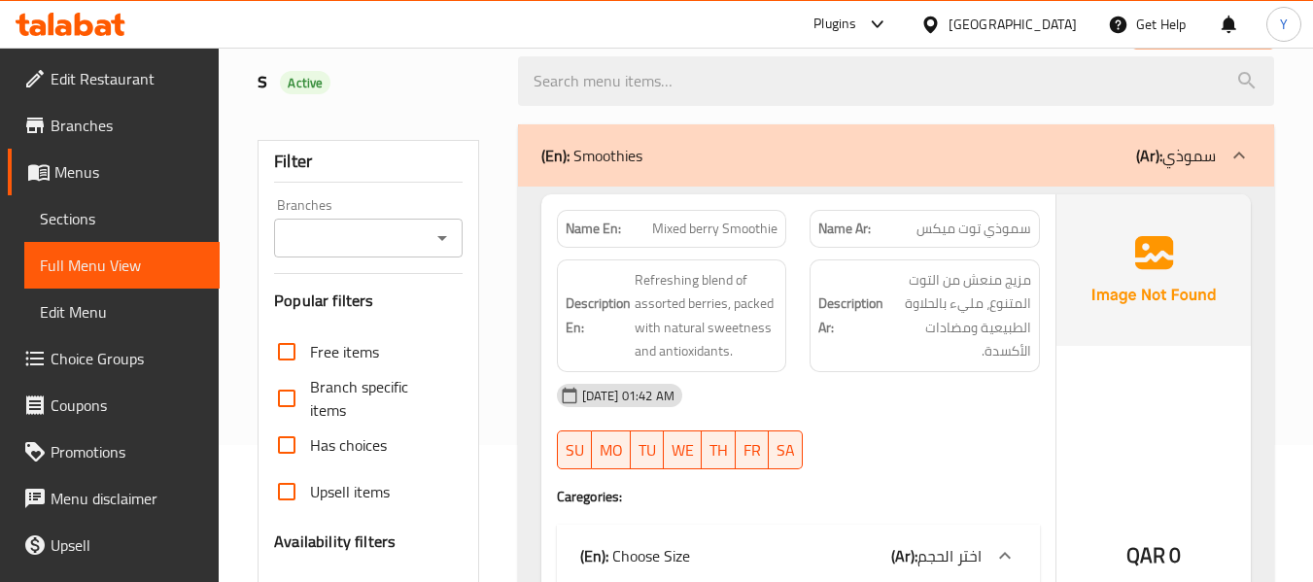
scroll to position [26, 0]
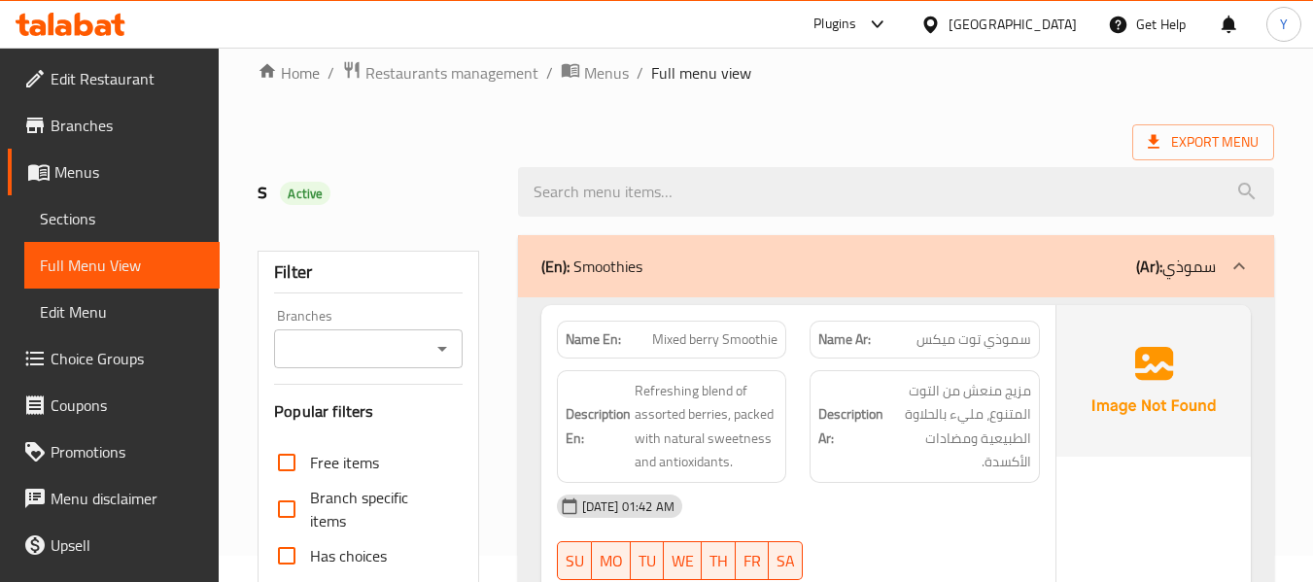
click at [602, 347] on strong "Name En:" at bounding box center [593, 339] width 55 height 20
copy strong "Name En:"
